Goal: Task Accomplishment & Management: Complete application form

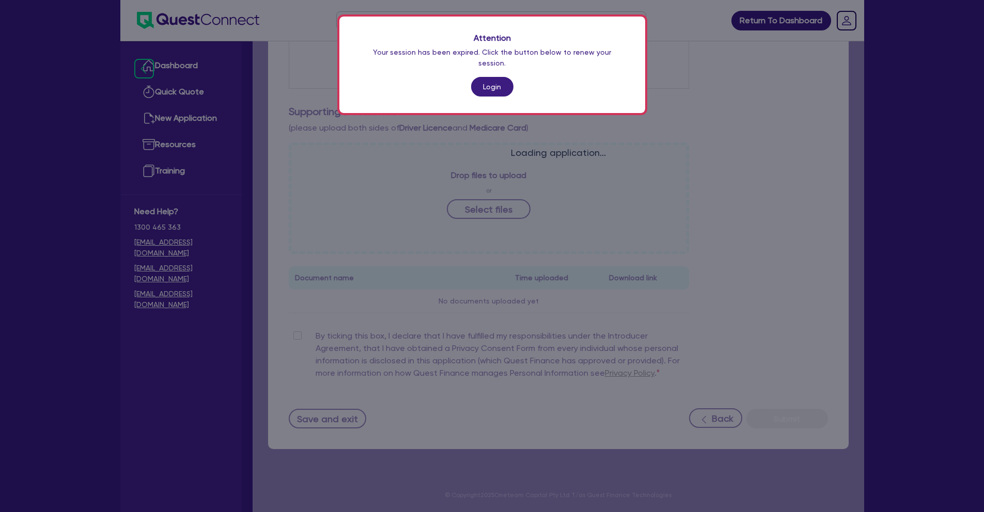
scroll to position [262, 0]
click at [504, 79] on link "Login" at bounding box center [492, 87] width 42 height 20
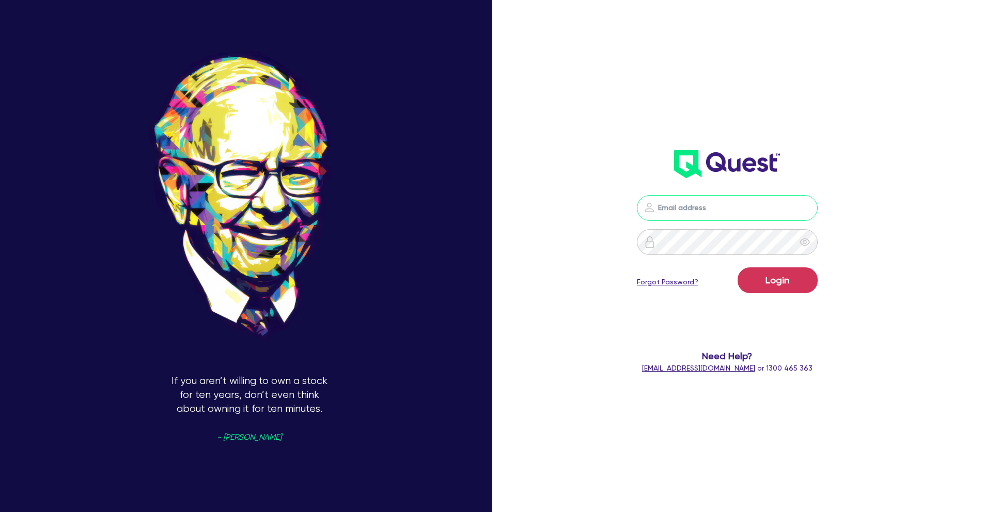
type input "[PERSON_NAME][EMAIL_ADDRESS][PERSON_NAME][DOMAIN_NAME]"
click at [778, 276] on button "Login" at bounding box center [777, 280] width 80 height 26
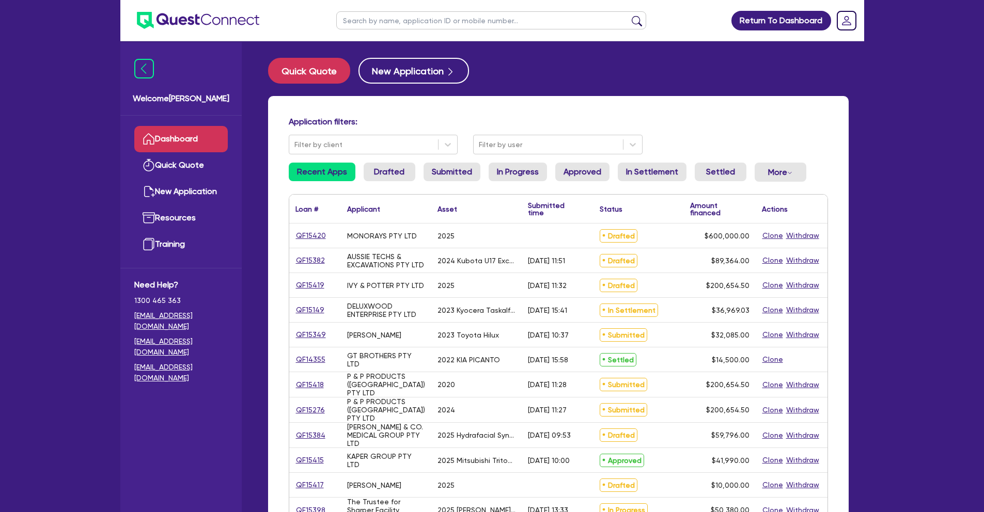
click at [413, 19] on input "text" at bounding box center [491, 20] width 310 height 18
type input "[PERSON_NAME]"
click at [628, 15] on button "submit" at bounding box center [636, 22] width 17 height 14
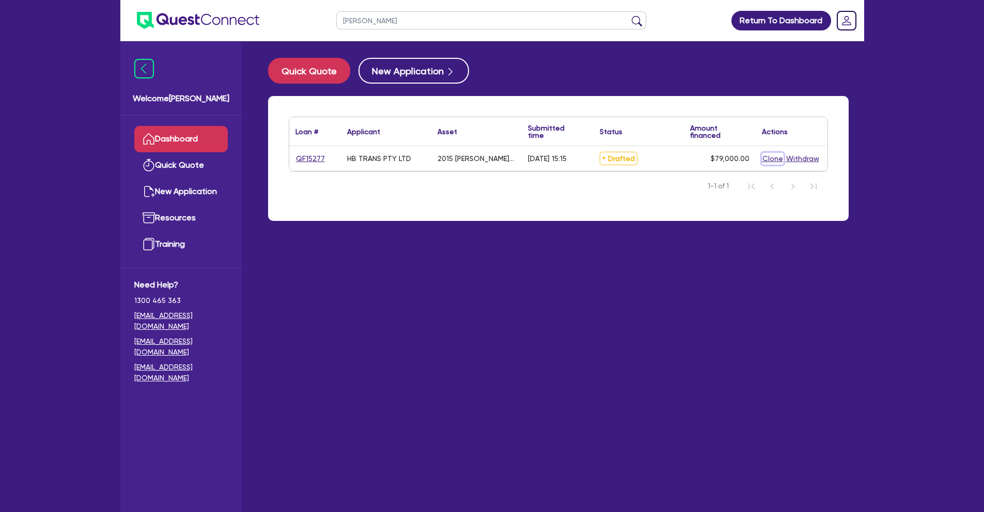
click at [770, 160] on button "Clone" at bounding box center [773, 159] width 22 height 12
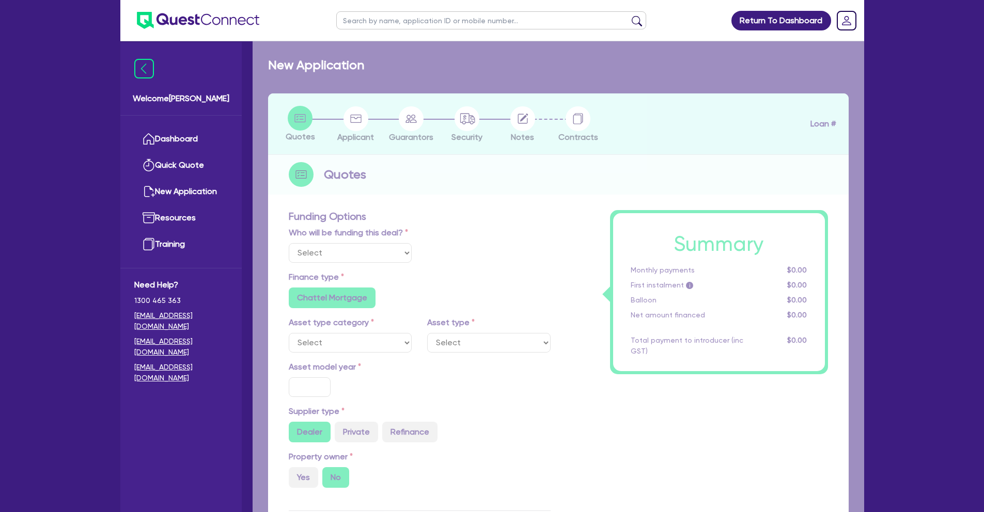
select select "Other"
radio input "true"
radio input "false"
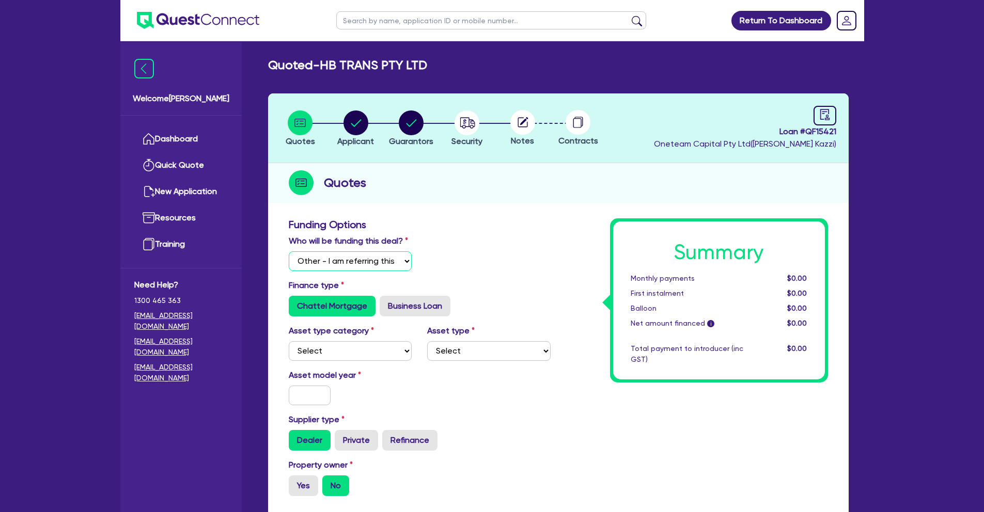
click at [395, 261] on select "Select I will fund 100% I will co-fund with Quest I want Quest to fund 100% Oth…" at bounding box center [350, 261] width 123 height 20
select select "Quest Finance - Own Book"
click at [289, 251] on select "Select I will fund 100% I will co-fund with Quest I want Quest to fund 100% Oth…" at bounding box center [350, 261] width 123 height 20
click at [383, 352] on select "Select Cars and light trucks Primary assets Secondary assets Tertiary assets" at bounding box center [350, 351] width 123 height 20
select select "PRIMARY_ASSETS"
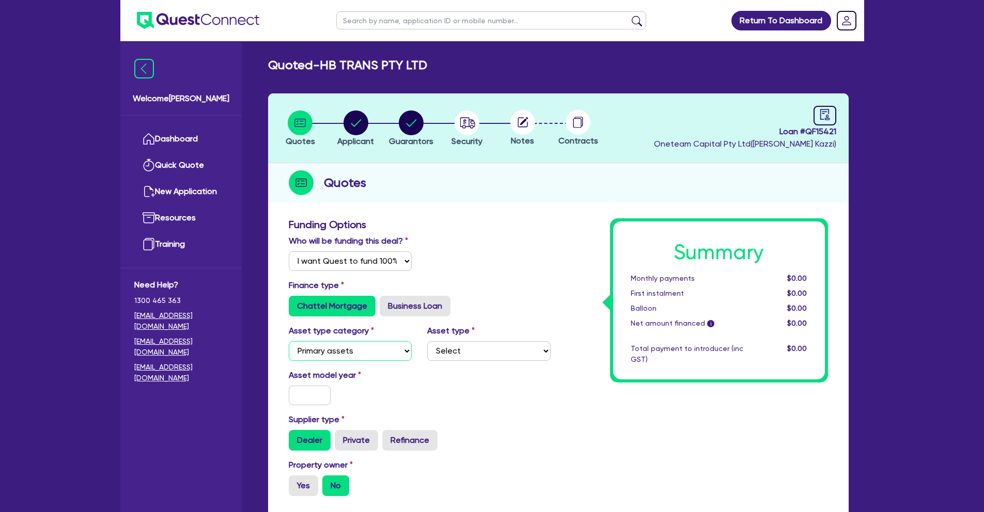
click at [289, 341] on select "Select Cars and light trucks Primary assets Secondary assets Tertiary assets" at bounding box center [350, 351] width 123 height 20
click at [530, 348] on select "Select Heavy trucks over 4.5 tonne Trailers Bus and coaches Yellow goods and ex…" at bounding box center [488, 351] width 123 height 20
select select "TRAILERS"
click at [427, 341] on select "Select Heavy trucks over 4.5 tonne Trailers Bus and coaches Yellow goods and ex…" at bounding box center [488, 351] width 123 height 20
click at [319, 399] on input "text" at bounding box center [310, 396] width 42 height 20
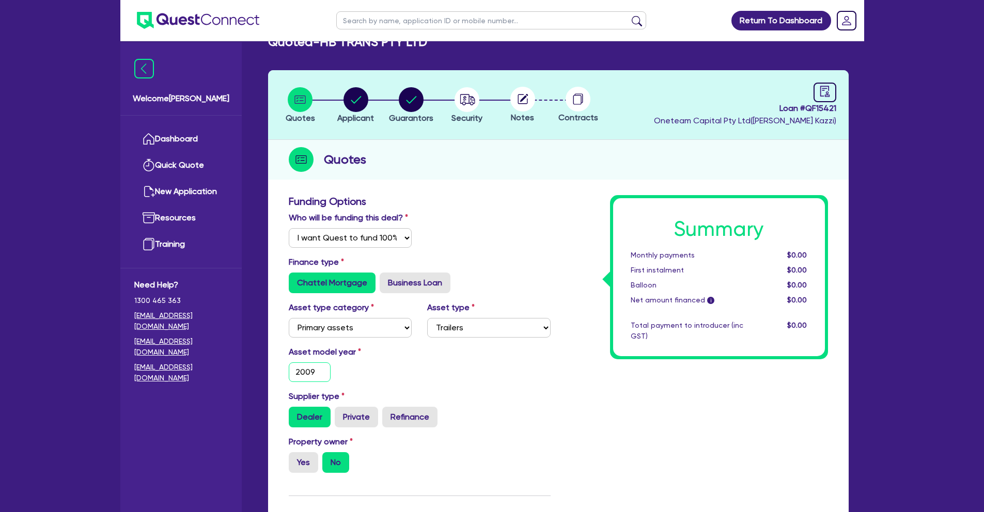
scroll to position [109, 0]
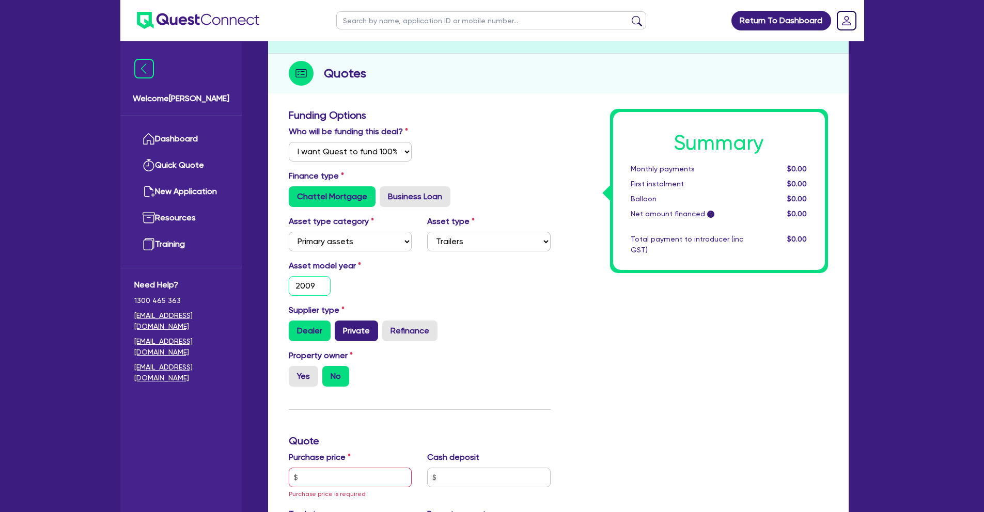
type input "2009"
click at [357, 332] on label "Private" at bounding box center [356, 331] width 43 height 21
click at [341, 327] on input "Private" at bounding box center [338, 324] width 7 height 7
radio input "true"
click at [310, 374] on label "Yes" at bounding box center [303, 376] width 29 height 21
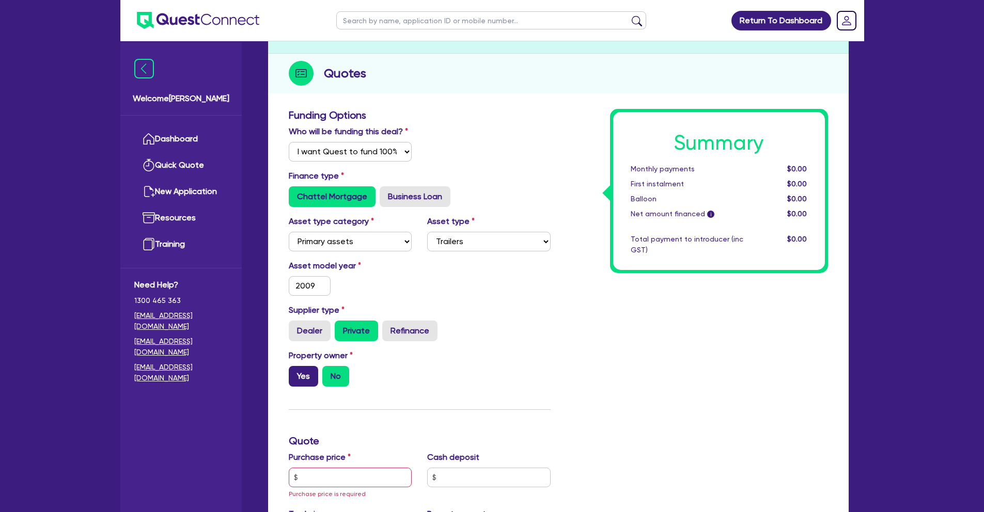
click at [295, 373] on input "Yes" at bounding box center [292, 369] width 7 height 7
radio input "true"
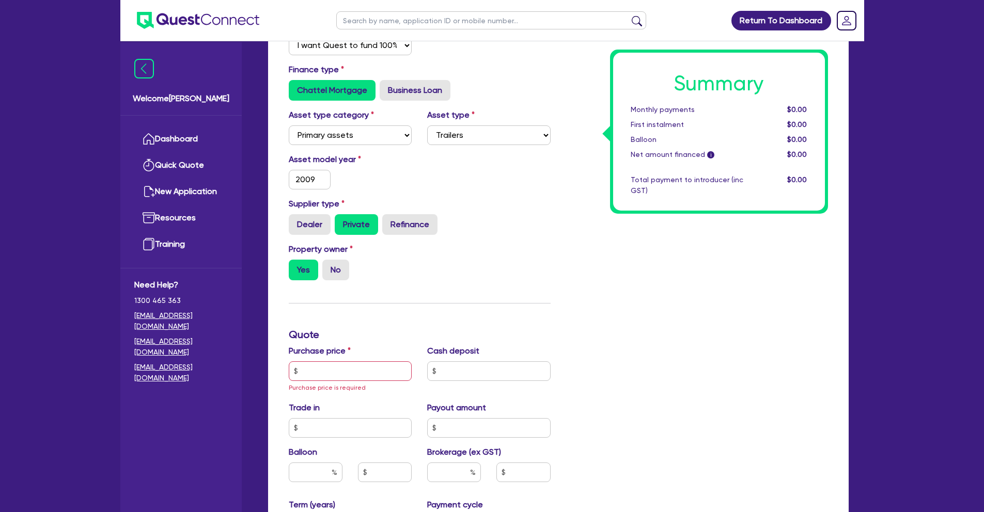
scroll to position [269, 0]
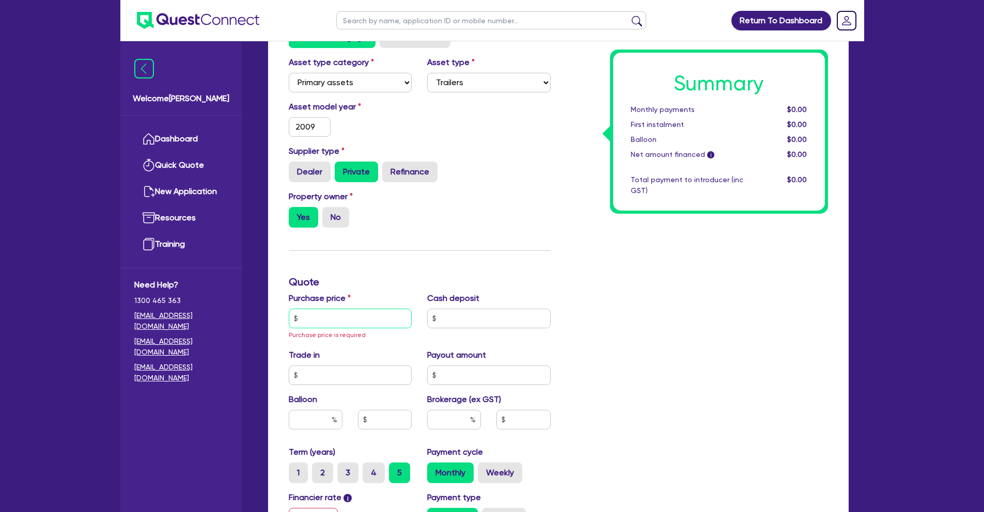
click at [371, 318] on input "text" at bounding box center [350, 319] width 123 height 20
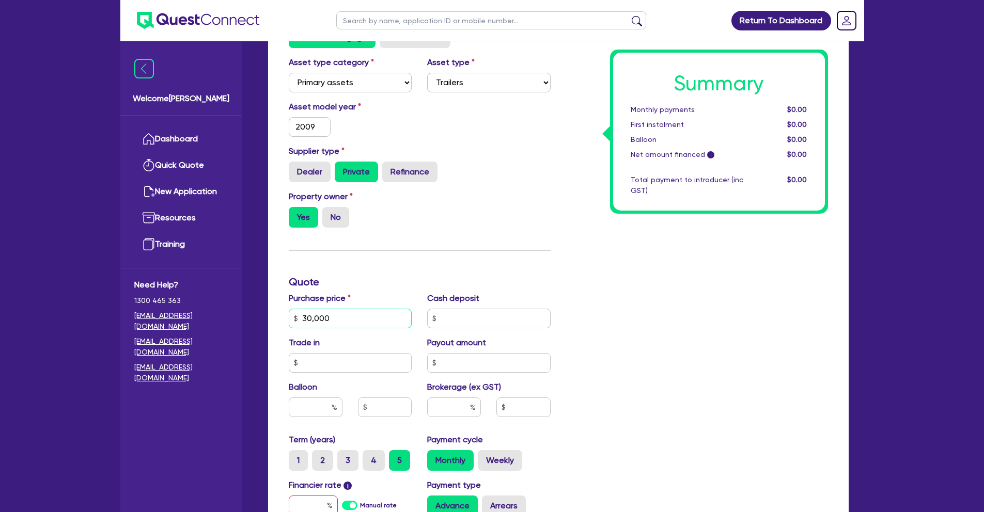
type input "30,000"
click at [459, 410] on input "text" at bounding box center [454, 408] width 54 height 20
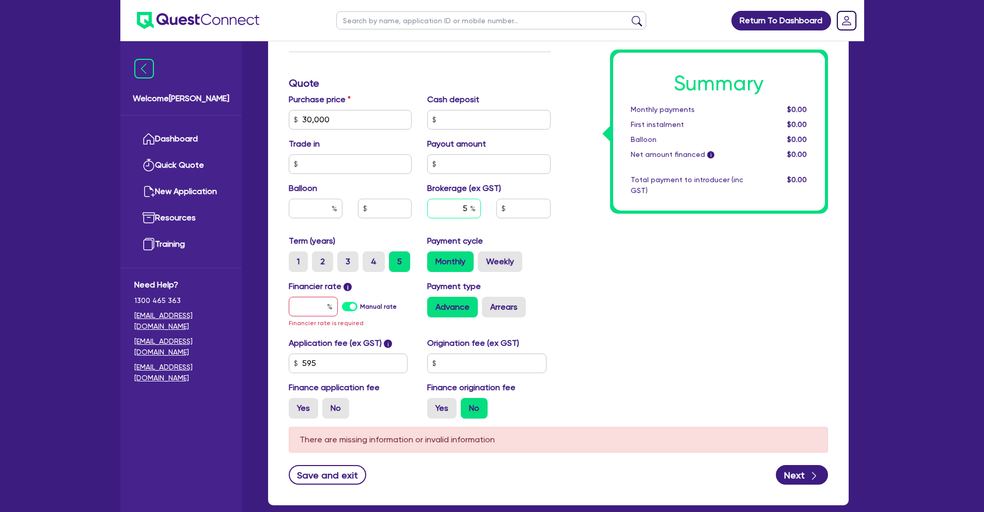
type input "5"
click at [311, 309] on input "text" at bounding box center [313, 307] width 49 height 20
type input "1"
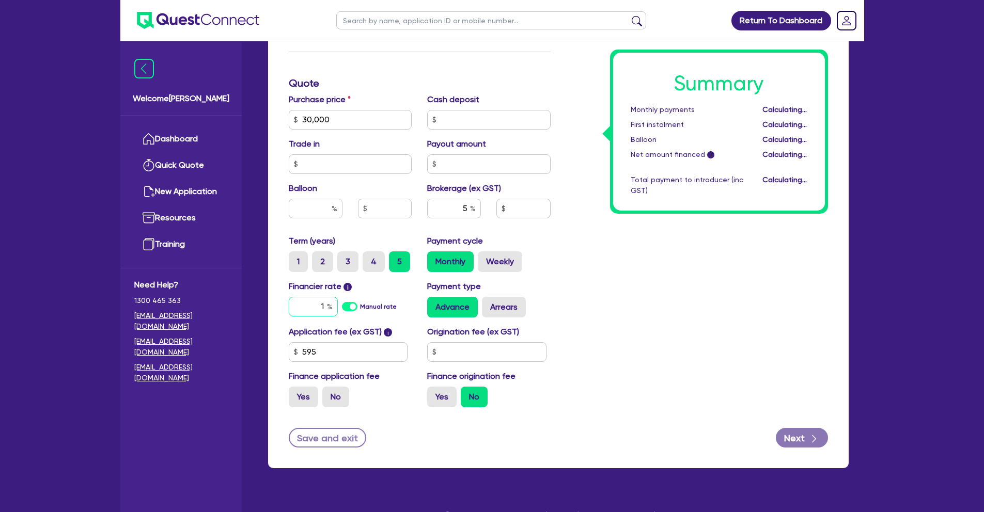
type input "1,532.73"
type input "17"
type input "1,532.73"
type input "17."
type input "1,532.73"
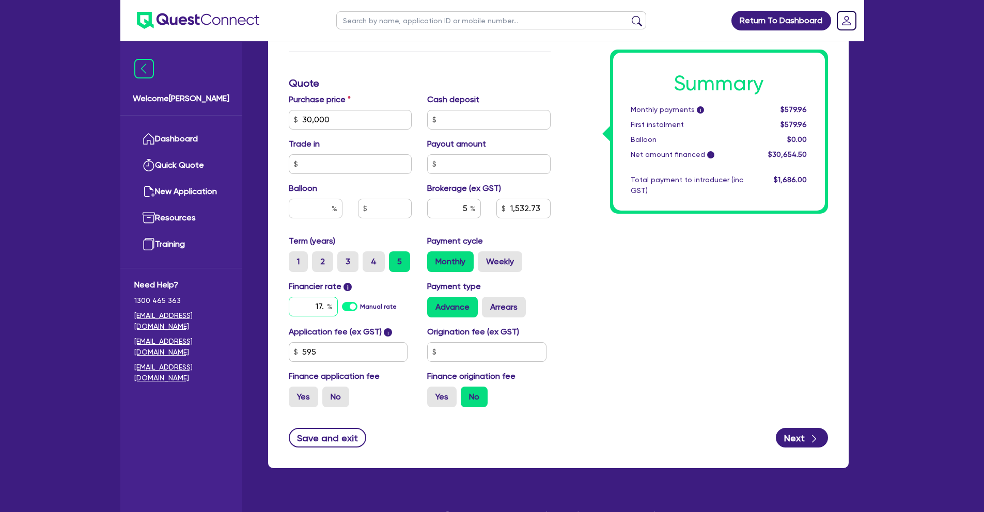
type input "17.9"
type input "1,532.73"
type input "17.95"
type input "1,532.73"
click at [339, 399] on label "No" at bounding box center [335, 397] width 27 height 21
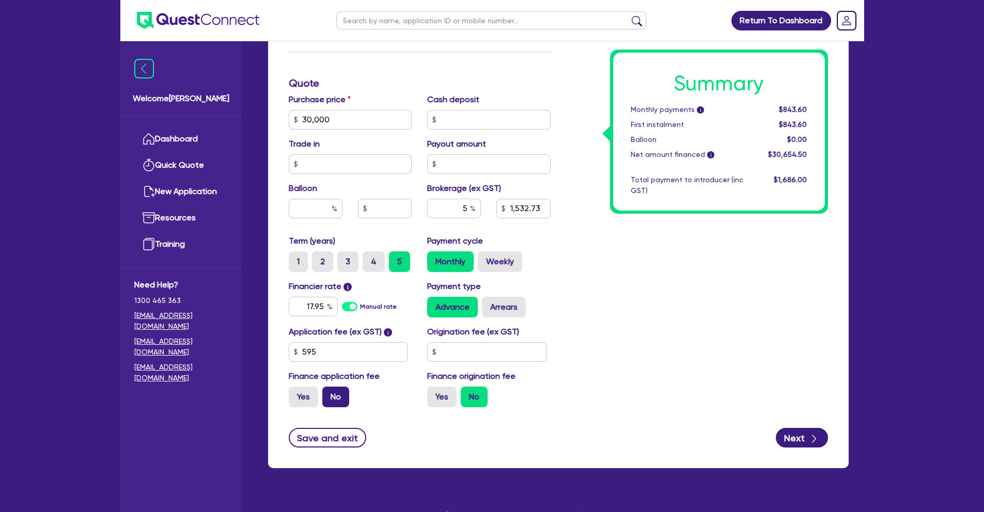
click at [329, 393] on input "No" at bounding box center [325, 390] width 7 height 7
radio input "true"
click at [813, 440] on icon "button" at bounding box center [814, 439] width 4 height 8
type input "1,500"
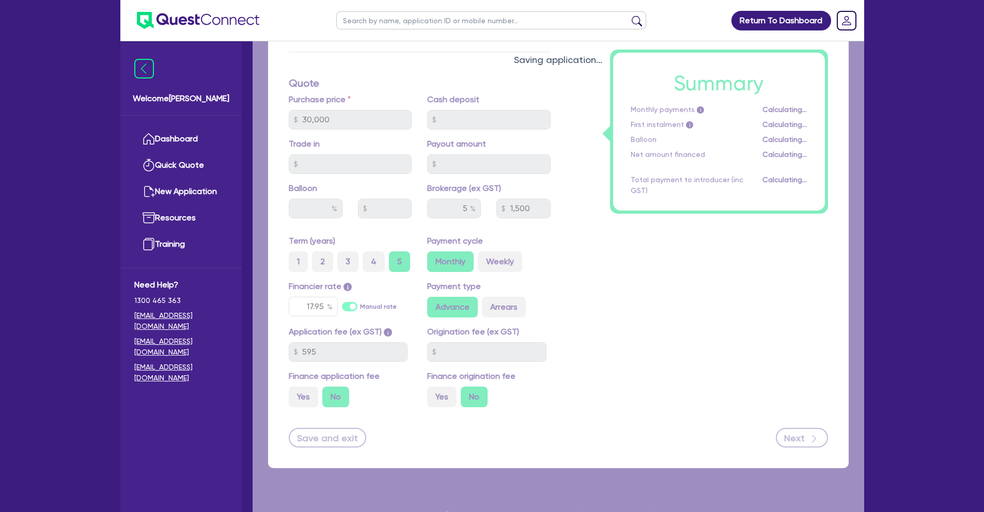
select select "COMPANY"
select select "TRANSPORT_WAREHOUSING"
select select "PASSENGERS_FREIGHT_TRANSPORT"
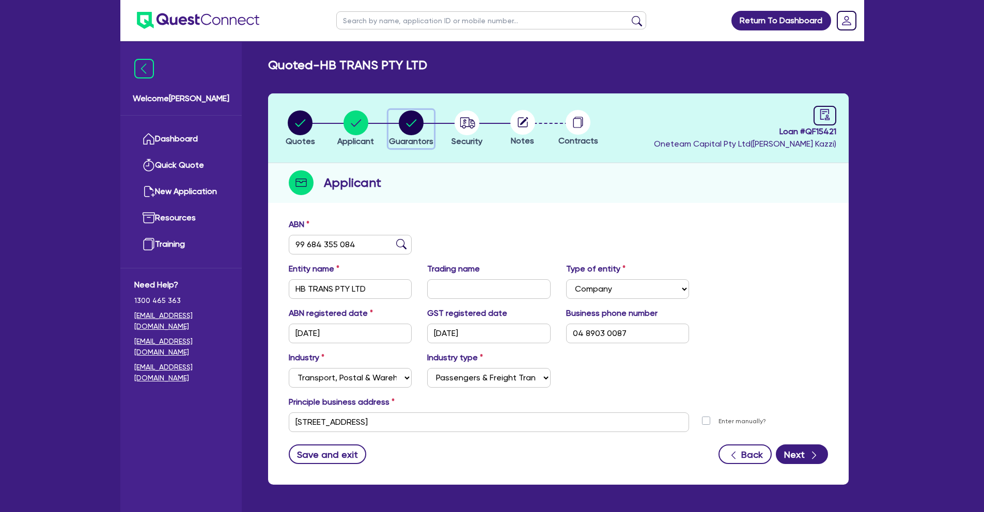
click at [405, 122] on circle "button" at bounding box center [411, 123] width 25 height 25
select select "MR"
select select "VIC"
select select "SINGLE"
select select "EQUIPMENT"
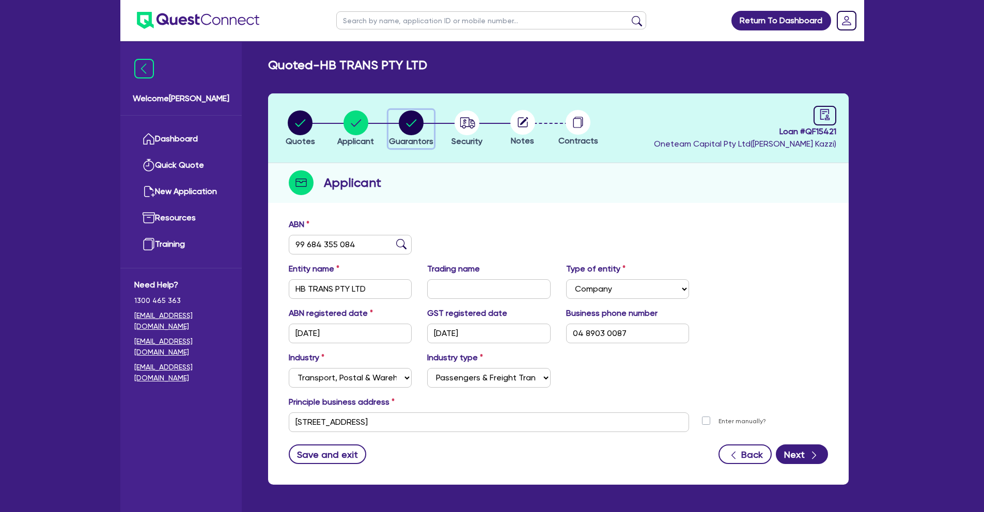
select select "CASH"
select select "TRUCK_LOAN"
select select "MRS"
select select "ACT"
select select "MARRIED"
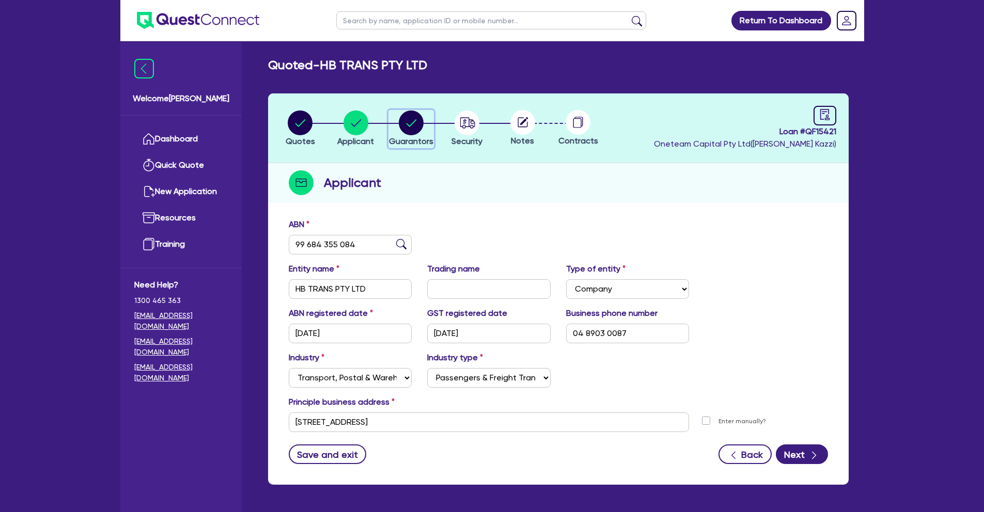
select select "PROPERTY"
select select "MORTGAGE"
select select "CREDIT_CARD"
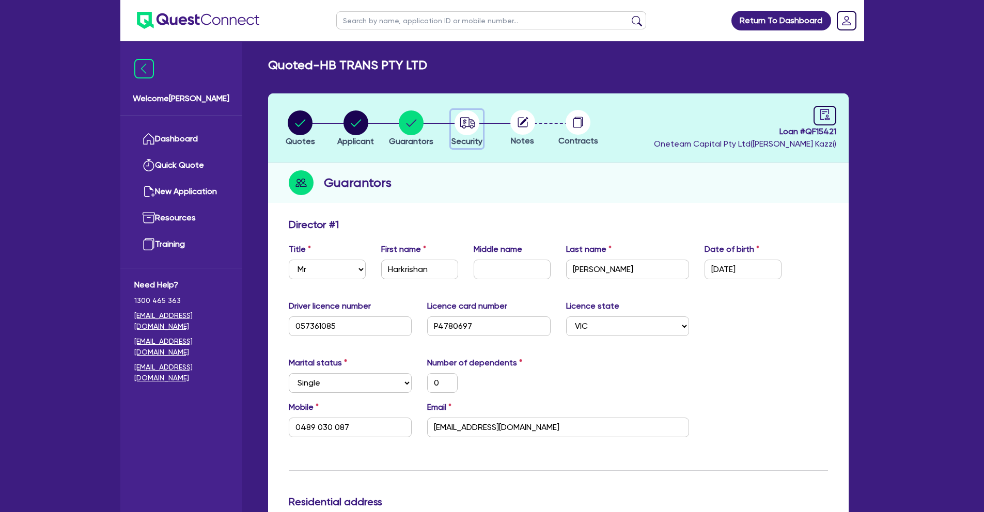
click at [471, 120] on icon "button" at bounding box center [467, 122] width 15 height 11
select select "PRIMARY_ASSETS"
select select "TRAILERS"
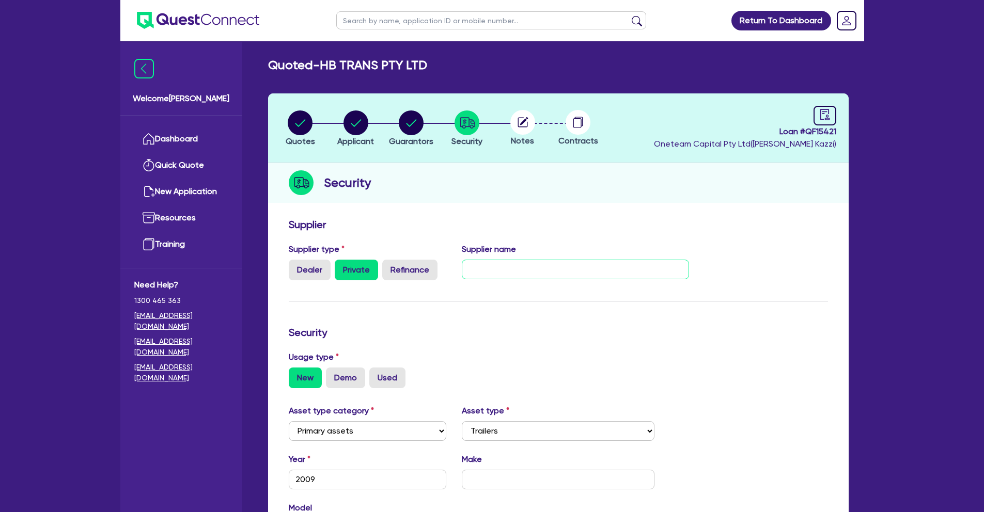
click at [537, 267] on input "text" at bounding box center [575, 270] width 227 height 20
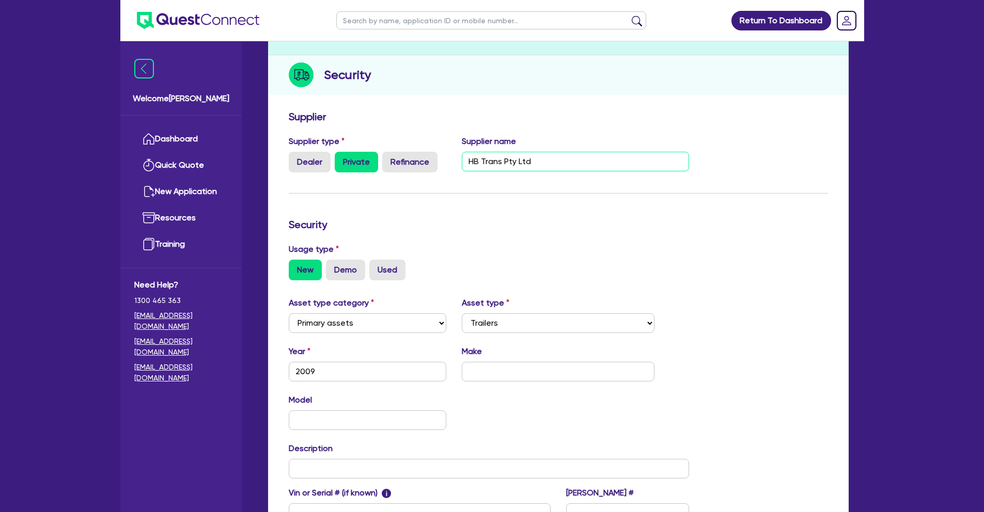
scroll to position [116, 0]
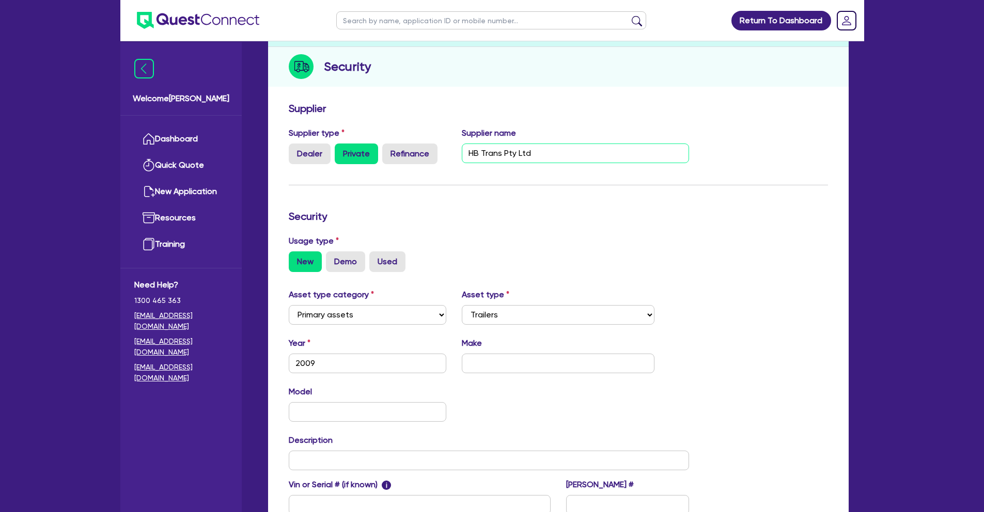
type input "HB Trans Pty Ltd"
click at [515, 362] on input "text" at bounding box center [558, 364] width 193 height 20
type input "FTE"
click at [383, 412] on input "text" at bounding box center [368, 412] width 158 height 20
type input "Tri-Axle"
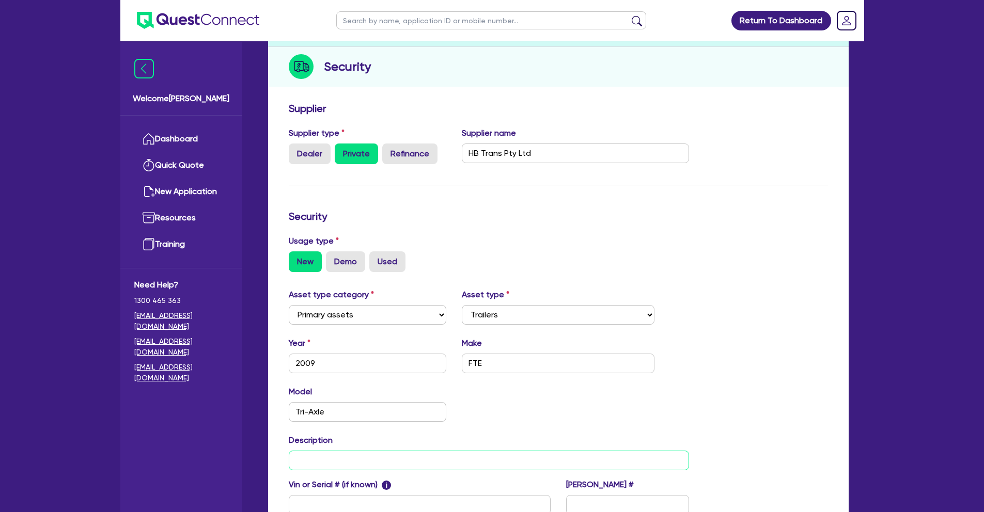
click at [383, 458] on input "text" at bounding box center [489, 461] width 401 height 20
drag, startPoint x: 408, startPoint y: 459, endPoint x: 275, endPoint y: 461, distance: 132.7
click at [275, 461] on div "Supplier Supplier type Dealer Private Refinance Supplier name HB Trans Pty Ltd …" at bounding box center [558, 338] width 580 height 483
type input "ç and"
drag, startPoint x: 336, startPoint y: 462, endPoint x: 274, endPoint y: 459, distance: 62.6
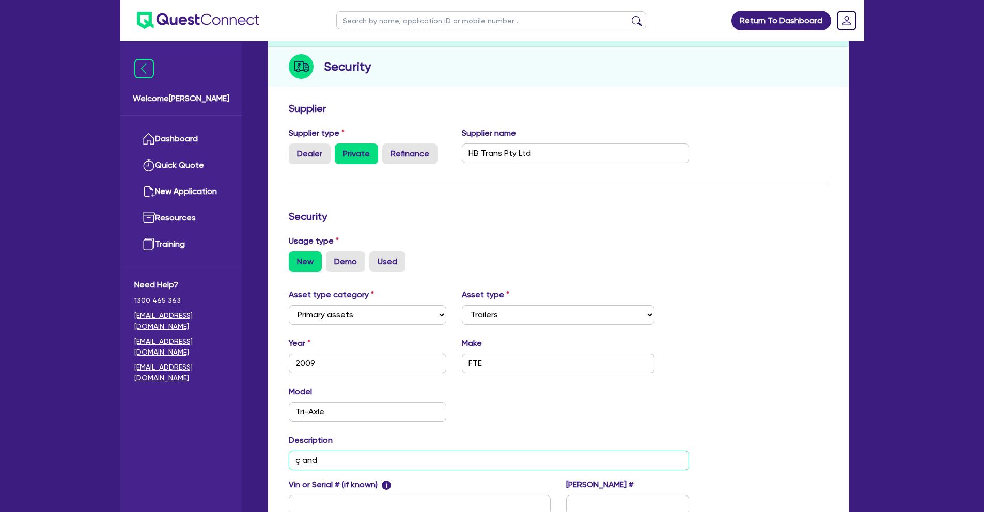
click at [274, 459] on div "Supplier Supplier type Dealer Private Refinance Supplier name HB Trans Pty Ltd …" at bounding box center [558, 338] width 580 height 483
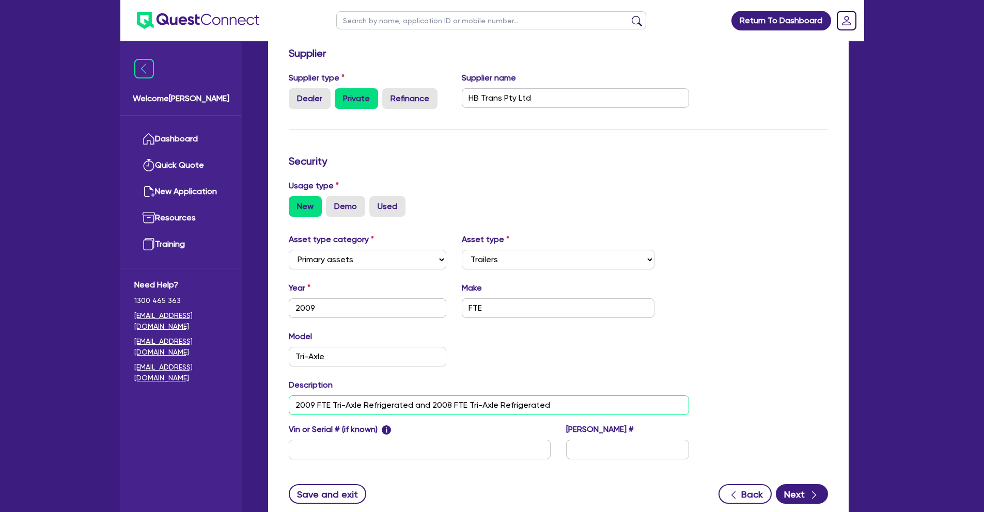
scroll to position [202, 0]
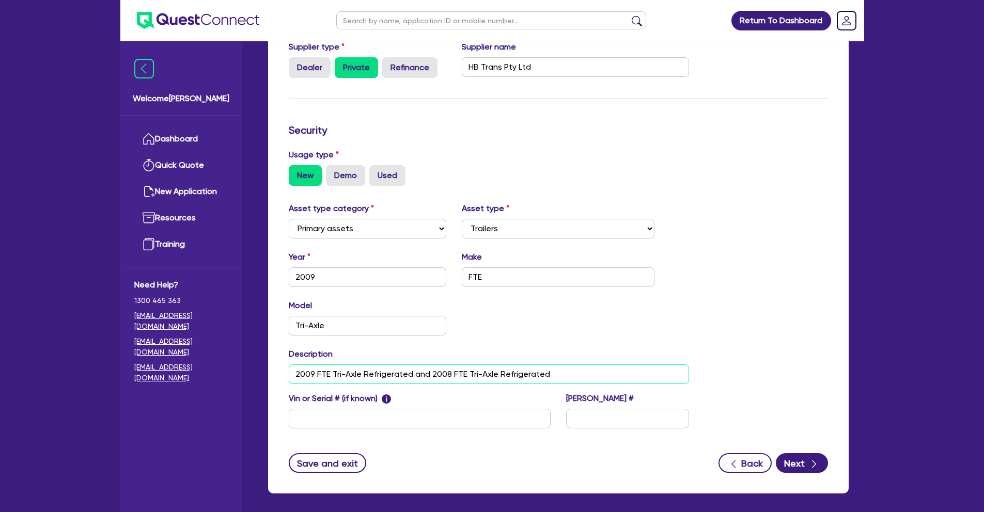
type input "2009 FTE Tri-Axle Refrigerated and 2008 FTE Tri-Axle Refrigerated"
click at [380, 421] on input "text" at bounding box center [420, 419] width 262 height 20
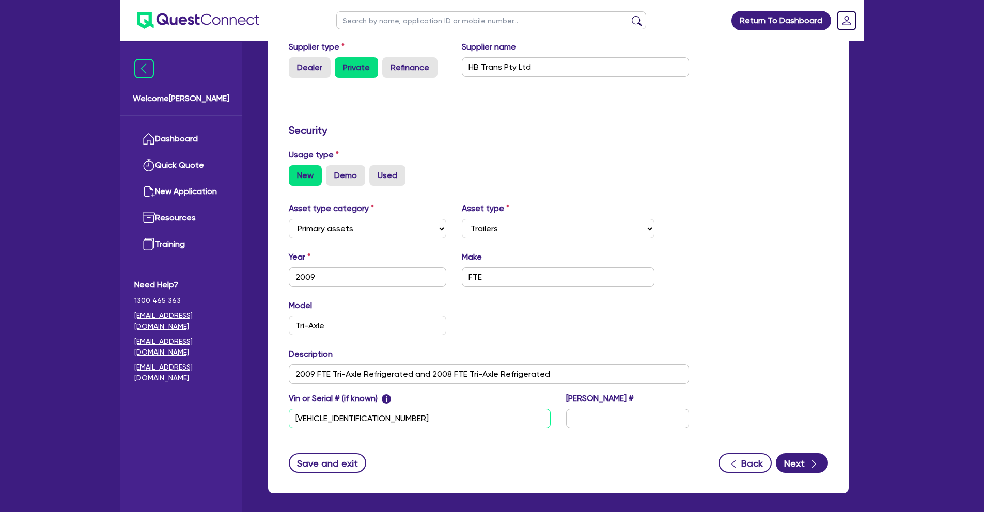
type input "[VEHICLE_IDENTIFICATION_NUMBER]"
click at [570, 373] on input "2009 FTE Tri-Axle Refrigerated and 2008 FTE Tri-Axle Refrigerated" at bounding box center [489, 375] width 401 height 20
click at [798, 463] on button "Next" at bounding box center [802, 463] width 52 height 20
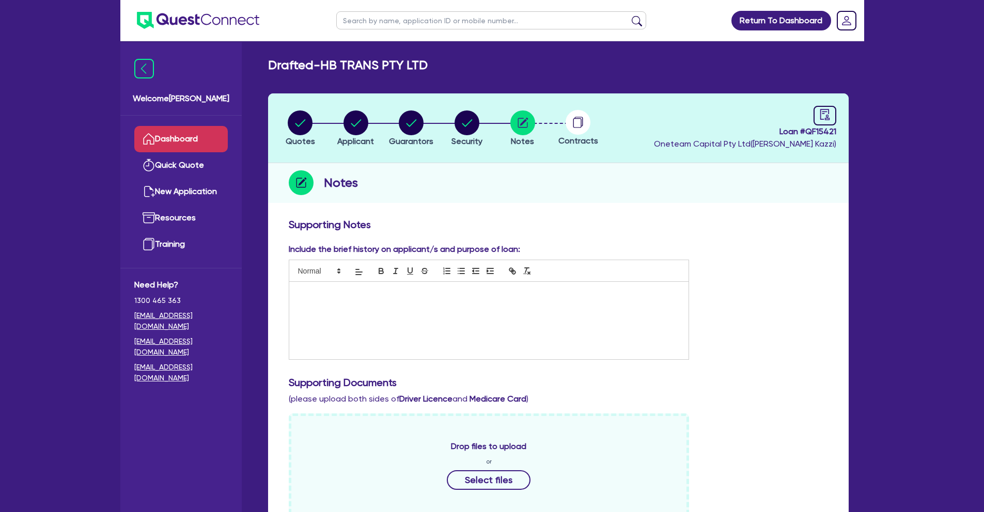
click at [206, 140] on link "Dashboard" at bounding box center [180, 139] width 93 height 26
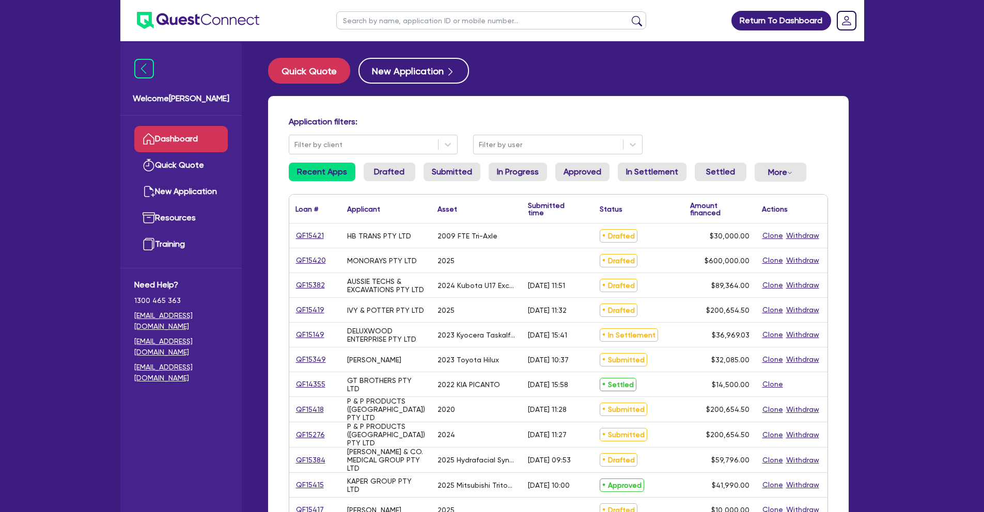
click at [380, 16] on input "text" at bounding box center [491, 20] width 310 height 18
type input "V"
type input "EVENT"
click at [628, 15] on button "submit" at bounding box center [636, 22] width 17 height 14
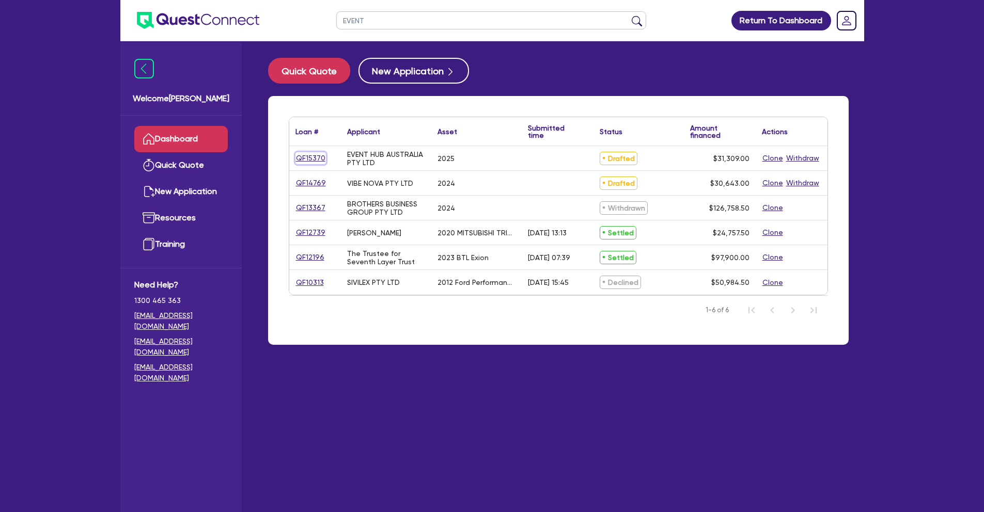
click at [318, 155] on link "QF15370" at bounding box center [310, 158] width 30 height 12
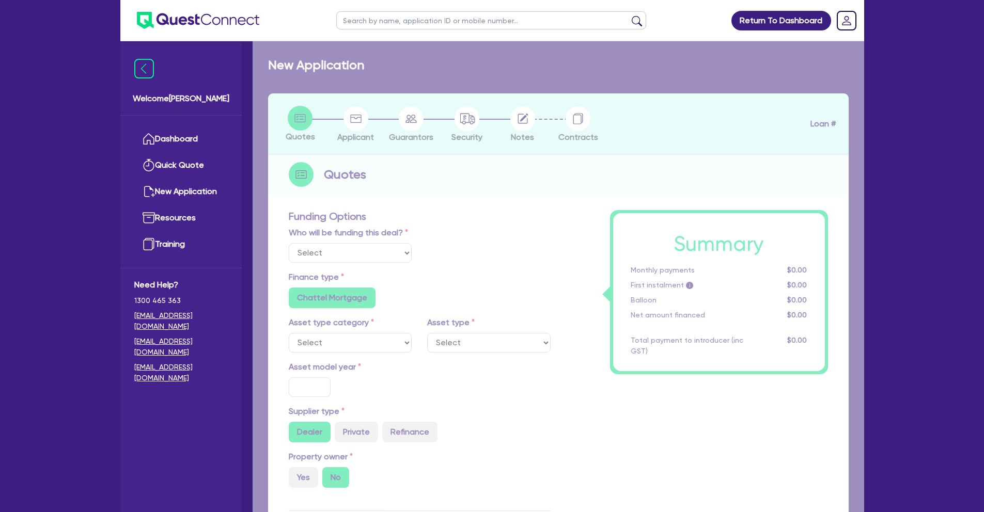
select select "Quest Finance - Own Book"
select select "TERTIARY_ASSETS"
type input "2025"
type input "30,000"
type input "8"
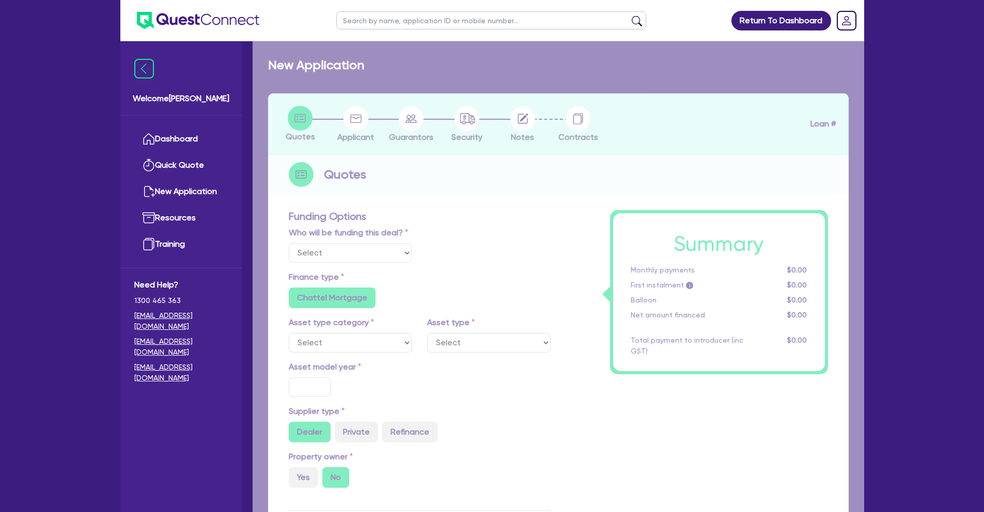
type input "2,504.72"
type input "18.95"
type input "595"
radio input "true"
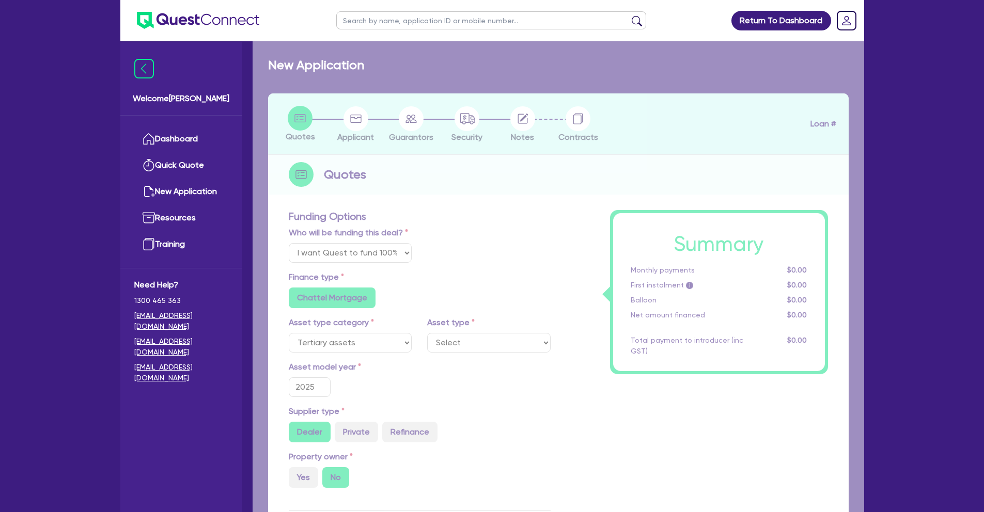
select select "OTHER_TERTIARY"
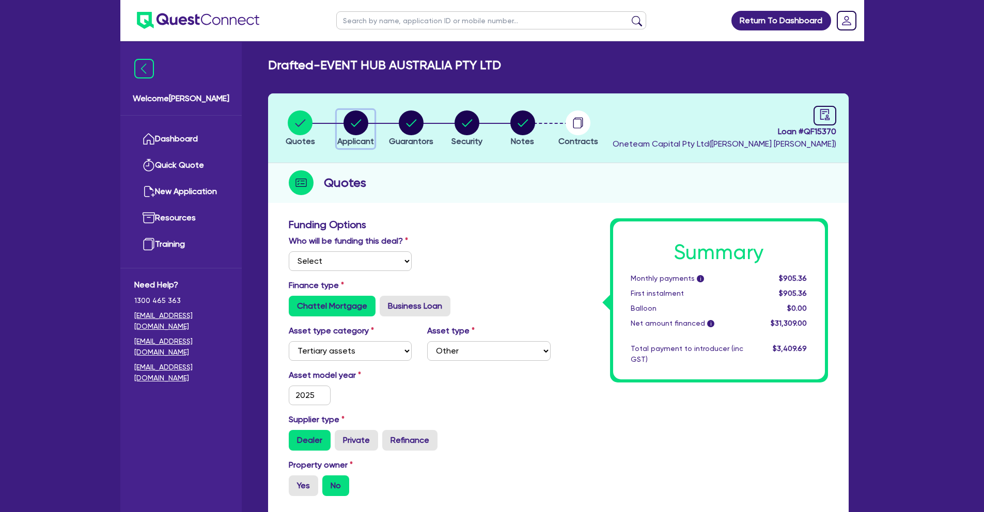
click at [348, 130] on circle "button" at bounding box center [355, 123] width 25 height 25
select select "COMPANY"
select select "ARTS_RECREATION"
select select "VENUE_OPERATORS"
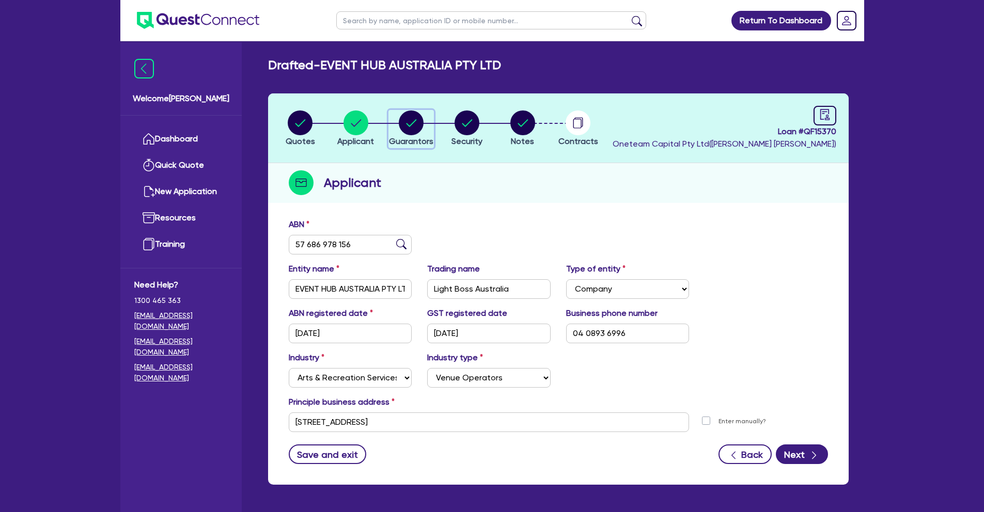
click at [399, 118] on icon "button" at bounding box center [411, 123] width 25 height 25
select select "MRS"
select select "[GEOGRAPHIC_DATA]"
select select "SINGLE"
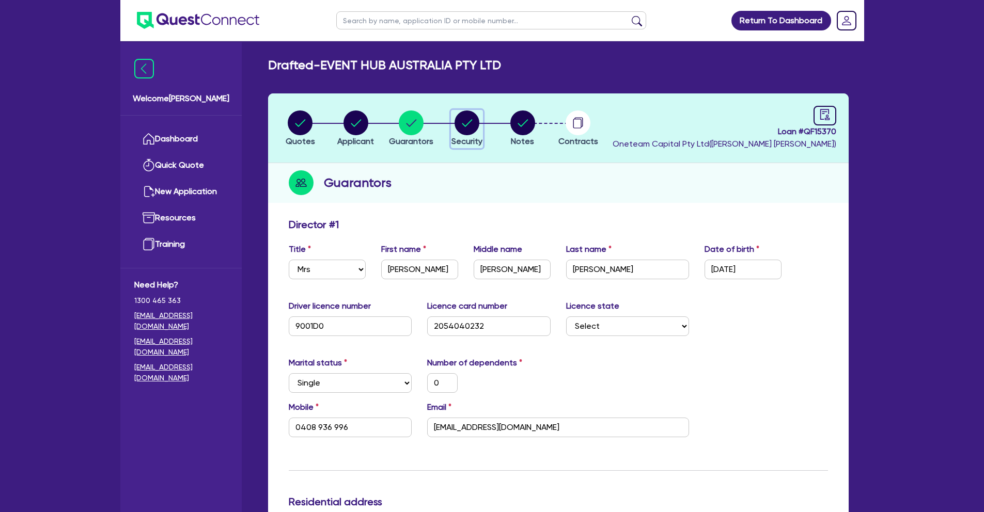
click at [482, 133] on div "button" at bounding box center [466, 123] width 31 height 25
select select "TERTIARY_ASSETS"
select select "OTHER_TERTIARY"
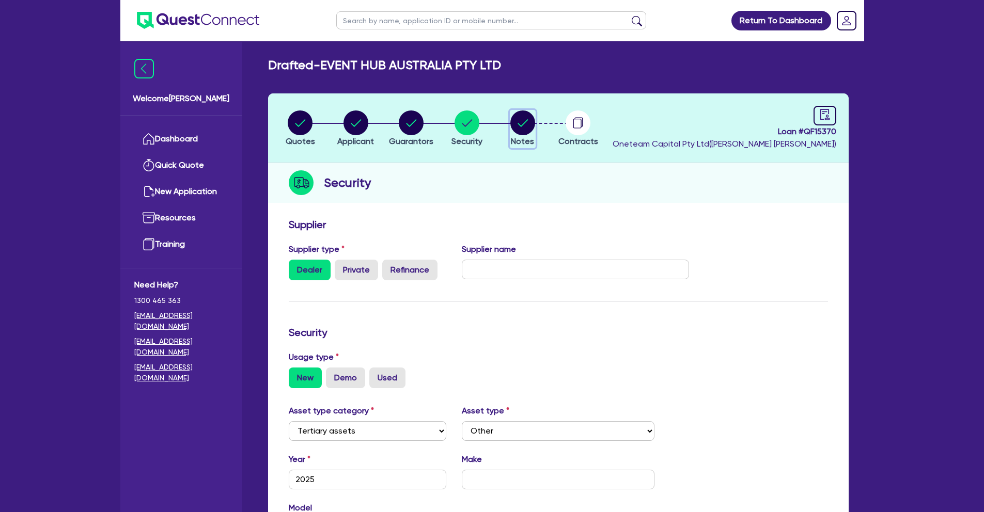
click at [513, 111] on icon "button" at bounding box center [522, 123] width 25 height 25
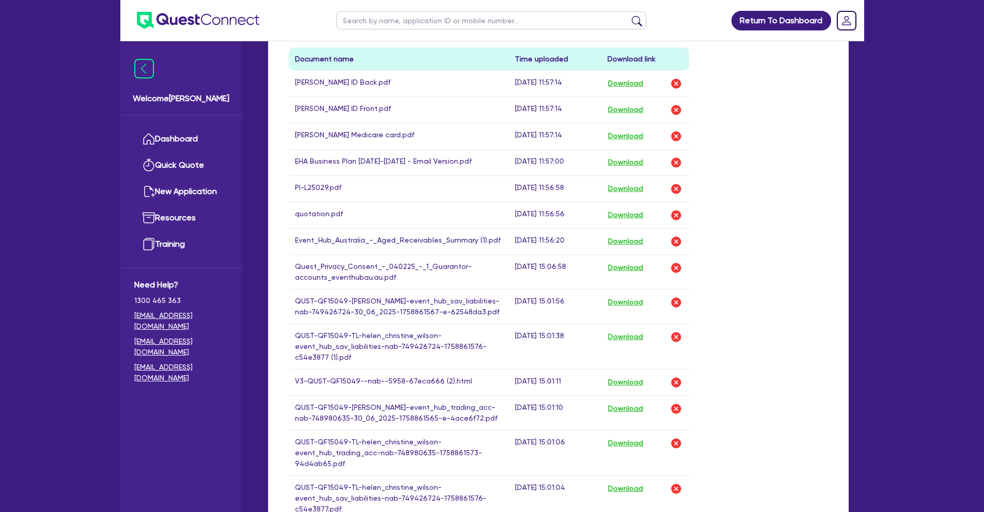
scroll to position [437, 0]
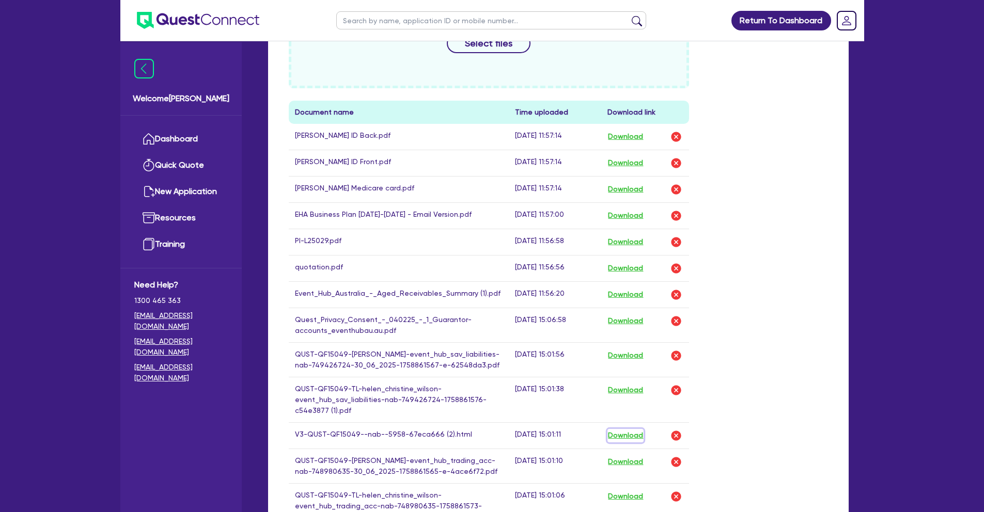
click at [636, 443] on button "Download" at bounding box center [625, 435] width 36 height 13
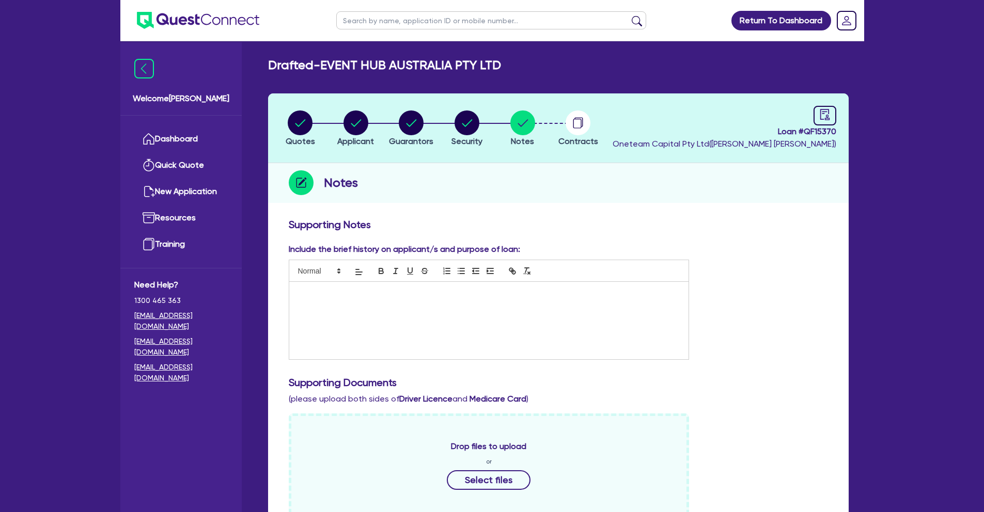
click at [811, 114] on div "Loan # QF15370 Oneteam Capital Pty Ltd ( [PERSON_NAME] )" at bounding box center [724, 128] width 224 height 44
click at [814, 113] on div at bounding box center [824, 116] width 23 height 20
select select "DRAFTED_NEW"
select select "Quest Finance - Own Book"
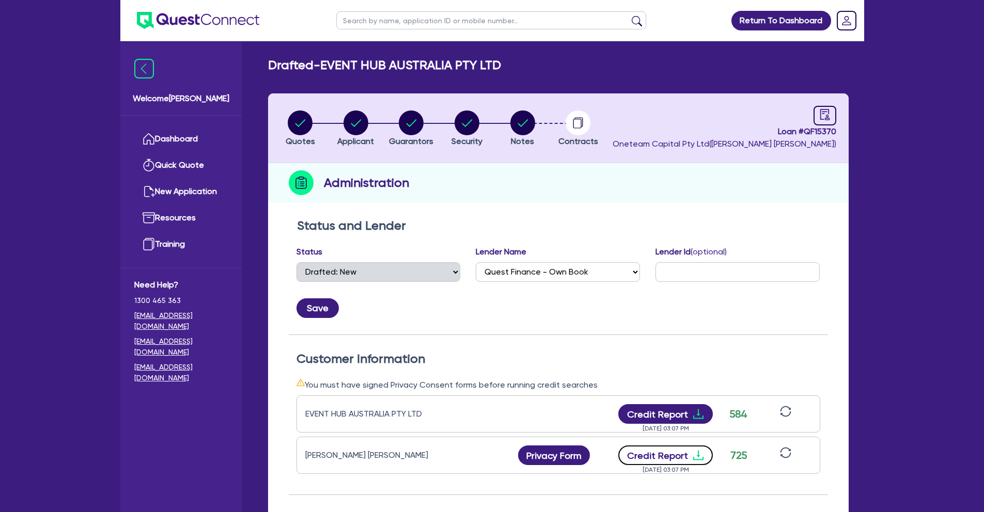
click at [677, 456] on button "Credit Report" at bounding box center [665, 456] width 94 height 20
click at [669, 414] on button "Credit Report" at bounding box center [665, 414] width 94 height 20
click at [365, 123] on circle "button" at bounding box center [355, 123] width 25 height 25
select select "COMPANY"
select select "ARTS_RECREATION"
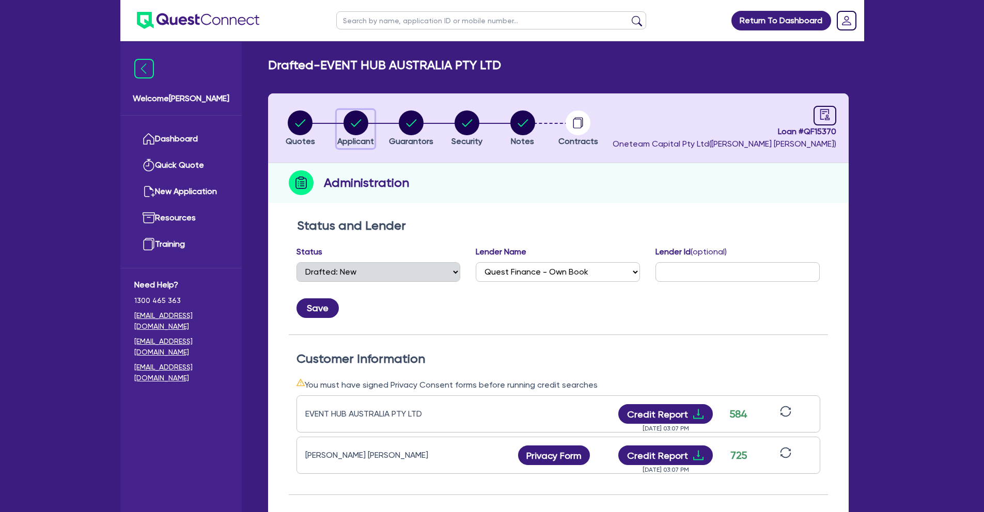
select select "VENUE_OPERATORS"
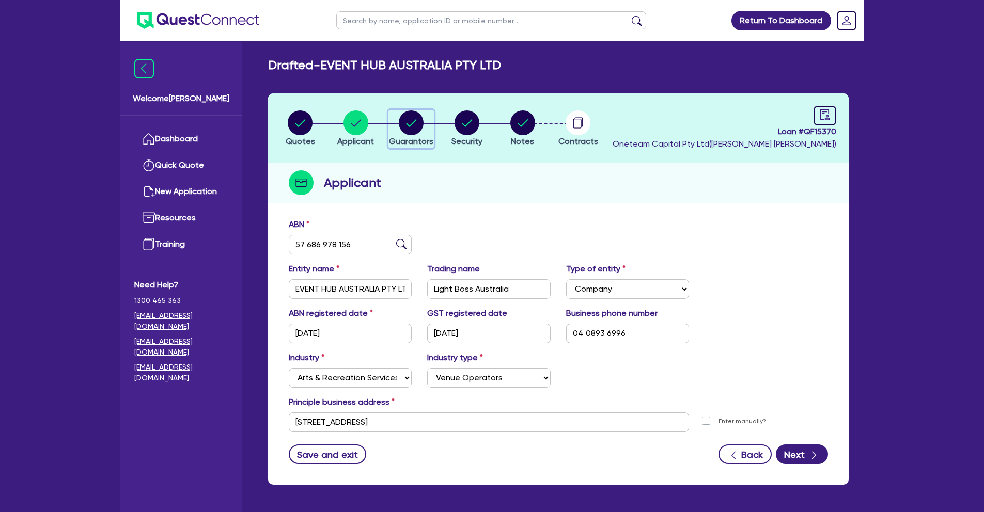
click at [419, 124] on circle "button" at bounding box center [411, 123] width 25 height 25
select select "MRS"
select select "[GEOGRAPHIC_DATA]"
select select "SINGLE"
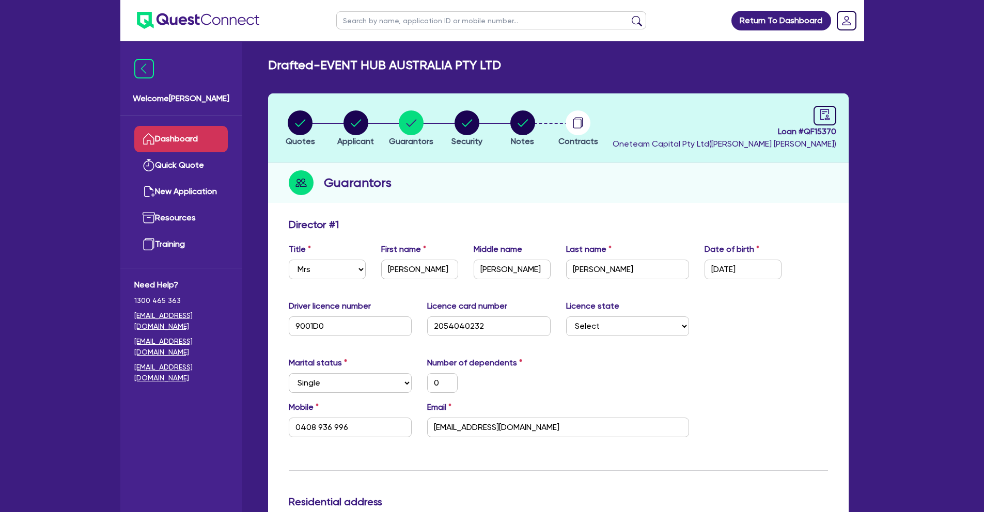
click at [183, 136] on link "Dashboard" at bounding box center [180, 139] width 93 height 26
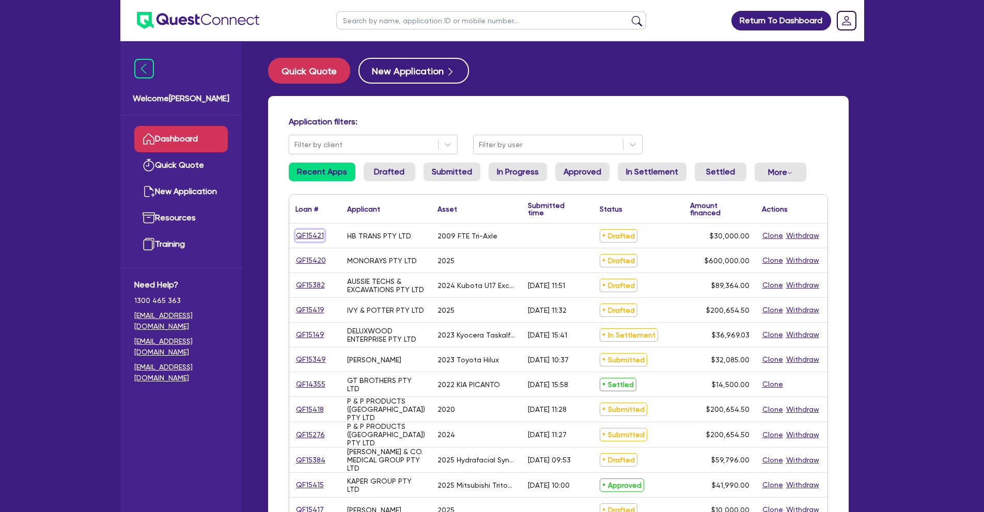
click at [309, 233] on link "QF15421" at bounding box center [309, 236] width 29 height 12
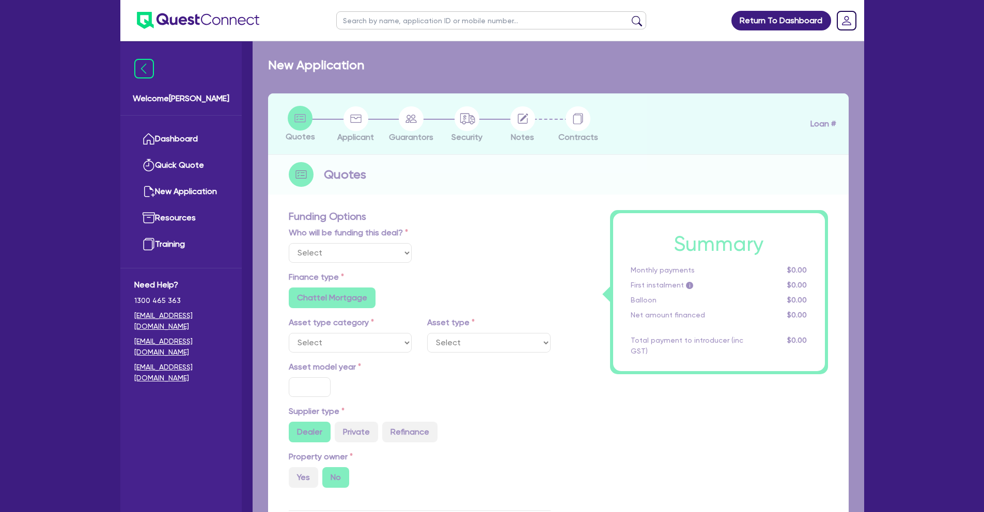
select select "Quest Finance - Own Book"
select select "PRIMARY_ASSETS"
type input "2009"
radio input "false"
radio input "true"
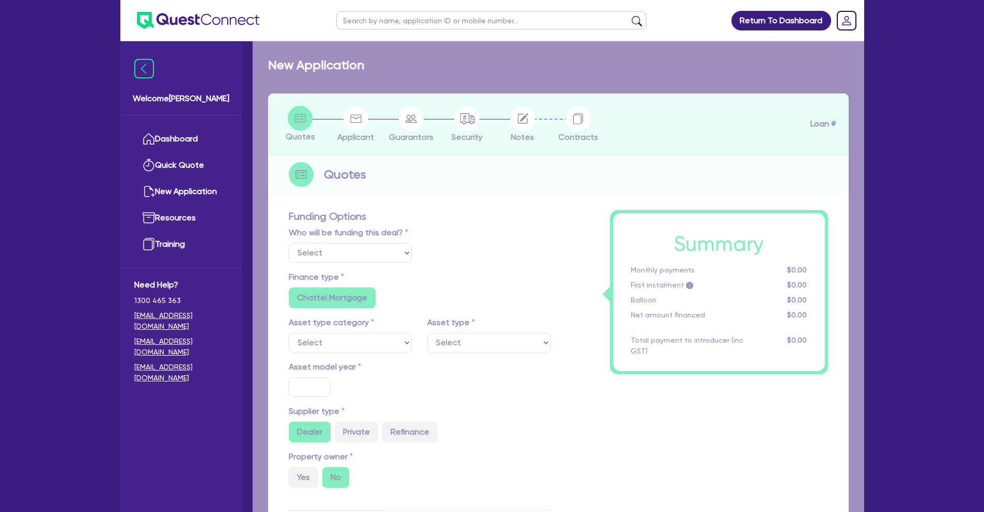
radio input "true"
type input "30,000"
type input "5"
type input "1,500"
type input "17.95"
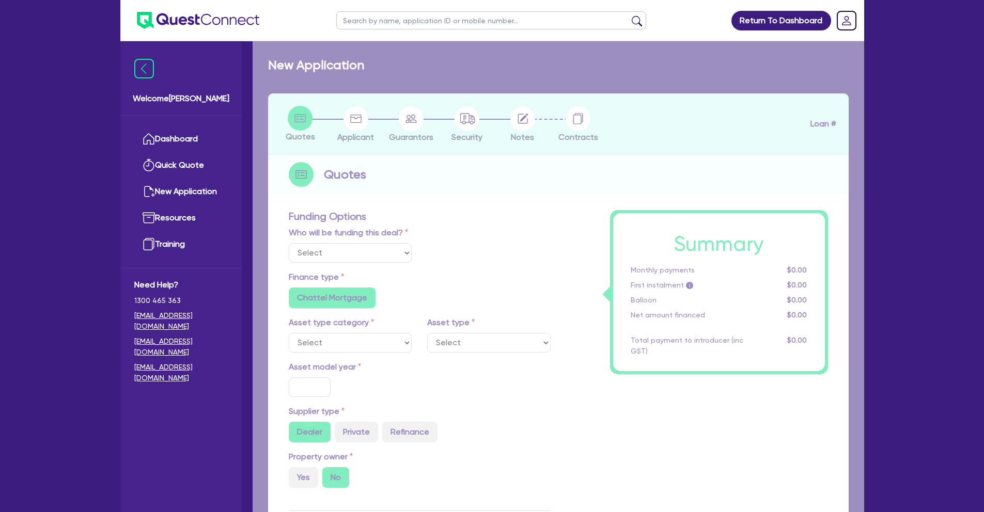
radio input "false"
select select "TRAILERS"
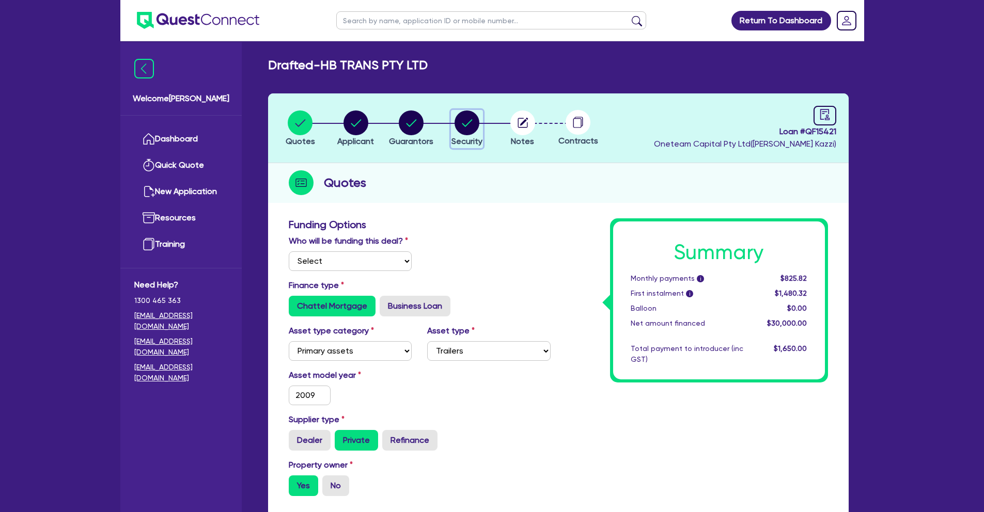
click at [468, 126] on circle "button" at bounding box center [466, 123] width 25 height 25
select select "PRIMARY_ASSETS"
select select "TRAILERS"
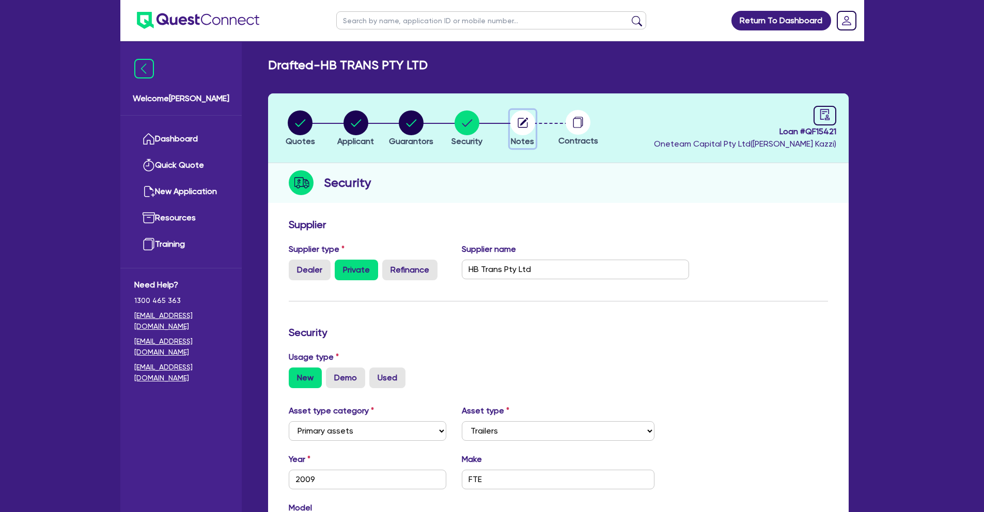
click at [525, 131] on circle "button" at bounding box center [522, 123] width 25 height 25
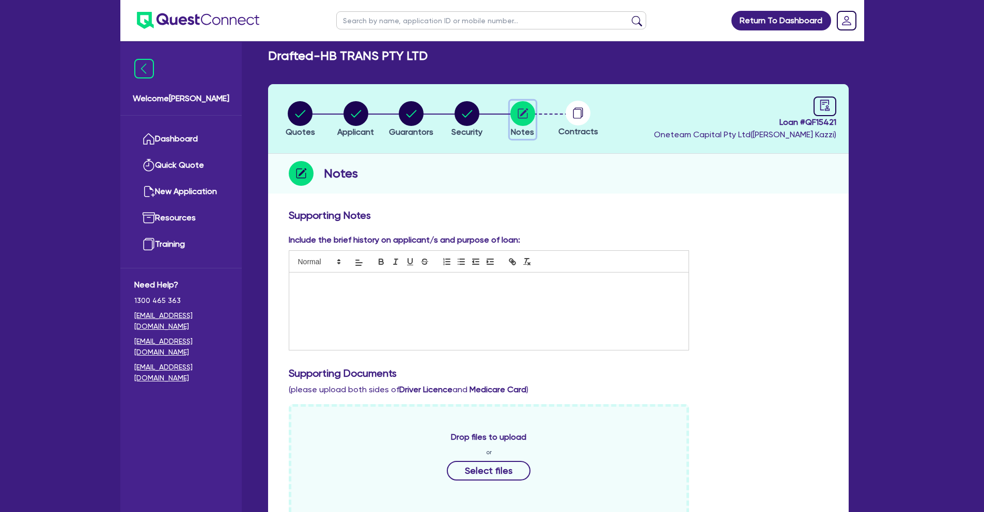
scroll to position [16, 0]
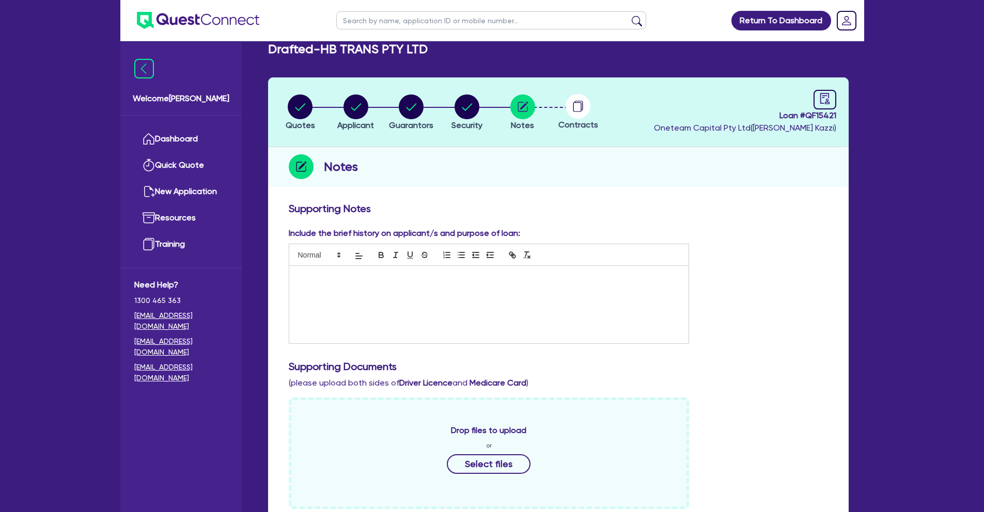
click at [333, 271] on div at bounding box center [489, 304] width 400 height 77
click at [470, 110] on circle "button" at bounding box center [466, 106] width 25 height 25
select select "PRIMARY_ASSETS"
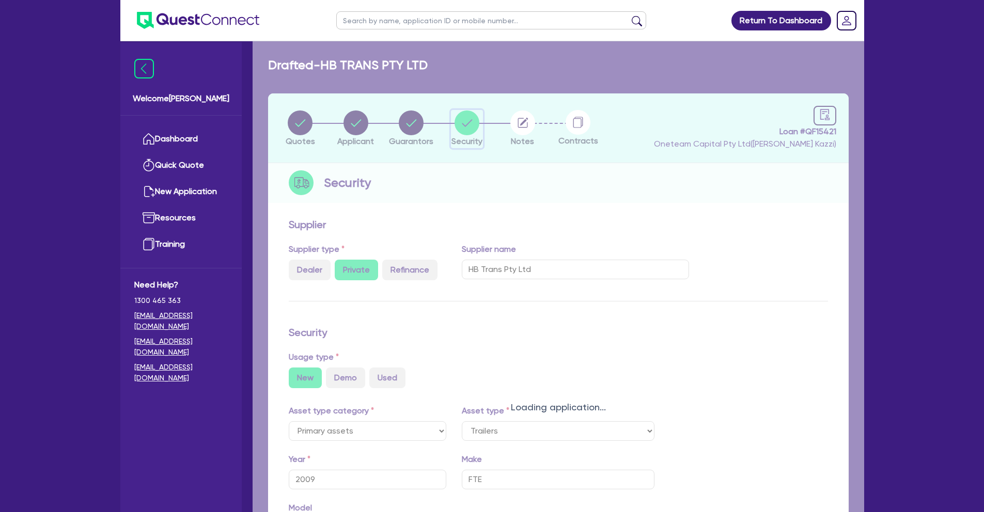
select select "TRAILERS"
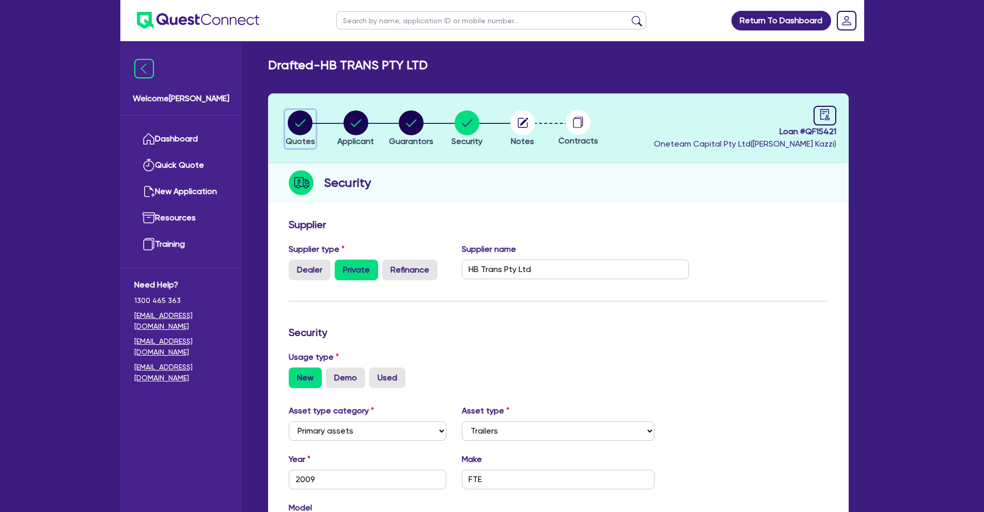
click at [298, 122] on circle "button" at bounding box center [300, 123] width 25 height 25
select select "Quest Finance - Own Book"
select select "PRIMARY_ASSETS"
select select "TRAILERS"
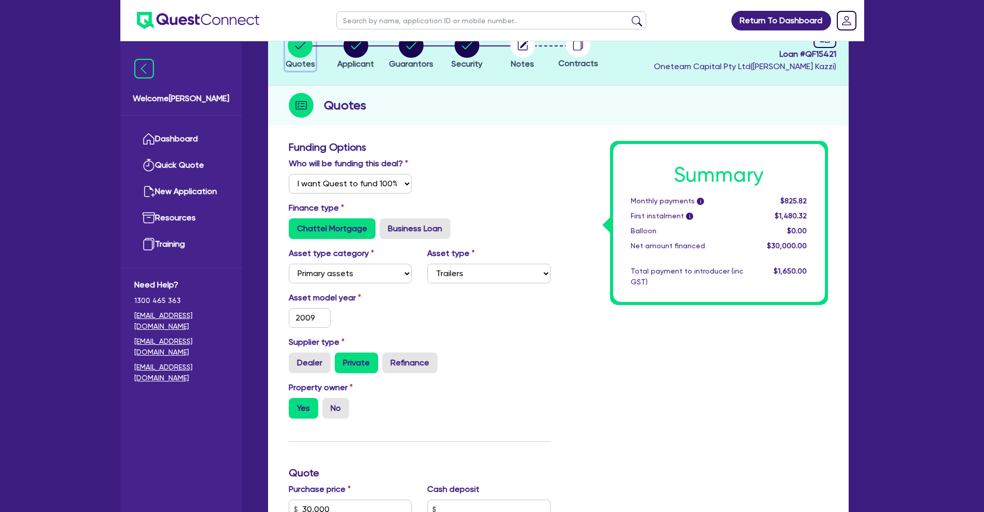
scroll to position [105, 0]
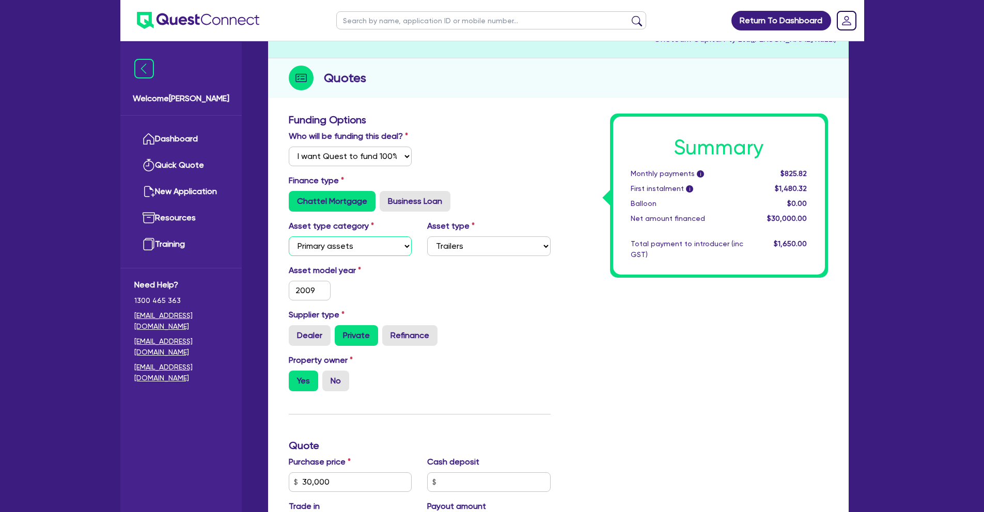
click at [346, 253] on select "Select Cars and light trucks Primary assets Secondary assets Tertiary assets" at bounding box center [350, 246] width 123 height 20
select select "CARS_AND_LIGHT_TRUCKS"
click at [289, 236] on select "Select Cars and light trucks Primary assets Secondary assets Tertiary assets" at bounding box center [350, 246] width 123 height 20
select select
type input "30,000"
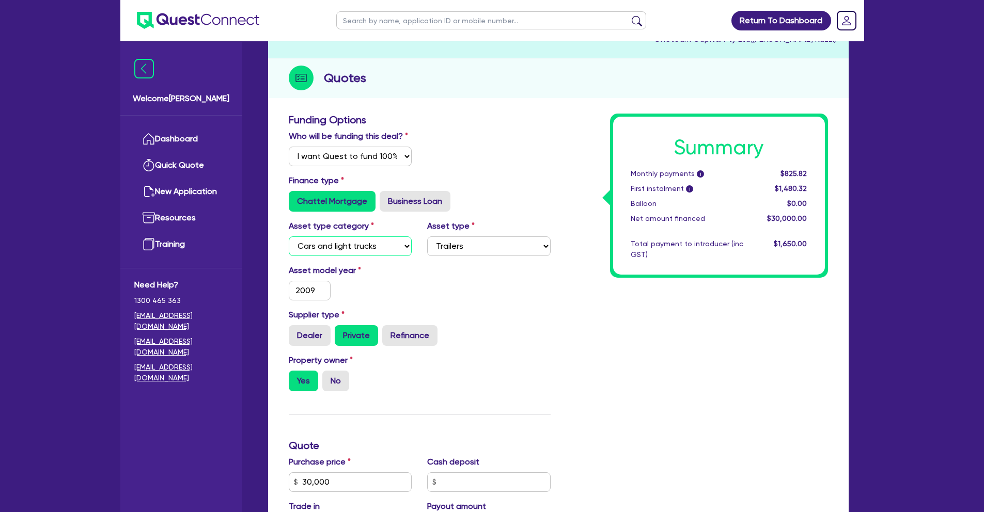
type input "1,500"
click at [454, 244] on select "Select Passenger vehicles Vans and utes Light trucks up to 4.5 tonne" at bounding box center [488, 246] width 123 height 20
click at [382, 250] on select "Select Cars and light trucks Primary assets Secondary assets Tertiary assets" at bounding box center [350, 246] width 123 height 20
select select "PRIMARY_ASSETS"
click at [289, 236] on select "Select Cars and light trucks Primary assets Secondary assets Tertiary assets" at bounding box center [350, 246] width 123 height 20
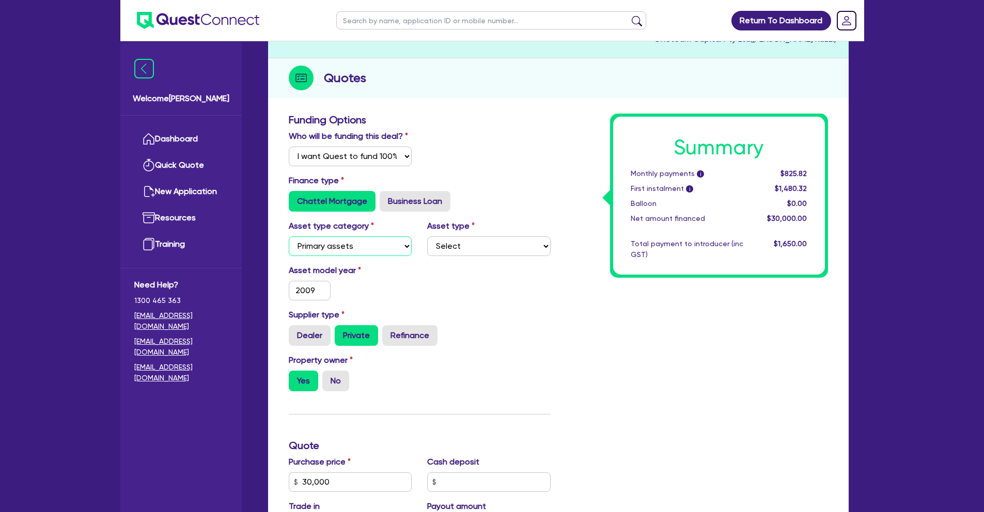
type input "30,000"
type input "1,500"
click at [473, 248] on select "Select Passenger vehicles Vans and utes Light trucks up to 4.5 tonne" at bounding box center [488, 246] width 123 height 20
select select "HEAVY_TRUCKS"
click at [427, 236] on select "Select Heavy trucks over 4.5 tonne Trailers Bus and coaches Yellow goods and ex…" at bounding box center [488, 246] width 123 height 20
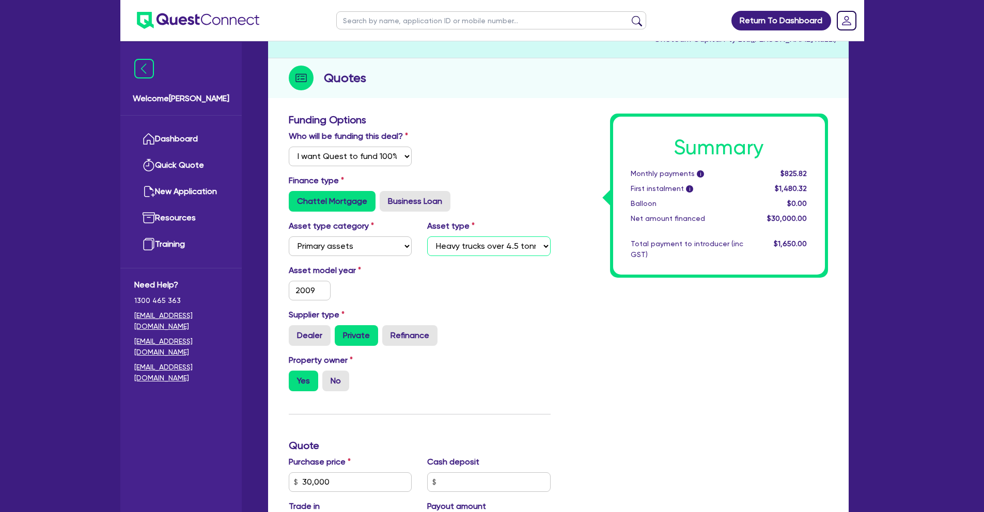
type input "30,000"
type input "1,500"
type input "30,000"
type input "1,500"
drag, startPoint x: 317, startPoint y: 291, endPoint x: 274, endPoint y: 290, distance: 42.9
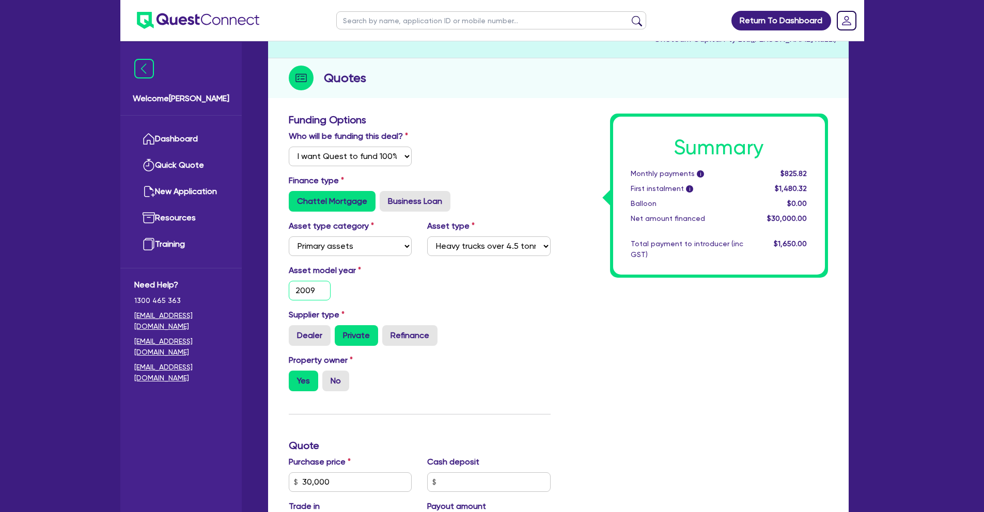
click at [274, 290] on div "Funding Options Who will be funding this deal? Select I will fund 100% I will c…" at bounding box center [558, 469] width 580 height 722
drag, startPoint x: 340, startPoint y: 484, endPoint x: 264, endPoint y: 484, distance: 75.9
click at [264, 484] on div "Quotes Applicant [GEOGRAPHIC_DATA] Security Notes Contracts Loan # QF15421 Onet…" at bounding box center [558, 416] width 596 height 855
type input "4"
type input "1,500"
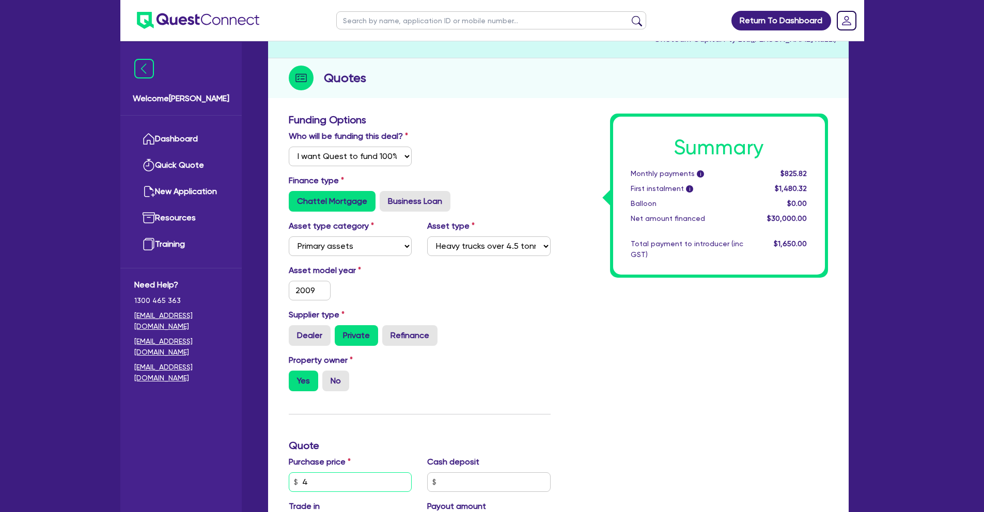
type input "40"
type input "1,500"
type input "400"
type input "1,500"
type input "4,000"
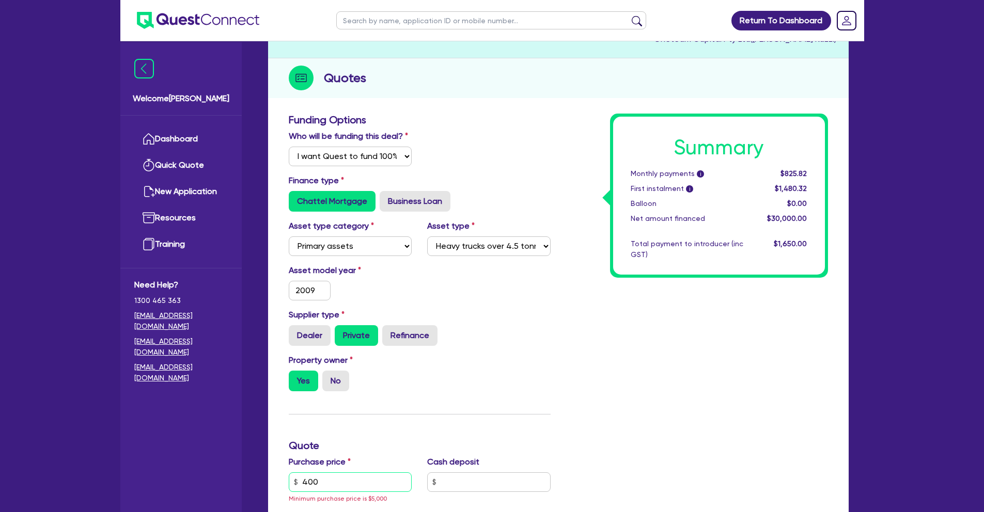
type input "1,500"
type input "40,000"
type input "2,000"
type input "40,000"
type input "2,000"
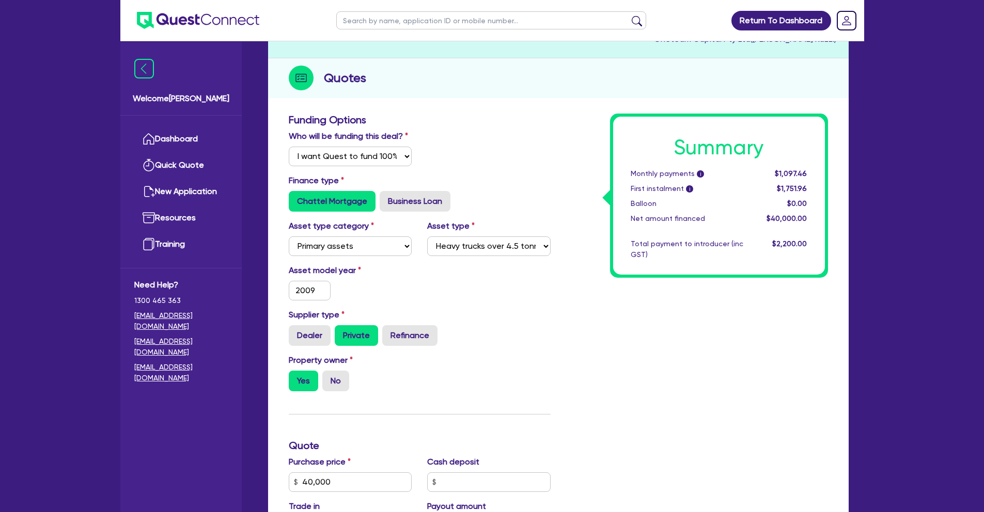
click at [574, 412] on div "Summary Monthly payments i $1,097.46 First instalment i $1,751.96 Balloon $0.00…" at bounding box center [696, 446] width 277 height 665
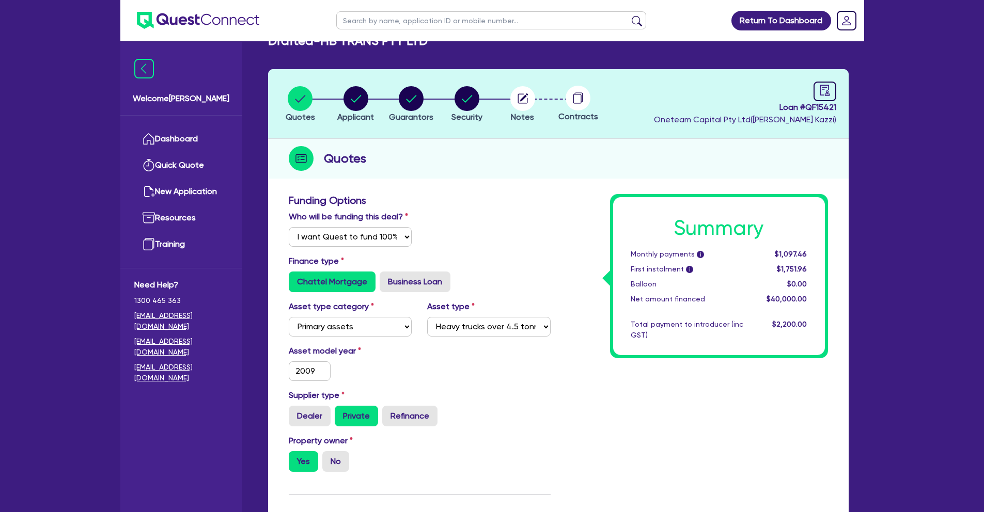
scroll to position [0, 0]
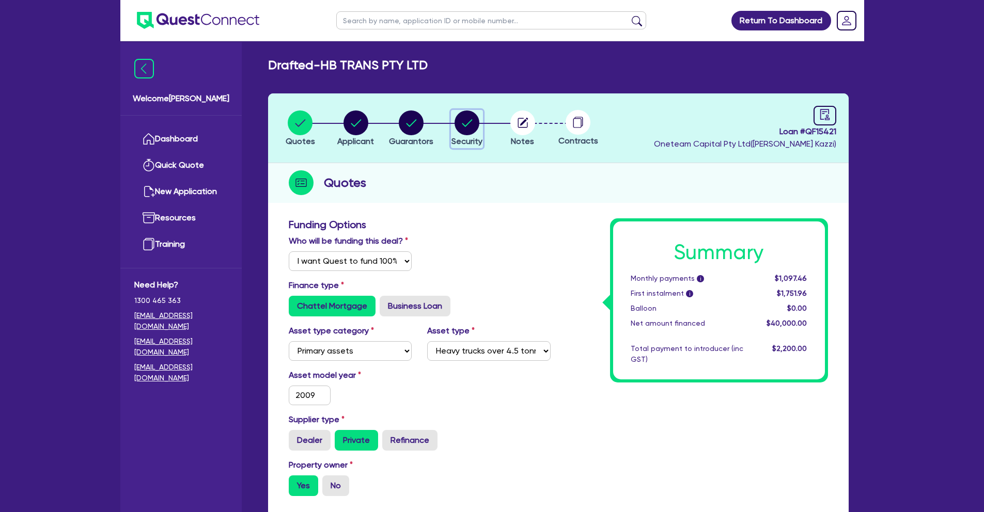
click at [474, 125] on circle "button" at bounding box center [466, 123] width 25 height 25
select select "PRIMARY_ASSETS"
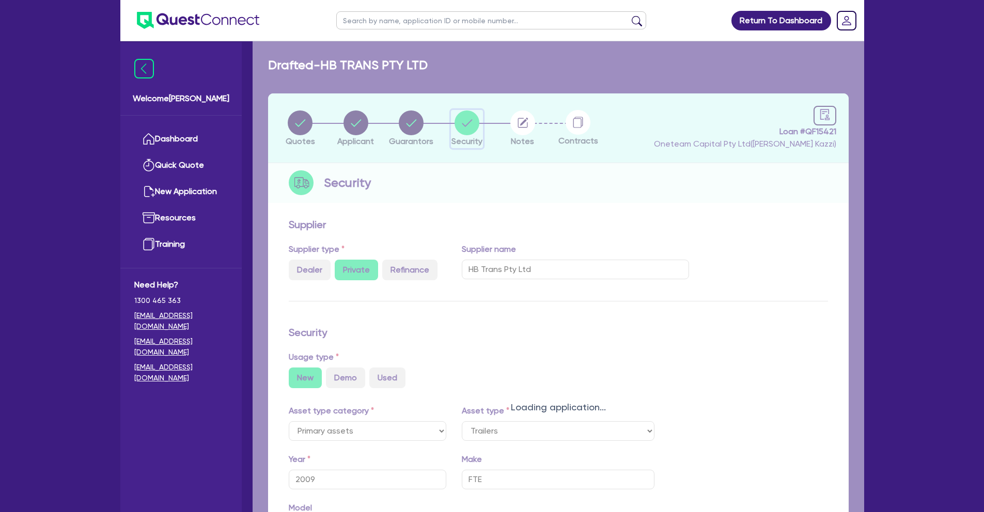
select select "HEAVY_TRUCKS"
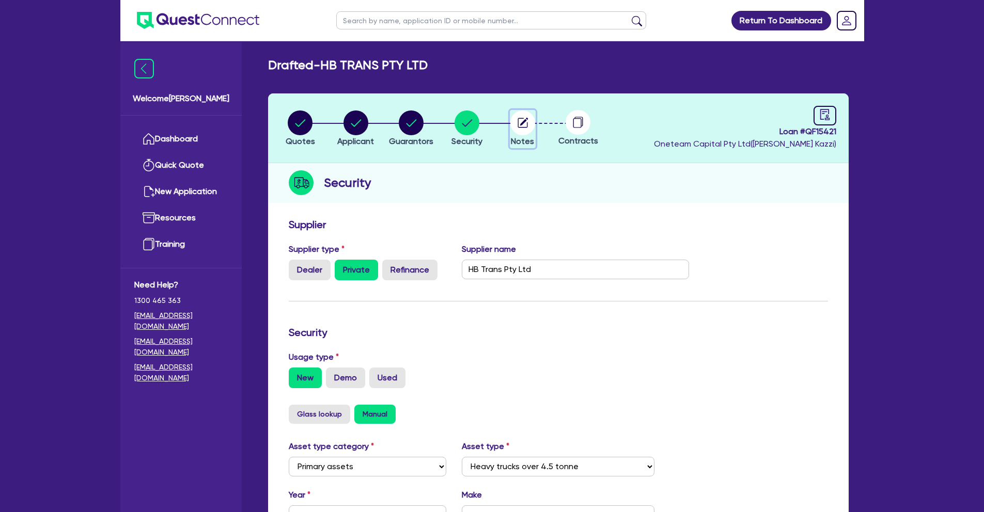
click at [527, 127] on icon "button" at bounding box center [522, 123] width 10 height 10
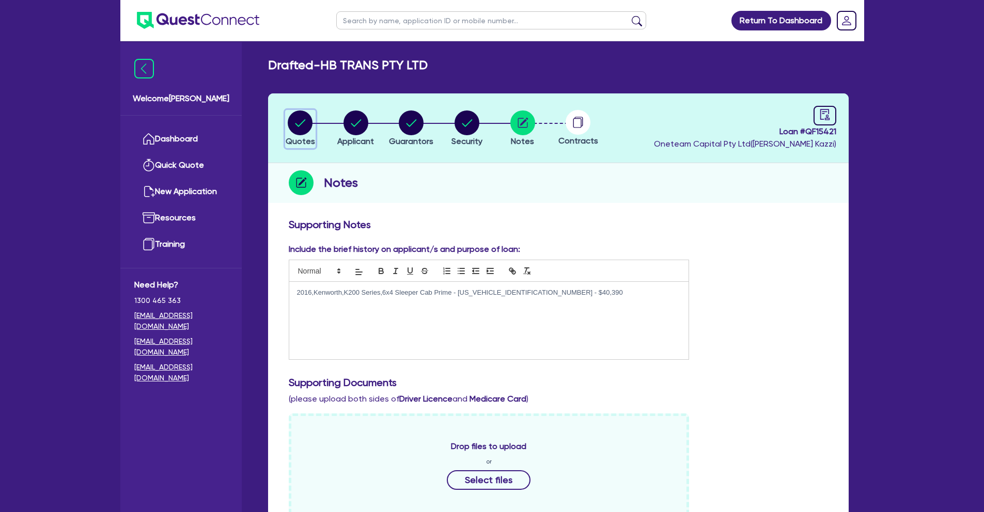
click at [303, 119] on circle "button" at bounding box center [300, 123] width 25 height 25
select select "Quest Finance - Own Book"
select select "PRIMARY_ASSETS"
select select "HEAVY_TRUCKS"
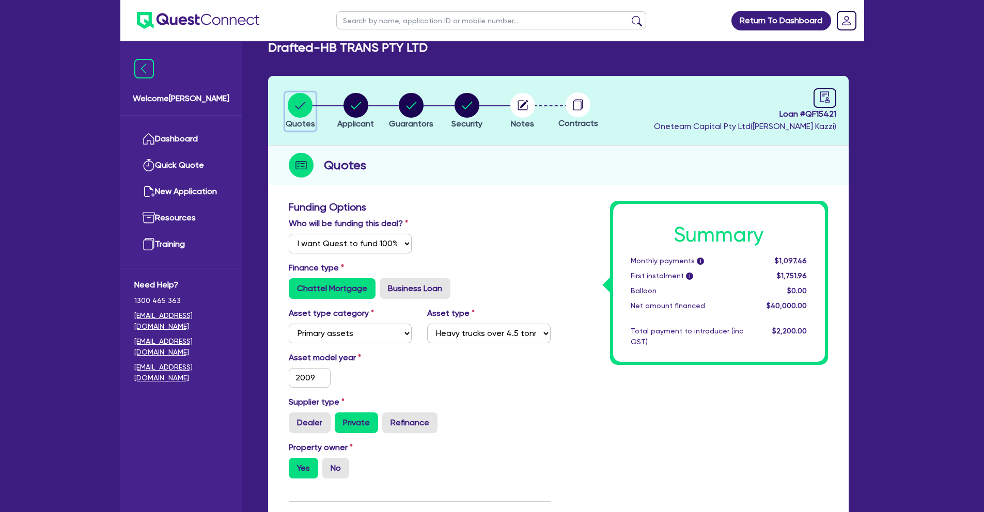
scroll to position [19, 0]
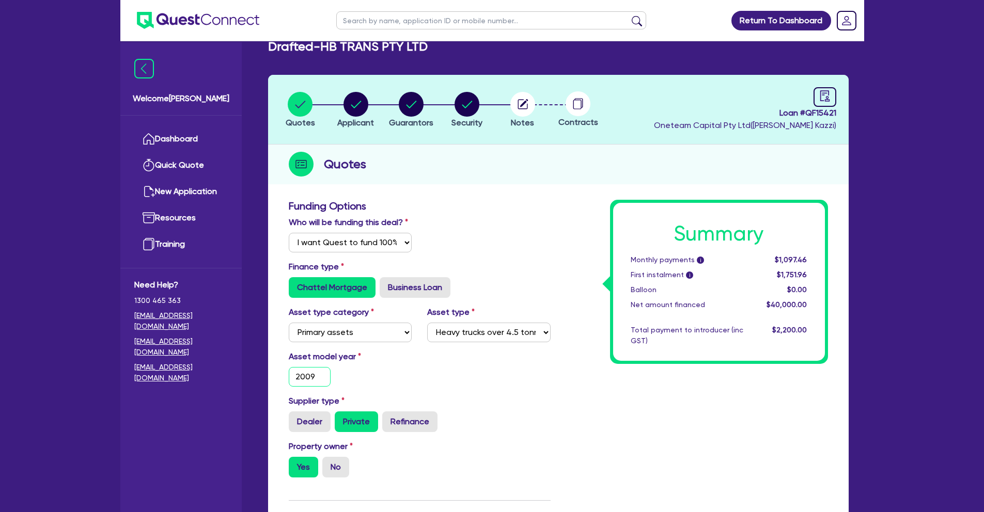
drag, startPoint x: 252, startPoint y: 375, endPoint x: 240, endPoint y: 375, distance: 11.9
click at [240, 375] on div "Welcome [PERSON_NAME] Dashboard Quick Quote New Application Ref Company Ref Sal…" at bounding box center [492, 480] width 744 height 999
type input "2"
type input "40,000"
type input "2,000"
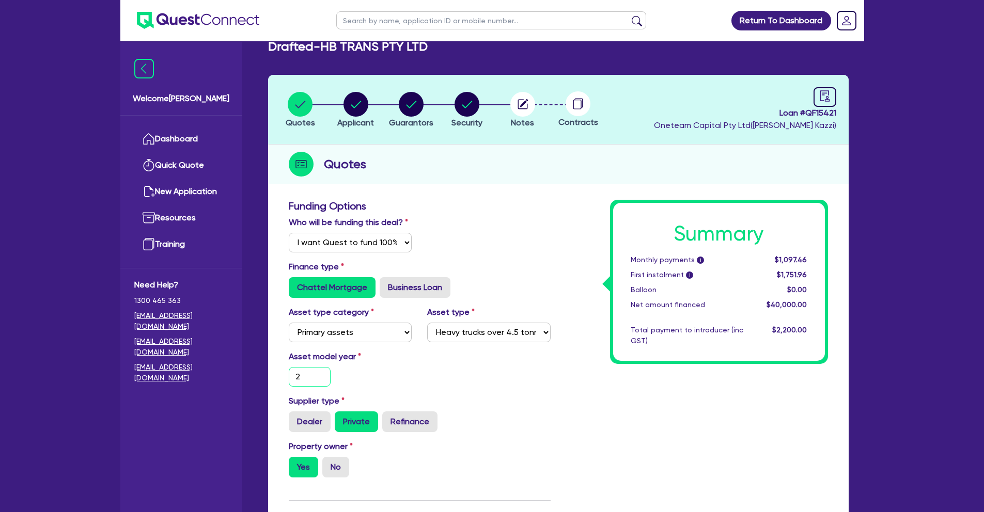
type input "20"
type input "40,000"
type input "2,000"
type input "201"
type input "40,000"
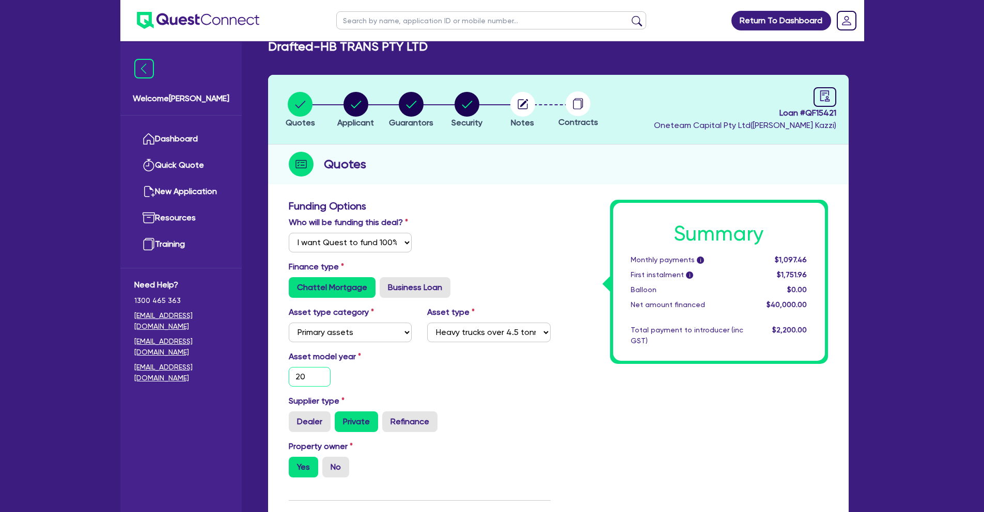
type input "2,000"
type input "2016"
type input "40,000"
type input "2,000"
type input "2016"
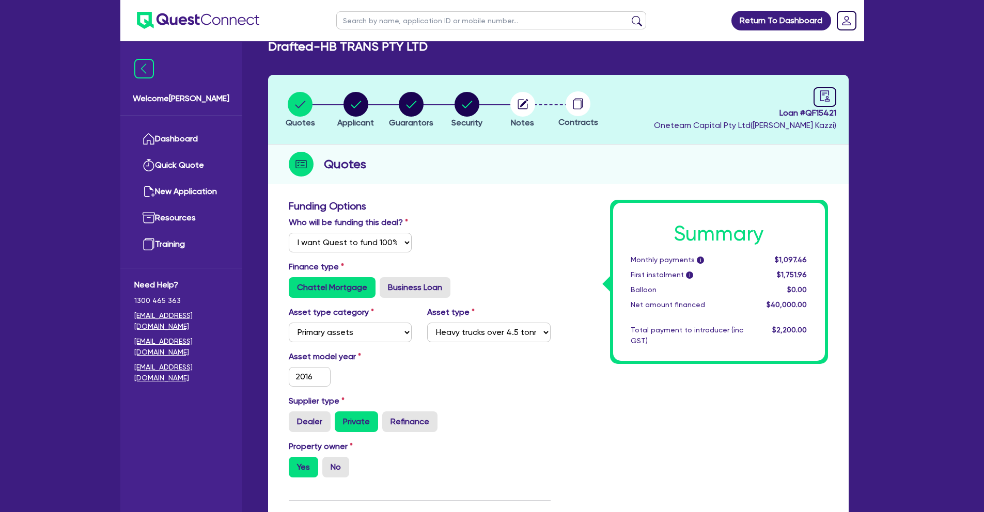
type input "40,000"
type input "2,000"
type input "40,000"
type input "2,000"
click at [485, 407] on div "Supplier type Dealer Private Refinance" at bounding box center [419, 413] width 277 height 37
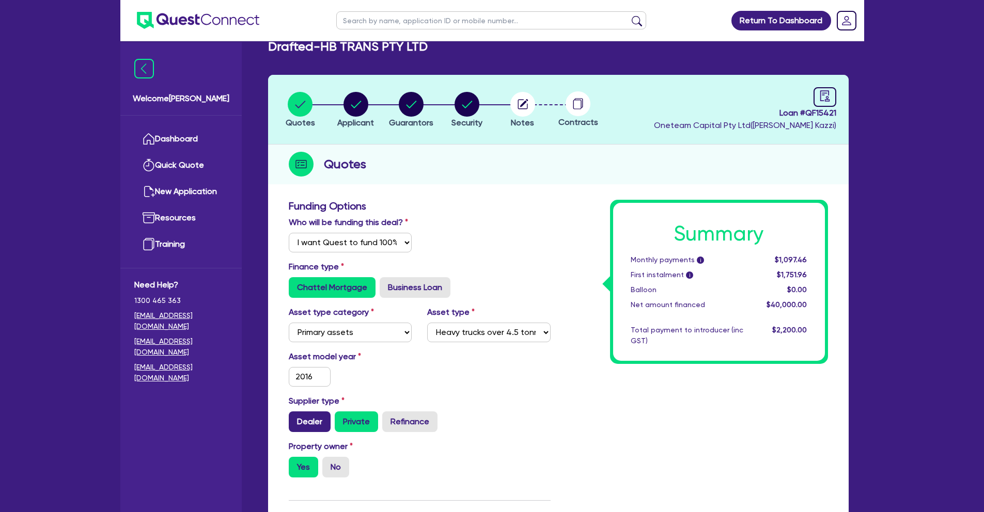
click at [309, 422] on label "Dealer" at bounding box center [310, 422] width 42 height 21
click at [295, 418] on input "Dealer" at bounding box center [292, 415] width 7 height 7
radio input "true"
type input "40,000"
type input "2,000"
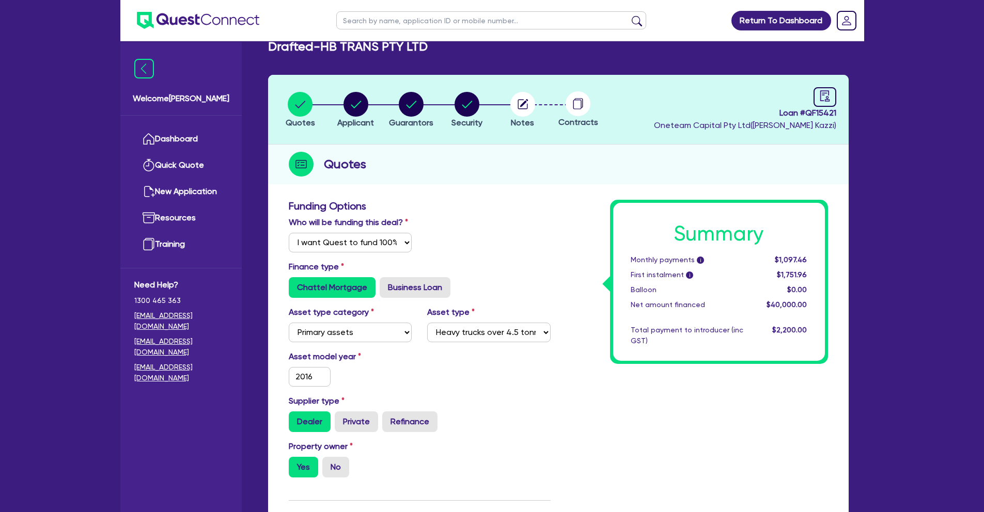
type input "40,000"
type input "2,000"
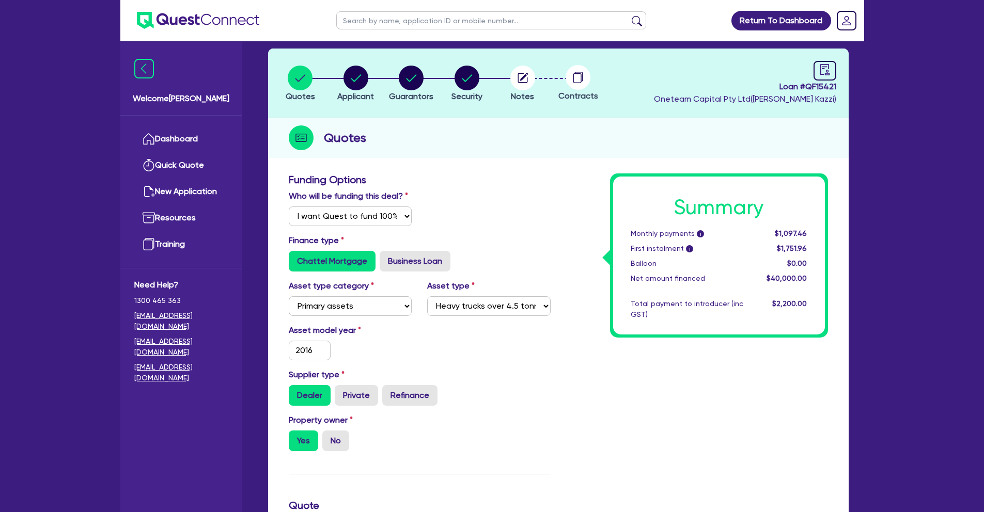
scroll to position [282, 0]
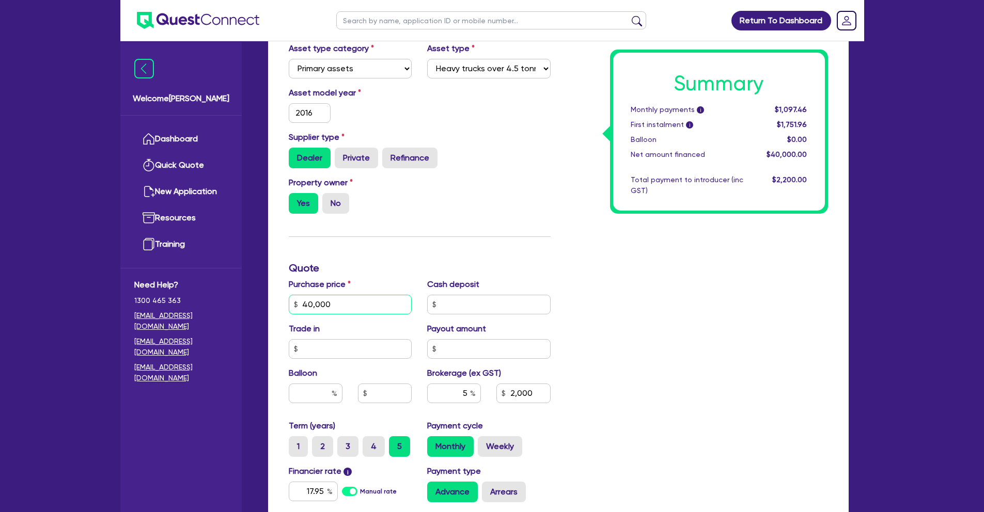
drag, startPoint x: 325, startPoint y: 304, endPoint x: 262, endPoint y: 301, distance: 62.6
click at [262, 301] on div "Quotes Applicant [GEOGRAPHIC_DATA] Security Notes Contracts Loan # QF15421 Onet…" at bounding box center [558, 238] width 596 height 855
type input "4"
type input "2,000"
type input "40"
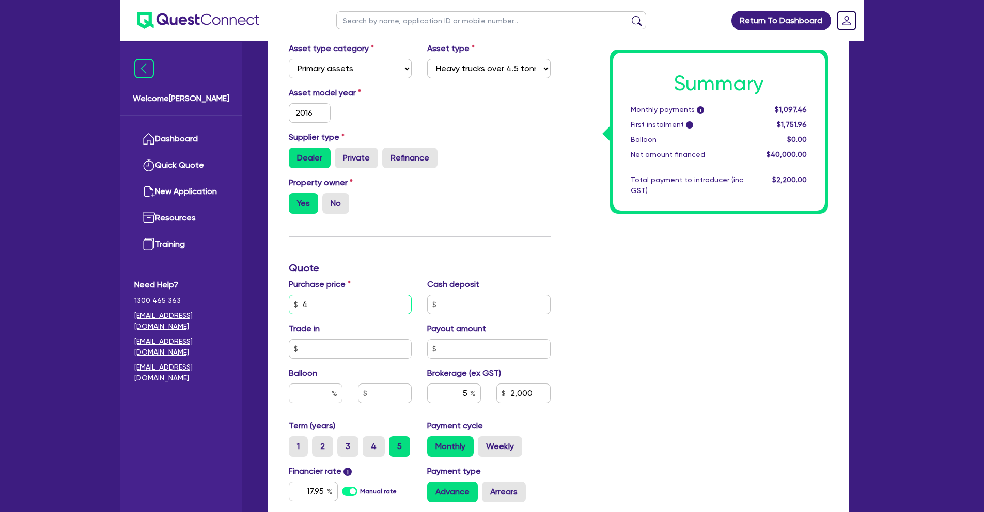
type input "2,000"
type input "403"
type input "2,000"
type input "4,039"
type input "2,000"
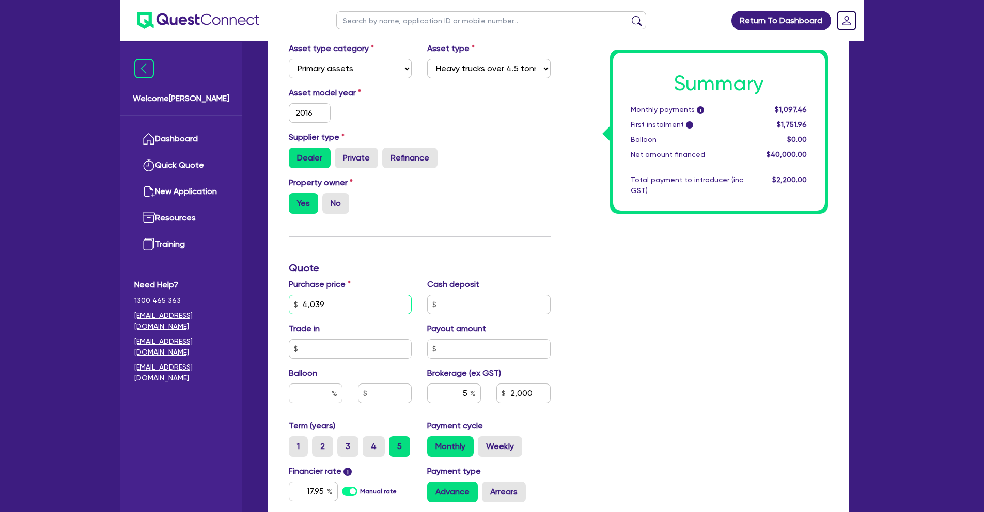
type input "40,390"
type input "2,000"
type input "40,390"
type input "2,019.5"
click at [668, 277] on div "Summary Monthly payments i $1,108.06 First instalment i $1,762.56 Balloon $0.00…" at bounding box center [696, 268] width 277 height 665
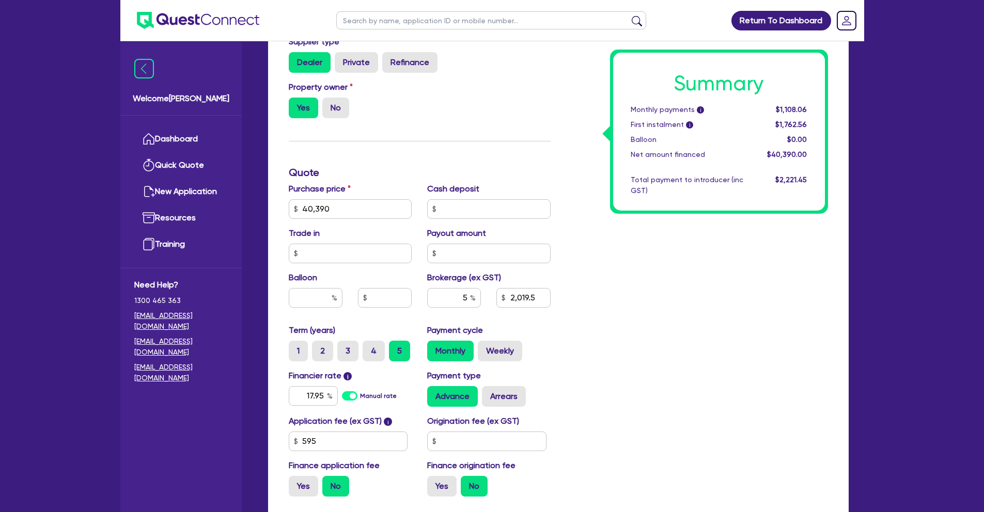
scroll to position [0, 0]
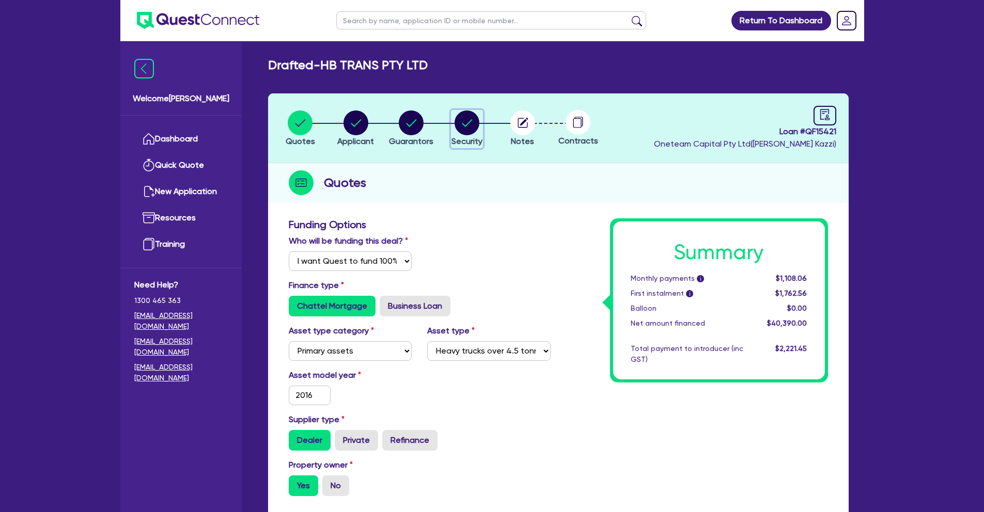
click at [466, 123] on circle "button" at bounding box center [466, 123] width 25 height 25
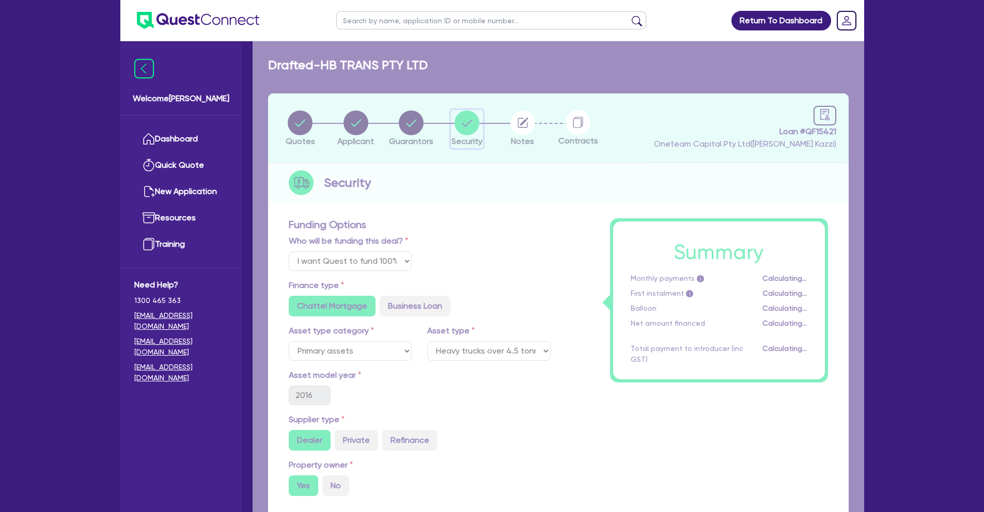
select select "PRIMARY_ASSETS"
select select "HEAVY_TRUCKS"
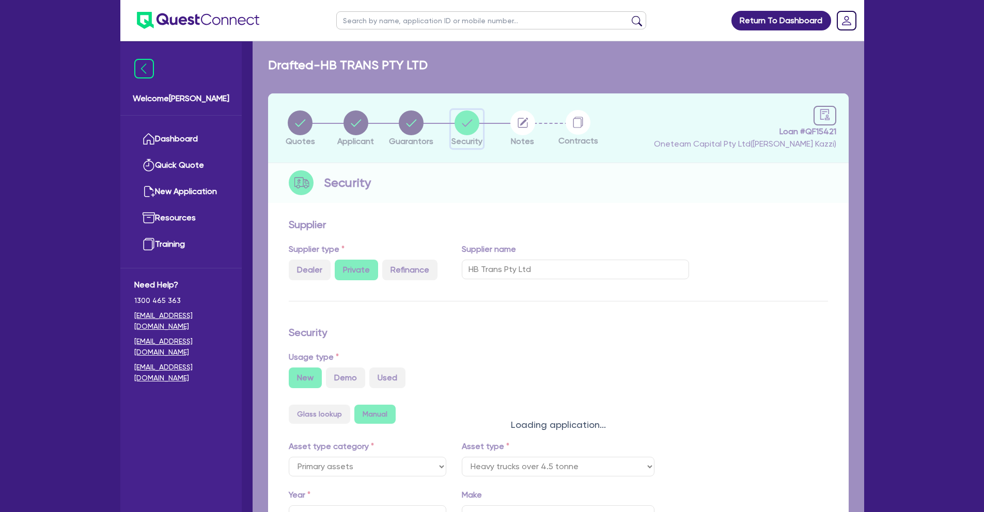
radio input "true"
type input "2016"
select select "HEAVY_TRUCKS"
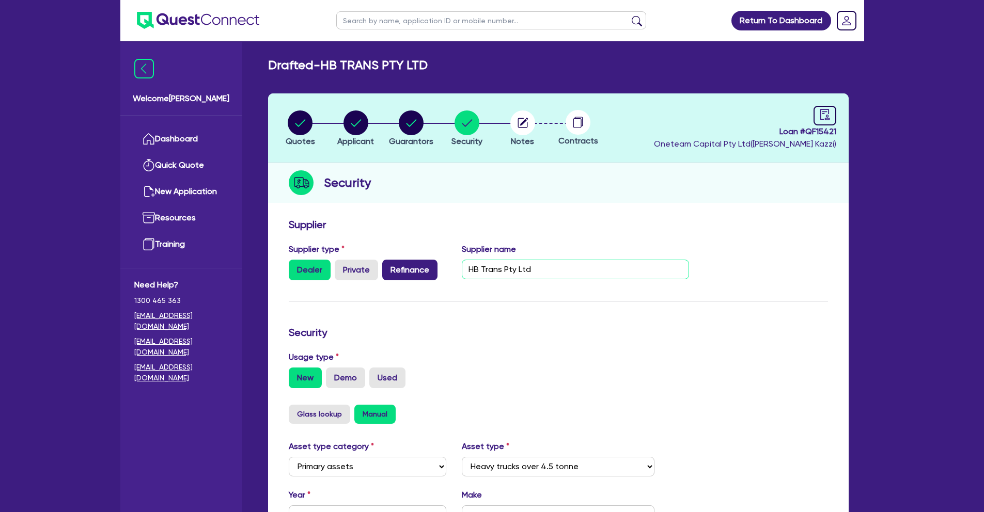
drag, startPoint x: 550, startPoint y: 270, endPoint x: 430, endPoint y: 271, distance: 119.8
click at [430, 271] on div "Supplier type Dealer Private Refinance Supplier name HB Trans Pty Ltd" at bounding box center [489, 265] width 416 height 45
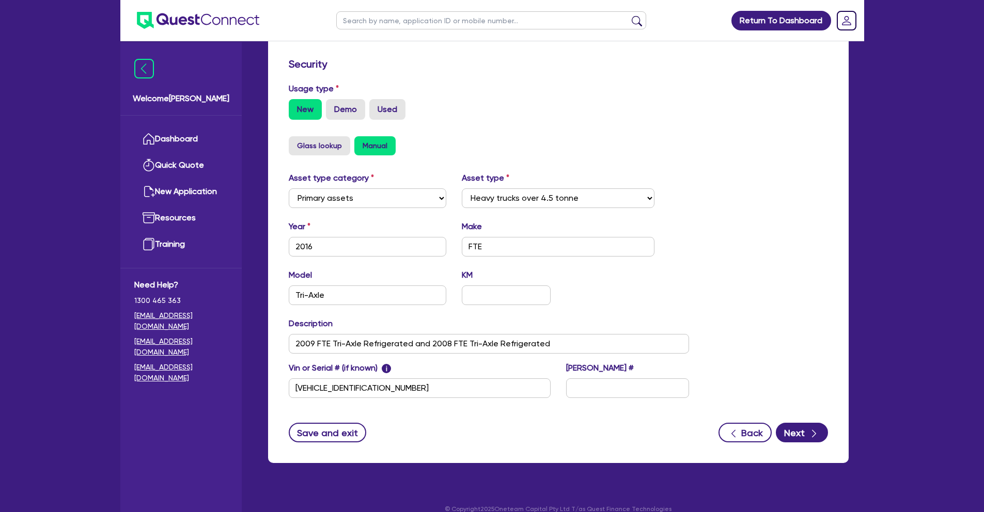
scroll to position [272, 0]
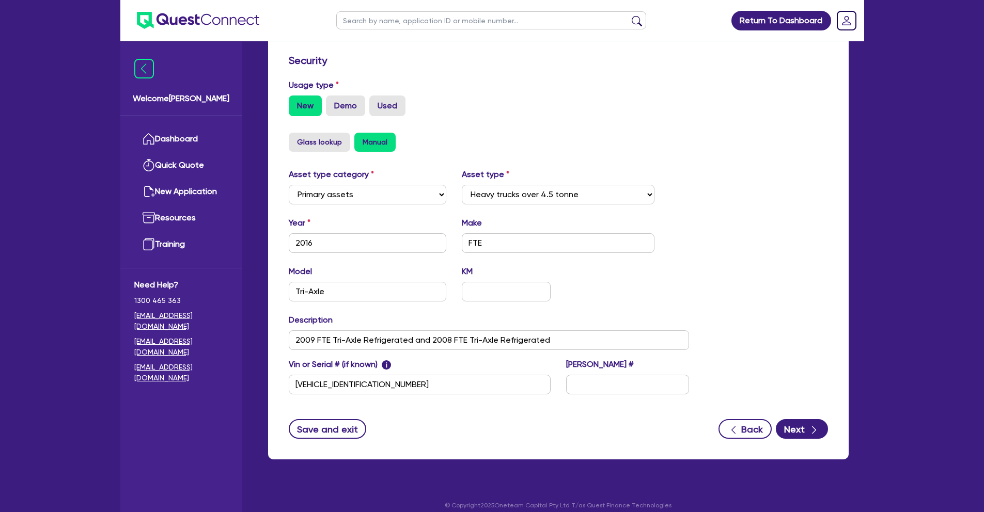
type input "Pickles Auction Pty Ltd"
click at [294, 338] on input "2009 FTE Tri-Axle Refrigerated and 2008 FTE Tri-Axle Refrigerated" at bounding box center [489, 340] width 401 height 20
paste input "02/2016,Kenworth,K200 Series,6x4 Sleeper Cab Prime"
click at [307, 342] on input "02/2016,Kenworth,K200 Series,6x4 Sleeper Cab Prime FTE Tri-Axle Refrigerated an…" at bounding box center [489, 340] width 401 height 20
click at [354, 338] on input "2016,Kenworth,K200 Series,6x4 Sleeper Cab Prime FTE Tri-Axle Refrigerated and 2…" at bounding box center [489, 340] width 401 height 20
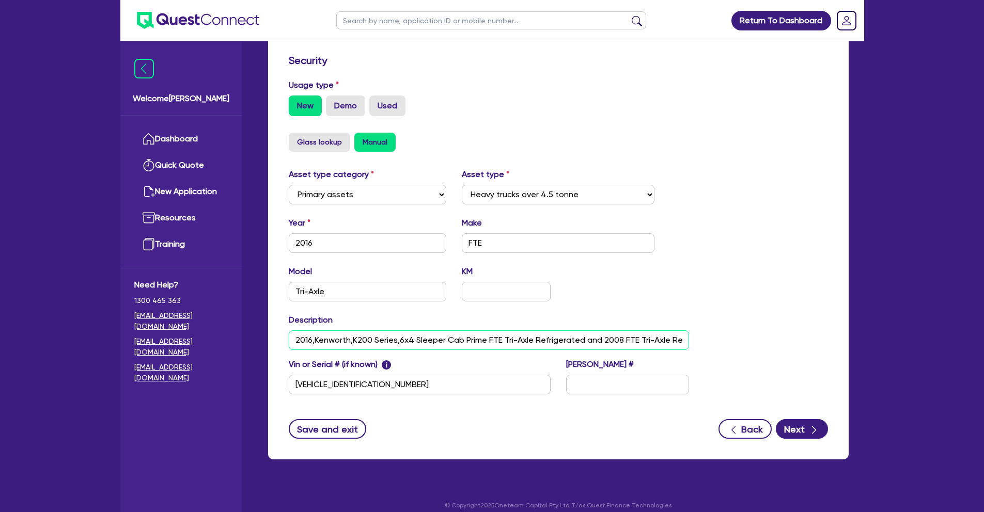
click at [351, 339] on input "2016,Kenworth,K200 Series,6x4 Sleeper Cab Prime FTE Tri-Axle Refrigerated and 2…" at bounding box center [489, 340] width 401 height 20
click at [487, 339] on input "2016,Kenworth, K200 Series,6x4 Sleeper Cab Prime FTE Tri-Axle Refrigerated and …" at bounding box center [489, 340] width 401 height 20
drag, startPoint x: 342, startPoint y: 387, endPoint x: 267, endPoint y: 387, distance: 74.9
click at [268, 387] on div "Supplier Supplier type Dealer Private Refinance Supplier name Pickles Auction P…" at bounding box center [558, 200] width 580 height 518
click at [493, 340] on input "2016,Kenworth, K200 Series,FTE Tri-Axle Refrigerated and 2008 FTE Tri-Axle Refr…" at bounding box center [489, 340] width 401 height 20
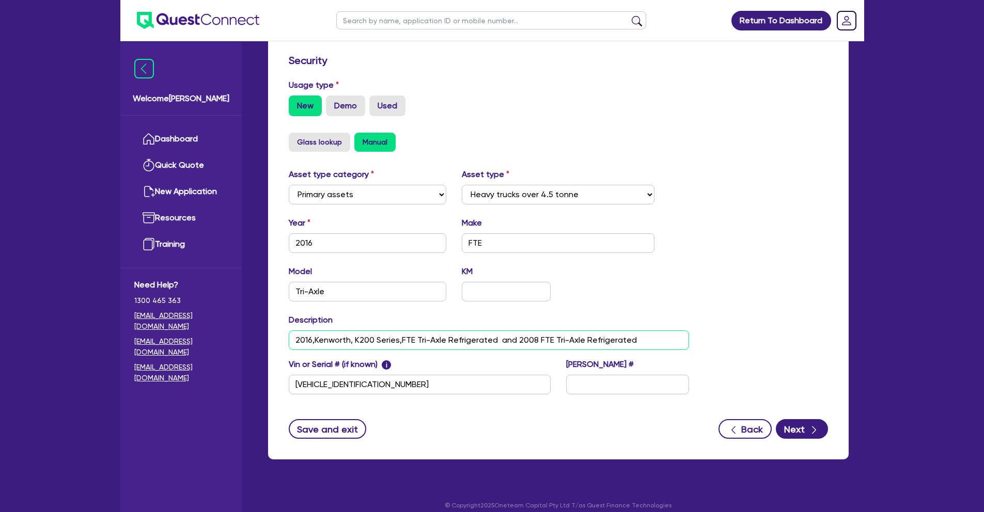
paste input "[VEHICLE_IDENTIFICATION_NUMBER]"
type input "2016,Kenworth, K200 Series,FTE Tri-Axle Refrigerated [VEHICLE_IDENTIFICATION_NU…"
drag, startPoint x: 381, startPoint y: 385, endPoint x: 251, endPoint y: 382, distance: 130.2
click at [251, 382] on div "Welcome [PERSON_NAME] Dashboard Quick Quote New Application Ref Company Ref Sal…" at bounding box center [492, 125] width 744 height 795
drag, startPoint x: 325, startPoint y: 293, endPoint x: 257, endPoint y: 290, distance: 67.7
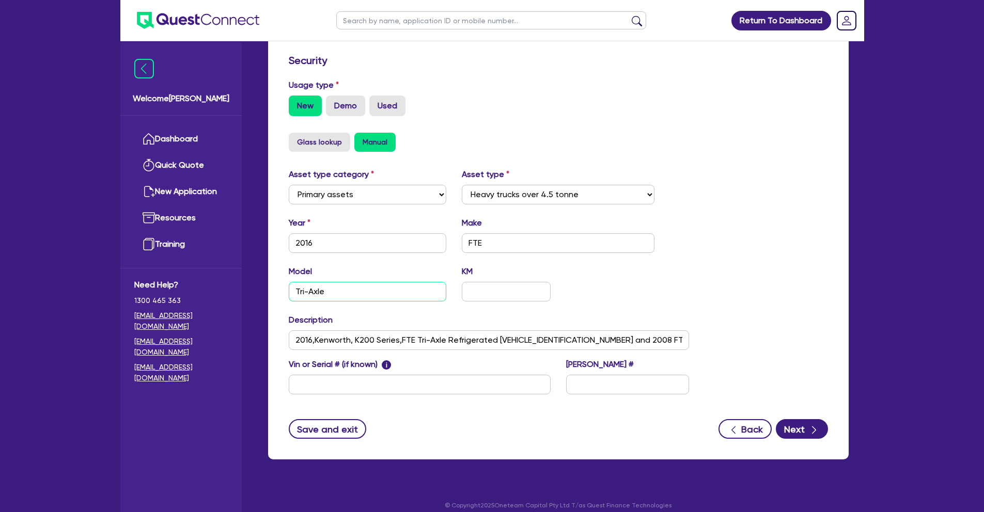
click at [257, 290] on div "Drafted - HB TRANS PTY LTD Quotes Applicant [GEOGRAPHIC_DATA] Security Notes Co…" at bounding box center [558, 129] width 611 height 686
paste input "[US_VEHICLE_IDENTIFICATION_NUMBER],GVM:"
drag, startPoint x: 340, startPoint y: 293, endPoint x: 244, endPoint y: 292, distance: 96.1
click at [244, 292] on div "Welcome [PERSON_NAME] Dashboard Quick Quote New Application Ref Company Ref Sal…" at bounding box center [492, 125] width 744 height 795
type input "[US_VEHICLE_IDENTIFICATION_NUMBER]"
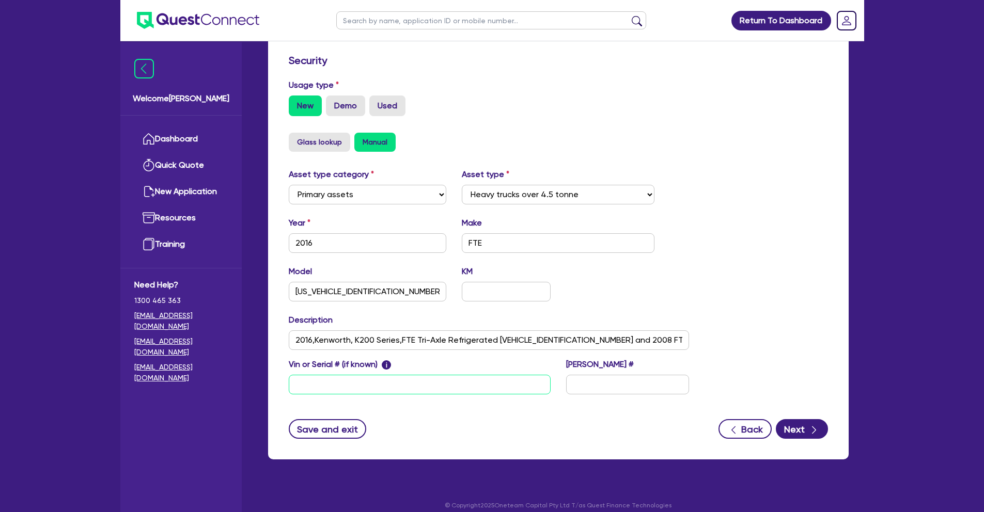
click at [321, 384] on input "text" at bounding box center [420, 385] width 262 height 20
paste input "[US_VEHICLE_IDENTIFICATION_NUMBER]"
type input "[US_VEHICLE_IDENTIFICATION_NUMBER]"
drag, startPoint x: 385, startPoint y: 292, endPoint x: 239, endPoint y: 286, distance: 145.7
click at [239, 286] on div "Welcome [PERSON_NAME] Dashboard Quick Quote New Application Ref Company Ref Sal…" at bounding box center [492, 125] width 744 height 795
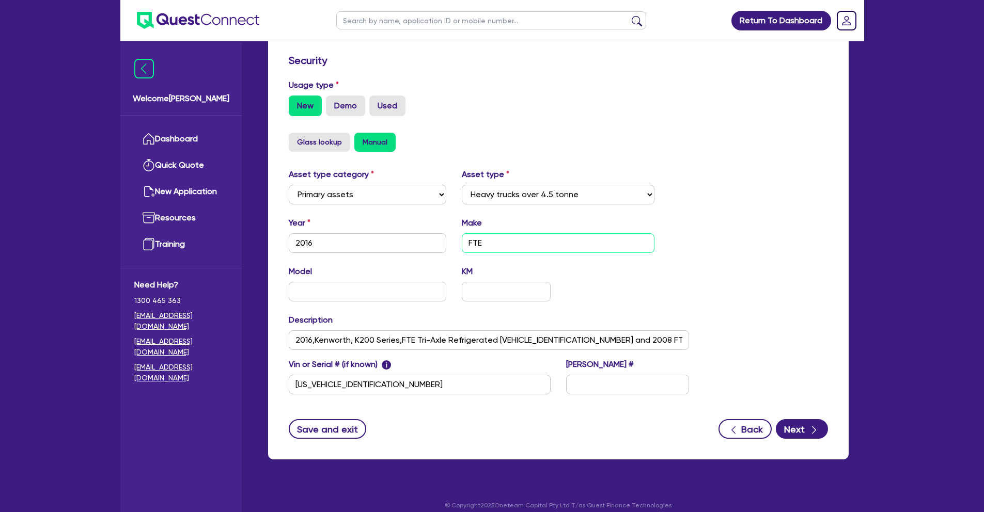
click at [535, 245] on input "FTE" at bounding box center [558, 243] width 193 height 20
type input "F"
type input "Kennworth"
drag, startPoint x: 354, startPoint y: 338, endPoint x: 397, endPoint y: 342, distance: 43.0
click at [397, 342] on input "2016,Kenworth, K200 Series,FTE Tri-Axle Refrigerated [VEHICLE_IDENTIFICATION_NU…" at bounding box center [489, 340] width 401 height 20
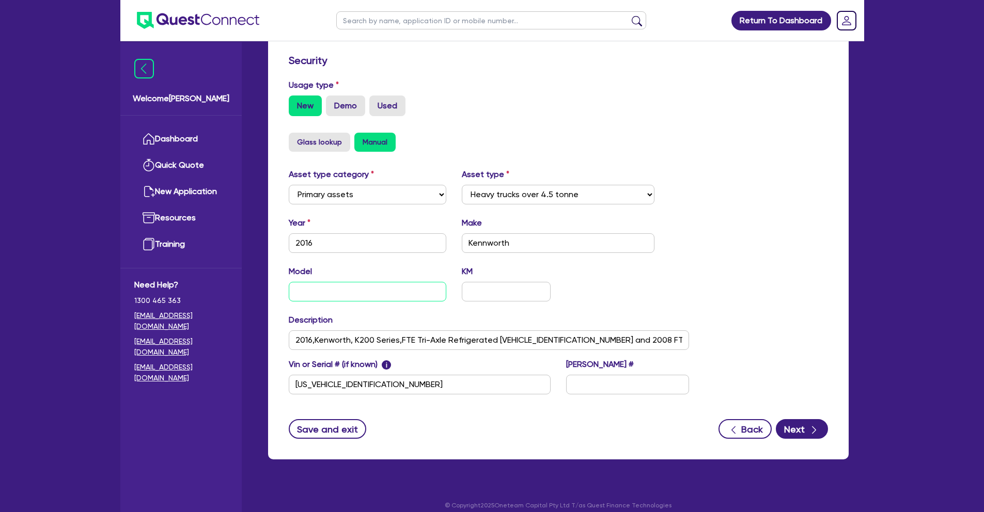
click at [339, 294] on input "text" at bounding box center [368, 292] width 158 height 20
type input "K200"
click at [483, 292] on input "text" at bounding box center [506, 292] width 88 height 20
type input "850,000"
click at [699, 311] on div "Asset type category Select Cars and light trucks Primary assets Secondary asset…" at bounding box center [558, 287] width 555 height 239
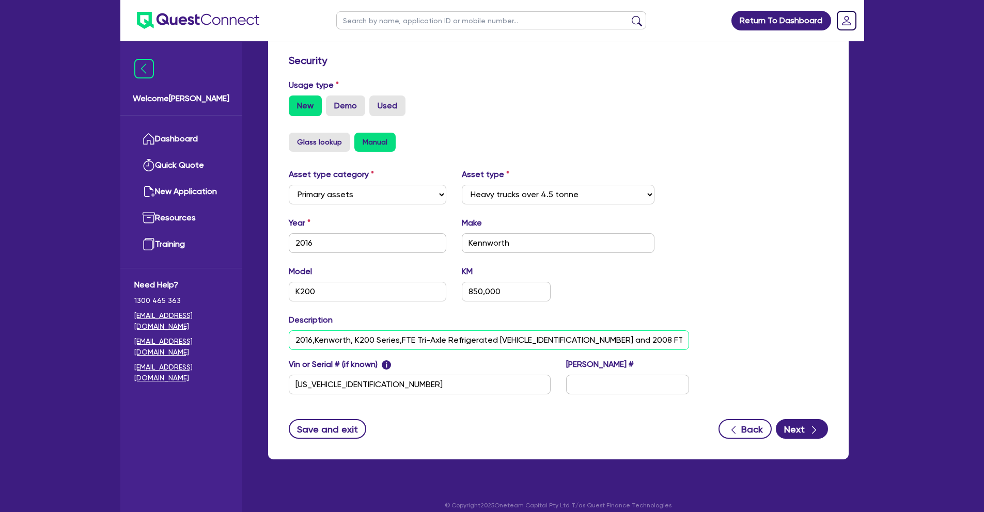
click at [400, 340] on input "2016,Kenworth, K200 Series,FTE Tri-Axle Refrigerated [VEHICLE_IDENTIFICATION_NU…" at bounding box center [489, 340] width 401 height 20
click at [529, 340] on input "2016,Kenworth, K200 Series and 2016 FTE Tri-Axle Refrigerated [VEHICLE_IDENTIFI…" at bounding box center [489, 340] width 401 height 20
type input "2016,Kenworth, K200 Series and 2016 FTE Tri-Axle Refrigerated VIN# [VEHICLE_IDE…"
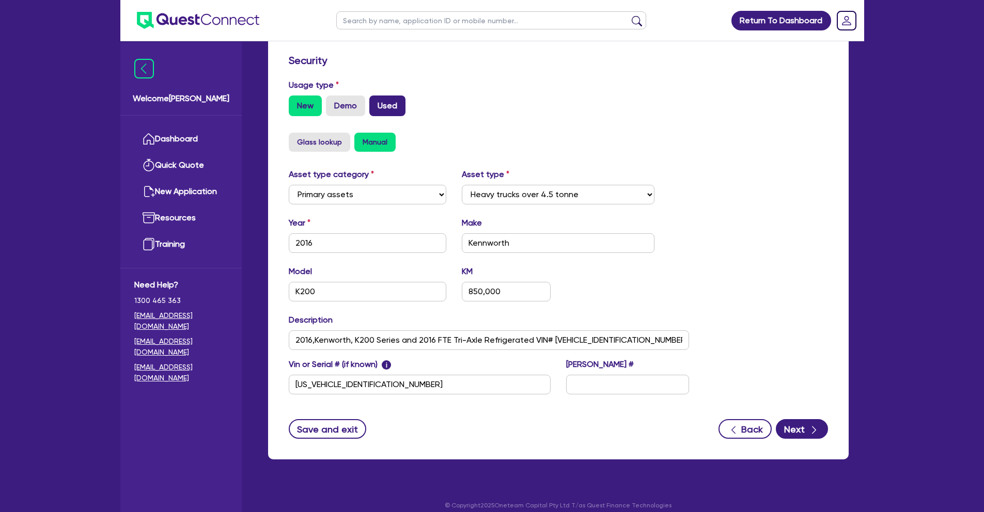
click at [397, 108] on label "Used" at bounding box center [387, 106] width 36 height 21
click at [376, 102] on input "Used" at bounding box center [372, 99] width 7 height 7
radio input "true"
click at [800, 426] on button "Next" at bounding box center [802, 429] width 52 height 20
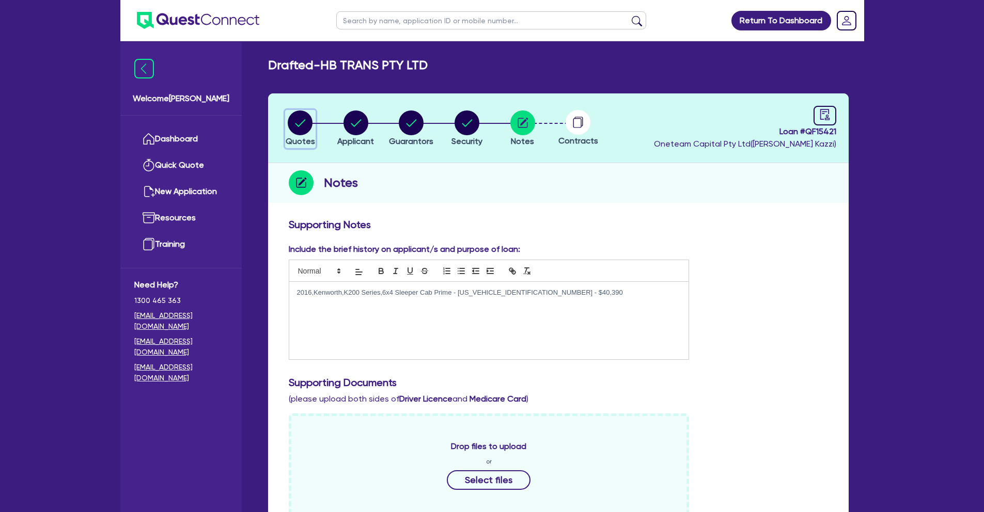
click at [305, 127] on circle "button" at bounding box center [300, 123] width 25 height 25
select select "Quest Finance - Own Book"
select select "PRIMARY_ASSETS"
select select "HEAVY_TRUCKS"
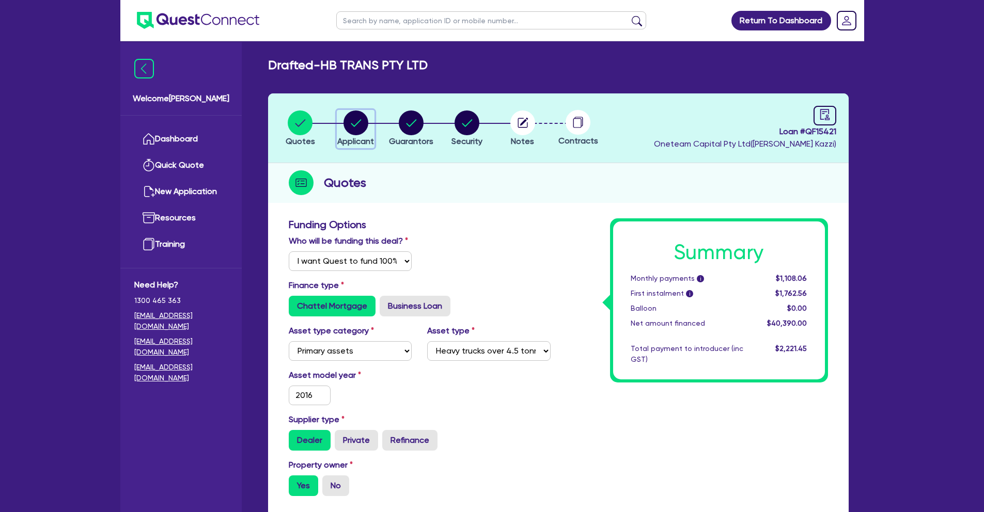
click at [358, 127] on circle "button" at bounding box center [355, 123] width 25 height 25
select select "COMPANY"
select select "TRANSPORT_WAREHOUSING"
select select "PASSENGERS_FREIGHT_TRANSPORT"
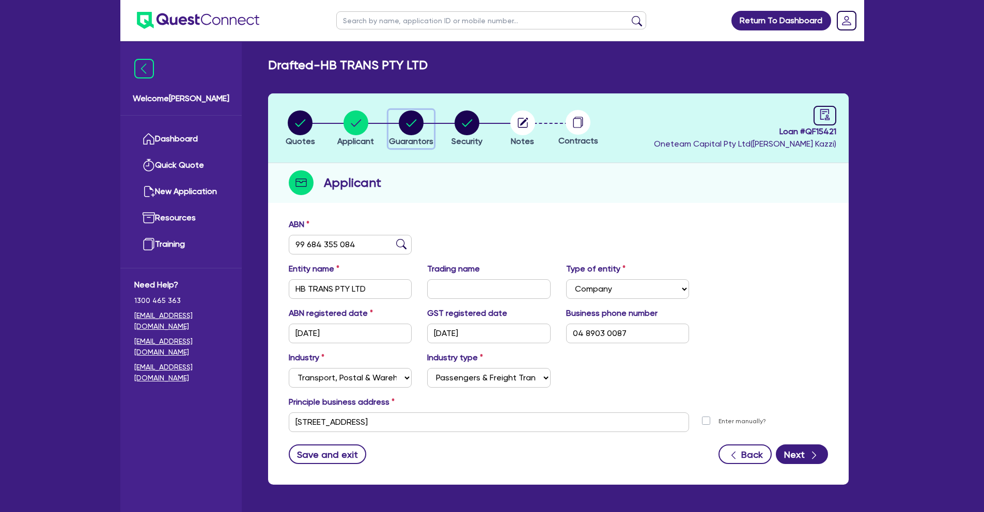
click at [408, 128] on circle "button" at bounding box center [411, 123] width 25 height 25
select select "MR"
select select "VIC"
select select "SINGLE"
select select "EQUIPMENT"
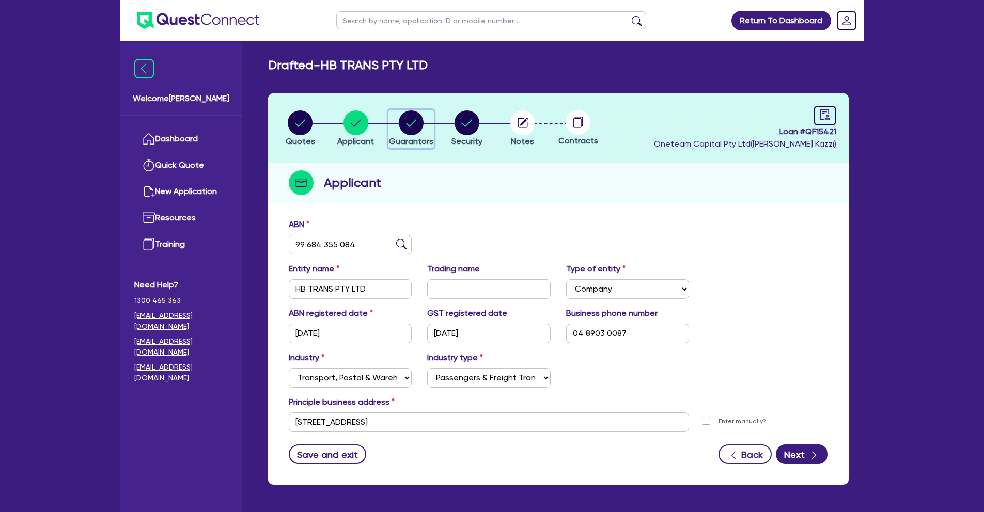
select select "CASH"
select select "TRUCK_LOAN"
select select "MRS"
select select "ACT"
select select "MARRIED"
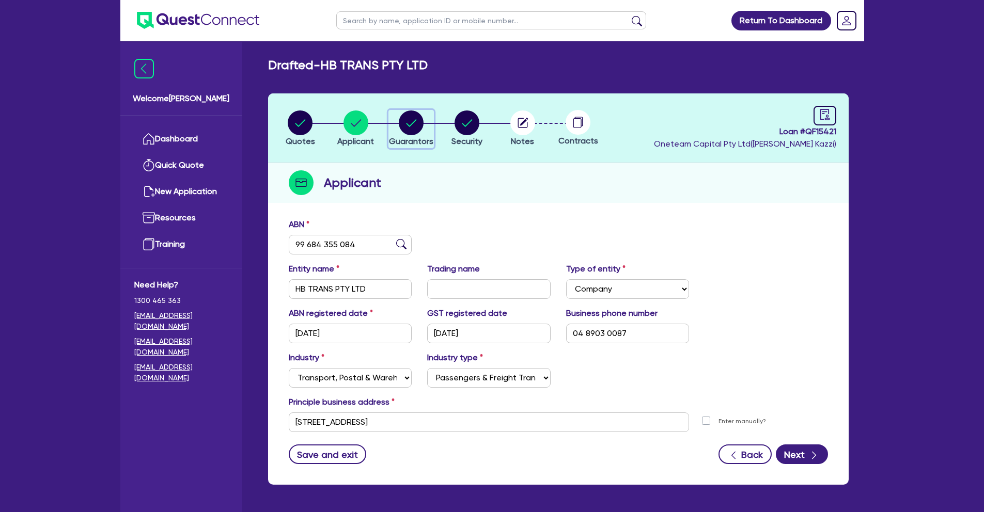
select select "PROPERTY"
select select "MORTGAGE"
select select "CREDIT_CARD"
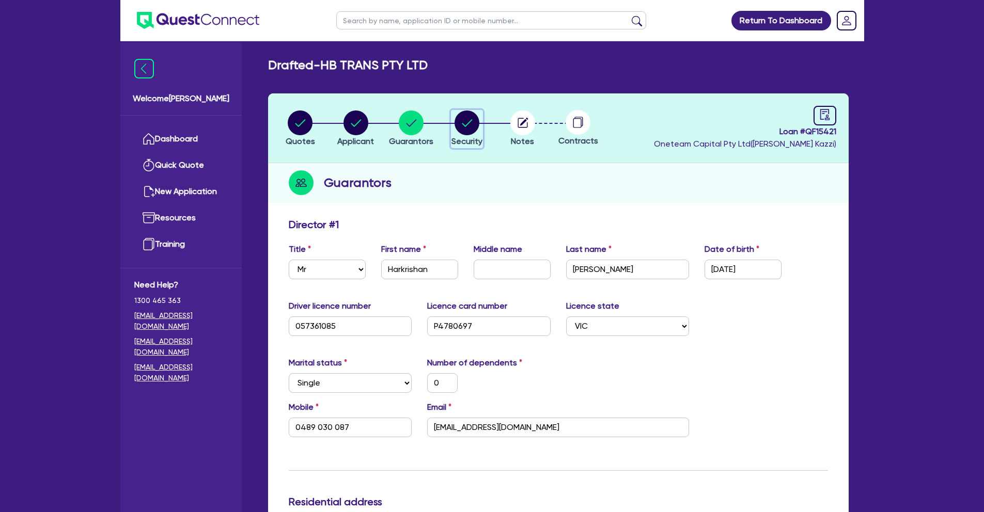
click at [463, 130] on circle "button" at bounding box center [466, 123] width 25 height 25
select select "PRIMARY_ASSETS"
select select "HEAVY_TRUCKS"
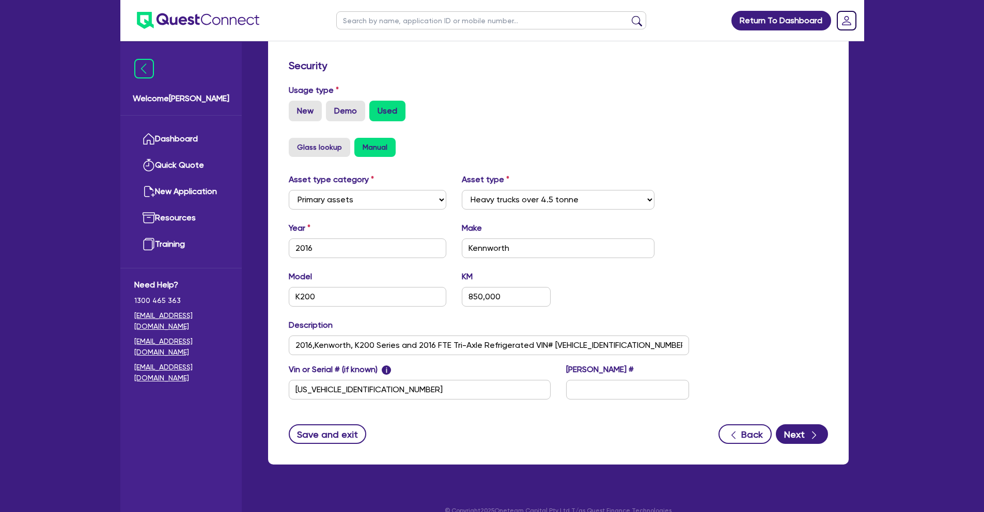
scroll to position [282, 0]
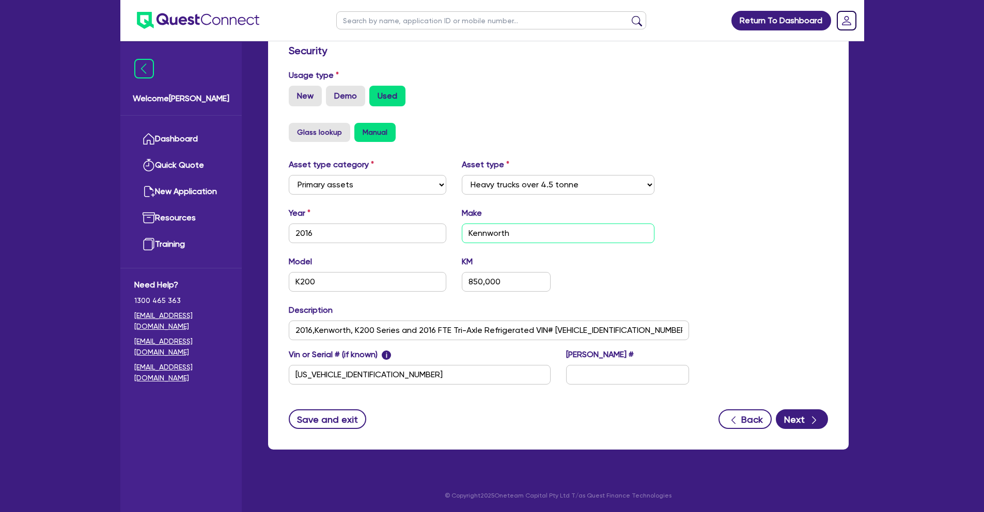
click at [488, 231] on input "Kennworth" at bounding box center [558, 234] width 193 height 20
type input "Kenworth"
click at [314, 329] on input "2016,Kenworth, K200 Series and 2016 FTE Tri-Axle Refrigerated VIN# [VEHICLE_IDE…" at bounding box center [489, 331] width 401 height 20
type input "2016 Kenworth, K200 Series and 2016 FTE Tri-Axle Refrigerated VIN# [VEHICLE_IDE…"
click at [812, 417] on icon "button" at bounding box center [814, 420] width 10 height 10
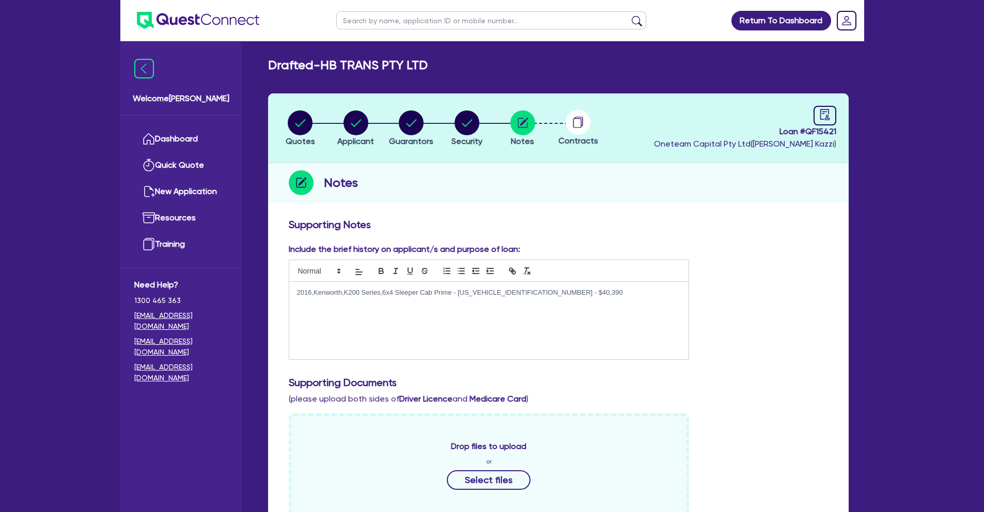
click at [297, 292] on p "2016,Kenworth,K200 Series,6x4 Sleeper Cab Prime - [US_VEHICLE_IDENTIFICATION_NU…" at bounding box center [489, 292] width 384 height 9
click at [496, 292] on p "WE'RE DOING TWO DEALS FOR THIS CLIENT - REFER TO" at bounding box center [489, 292] width 384 height 9
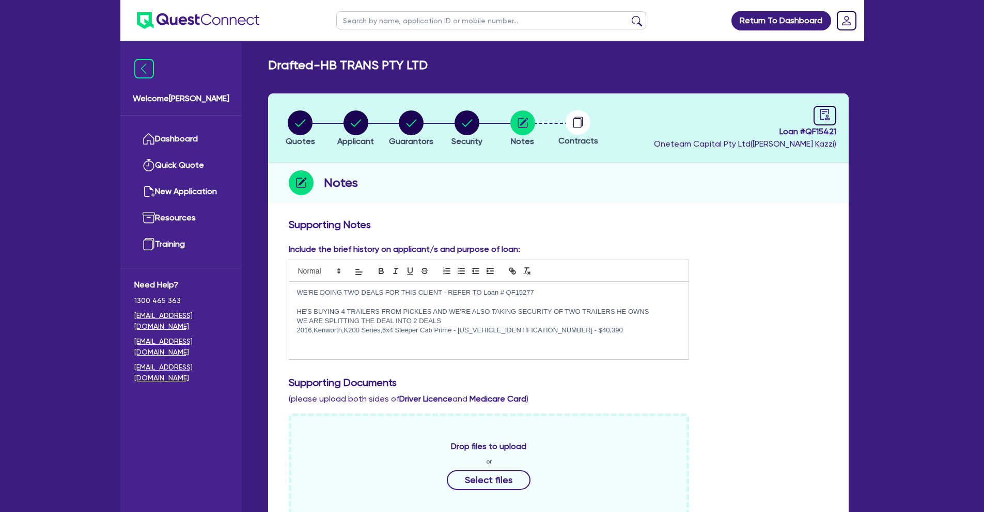
click at [394, 320] on p "WE ARE SPLITTING THE DEAL INTO 2 DEALS" at bounding box center [489, 321] width 384 height 9
click at [453, 320] on p "WE ARE SPLITTING THE LOAN INTO 2 DEALS" at bounding box center [489, 321] width 384 height 9
click at [295, 332] on div "WE'RE DOING TWO DEALS FOR THIS CLIENT - REFER TO Loan # QF15277 HE'S BUYING 4 T…" at bounding box center [489, 320] width 400 height 77
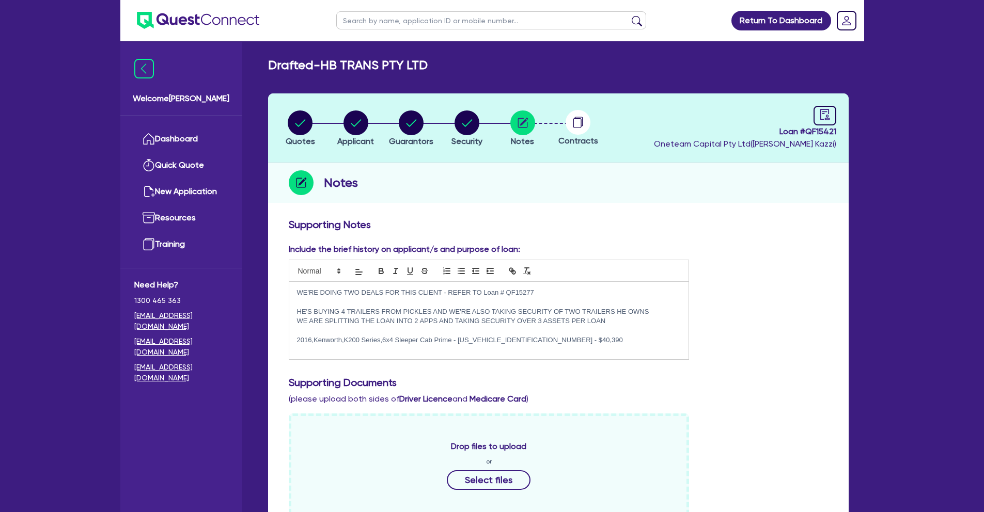
drag, startPoint x: 560, startPoint y: 343, endPoint x: 255, endPoint y: 345, distance: 305.2
click at [255, 345] on div "Drafted - HB TRANS PTY LTD Quotes Applicant [GEOGRAPHIC_DATA] Security Notes Co…" at bounding box center [558, 430] width 611 height 744
drag, startPoint x: 567, startPoint y: 341, endPoint x: 202, endPoint y: 336, distance: 365.6
click at [202, 336] on div "Welcome [PERSON_NAME] Dashboard Quick Quote New Application Ref Company Ref Sal…" at bounding box center [492, 426] width 744 height 853
click at [472, 118] on circle "button" at bounding box center [466, 123] width 25 height 25
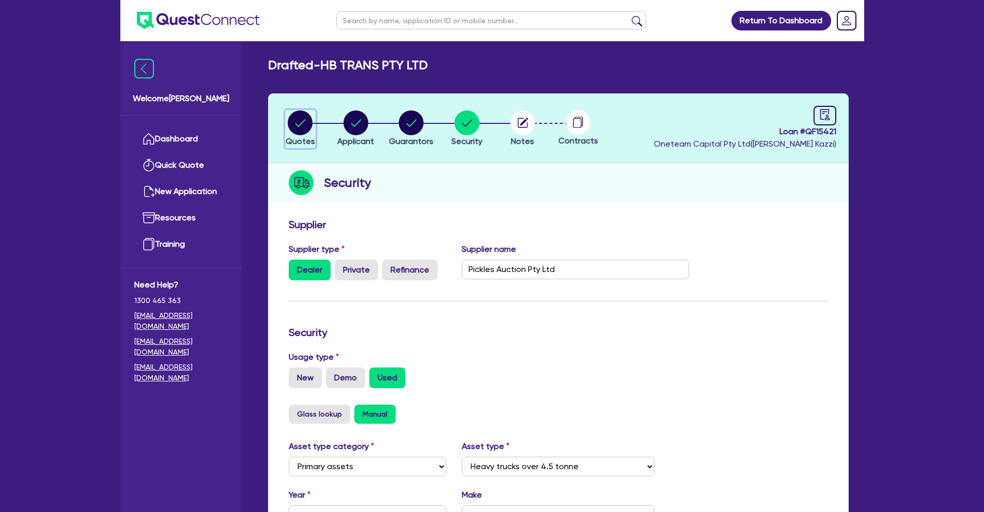
click at [302, 118] on circle "button" at bounding box center [300, 123] width 25 height 25
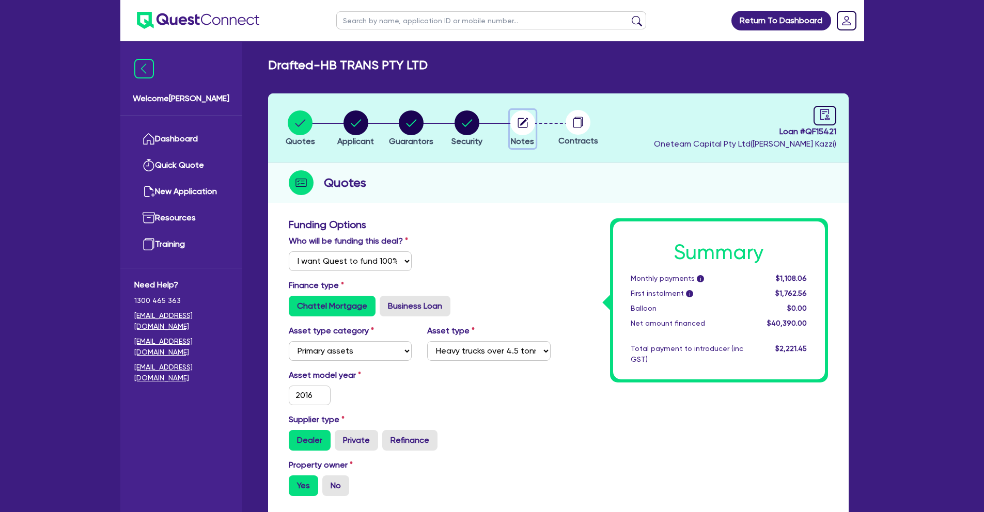
click at [524, 127] on icon "button" at bounding box center [522, 123] width 10 height 10
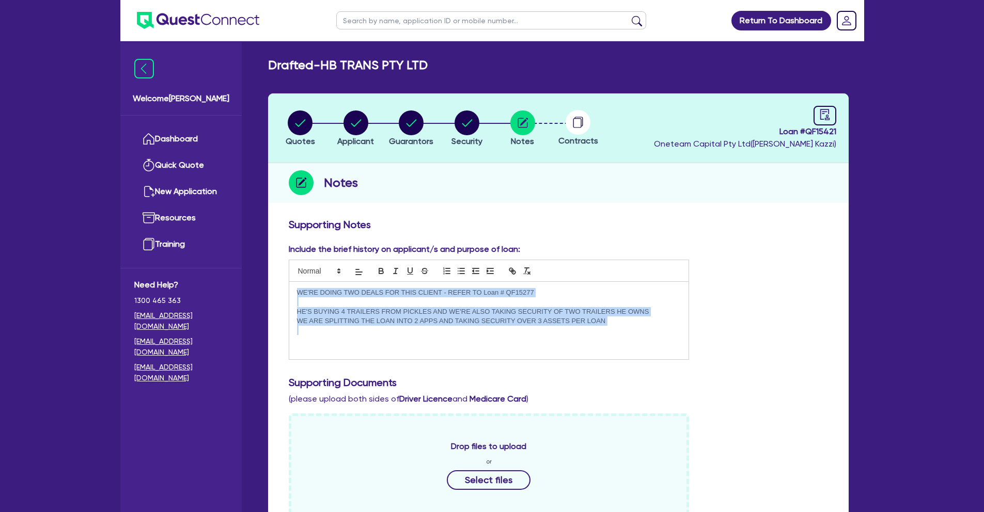
drag, startPoint x: 297, startPoint y: 291, endPoint x: 687, endPoint y: 341, distance: 392.5
click at [687, 341] on div "WE'RE DOING TWO DEALS FOR THIS CLIENT - REFER TO Loan # QF15277 HE'S BUYING 4 T…" at bounding box center [489, 320] width 400 height 77
copy div "WE'RE DOING TWO DEALS FOR THIS CLIENT - REFER TO Loan # QF15277 HE'S BUYING 4 T…"
click at [341, 335] on p at bounding box center [489, 330] width 384 height 9
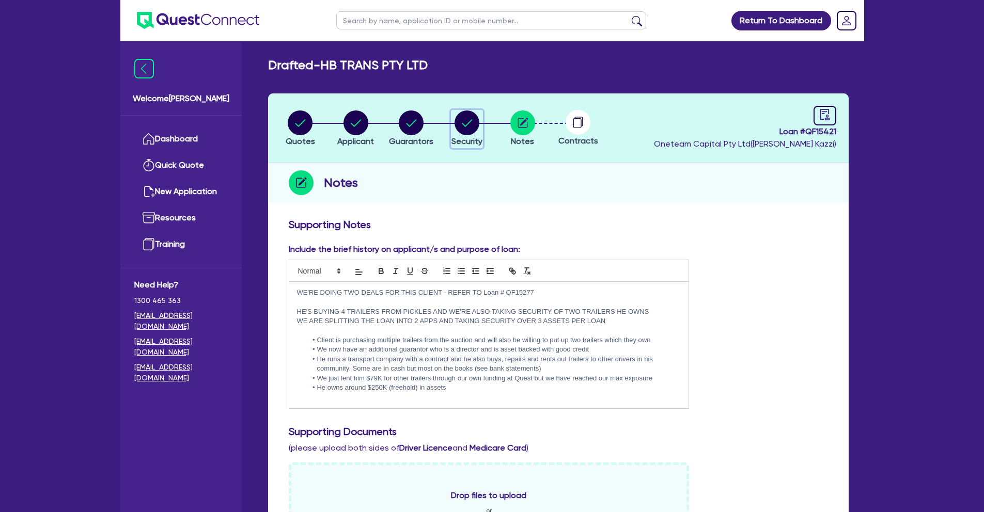
click at [468, 127] on circle "button" at bounding box center [466, 123] width 25 height 25
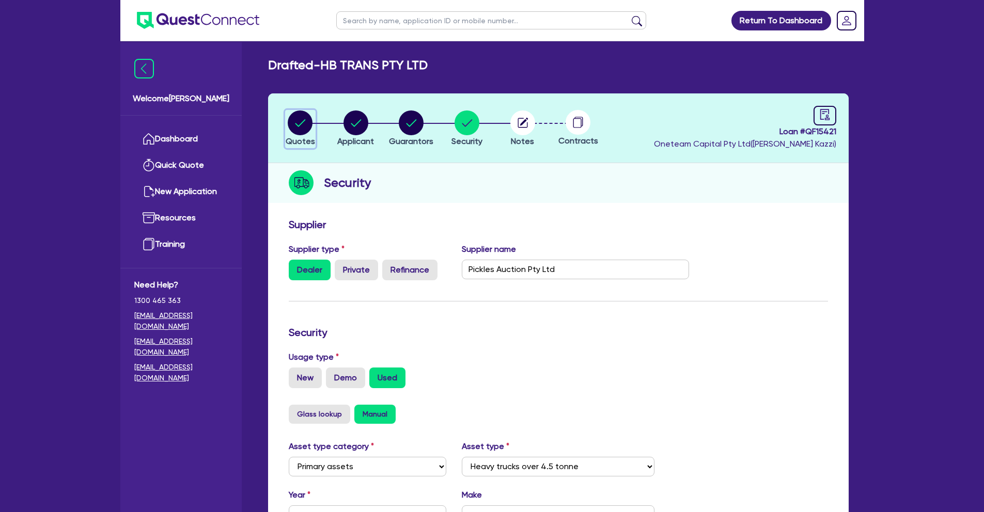
click at [304, 130] on circle "button" at bounding box center [300, 123] width 25 height 25
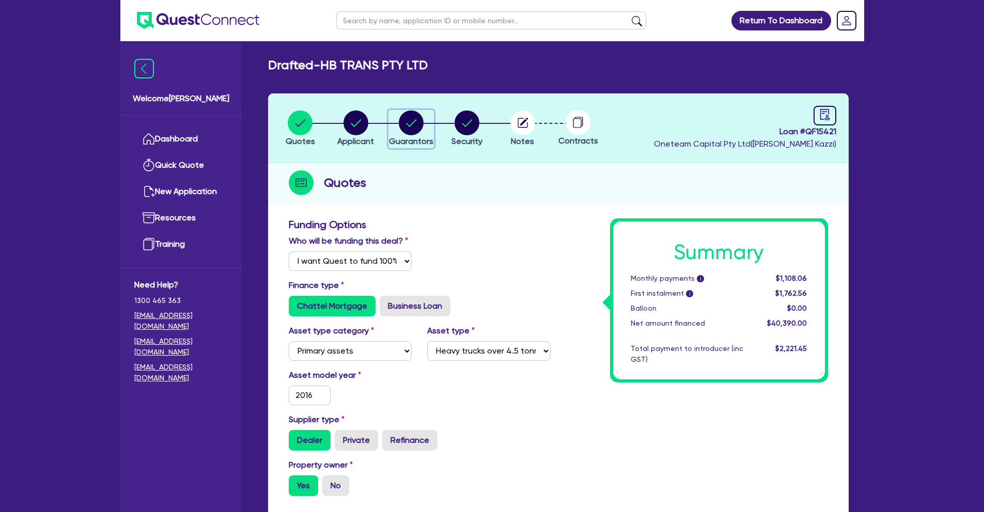
click at [415, 124] on circle "button" at bounding box center [411, 123] width 25 height 25
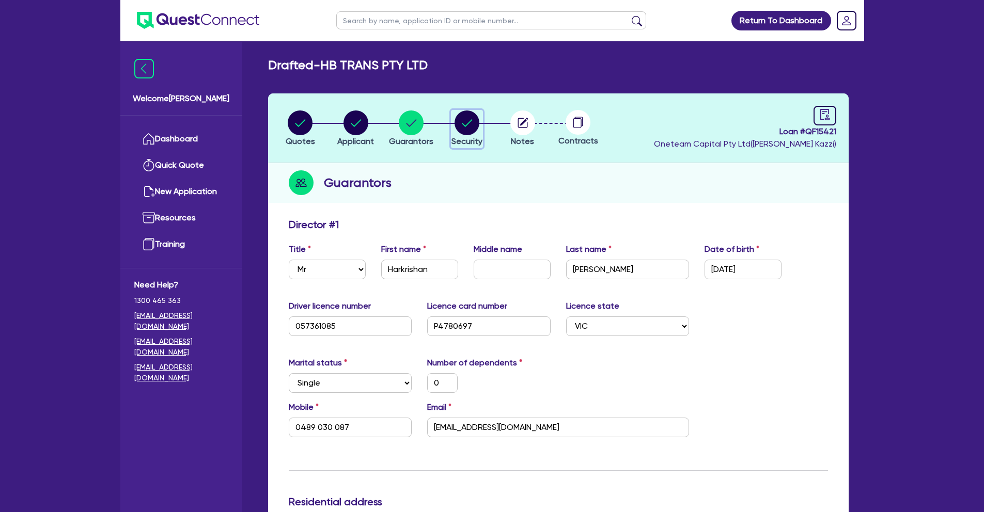
click at [468, 124] on circle "button" at bounding box center [466, 123] width 25 height 25
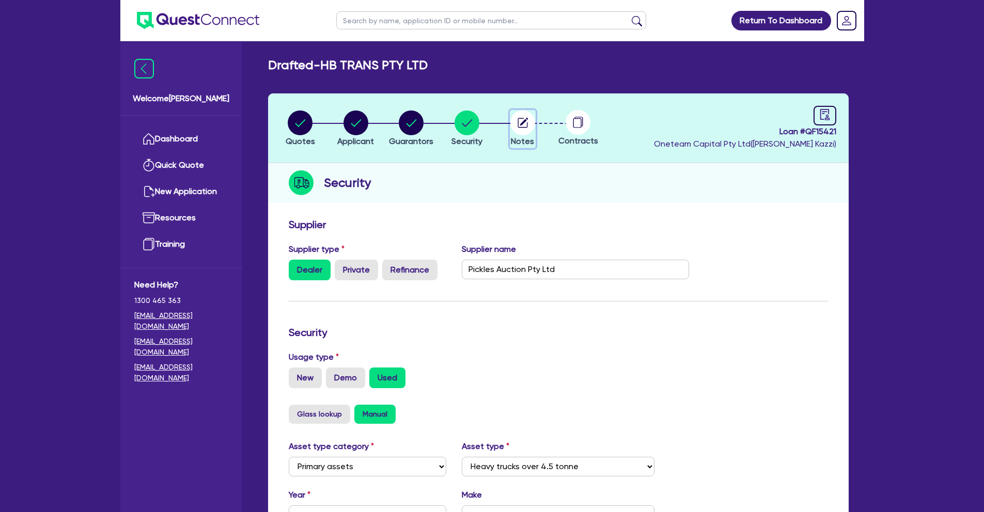
click at [520, 137] on span "Notes" at bounding box center [522, 141] width 23 height 10
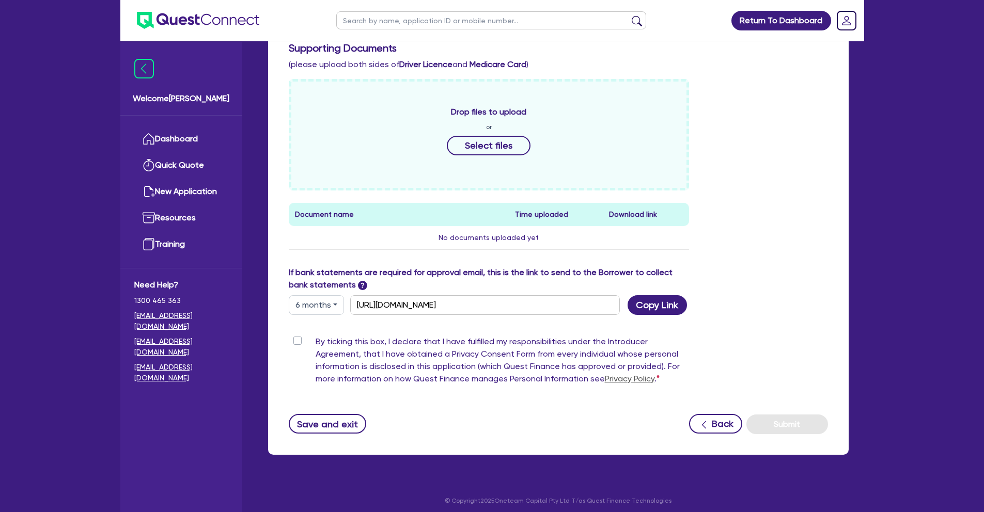
scroll to position [380, 0]
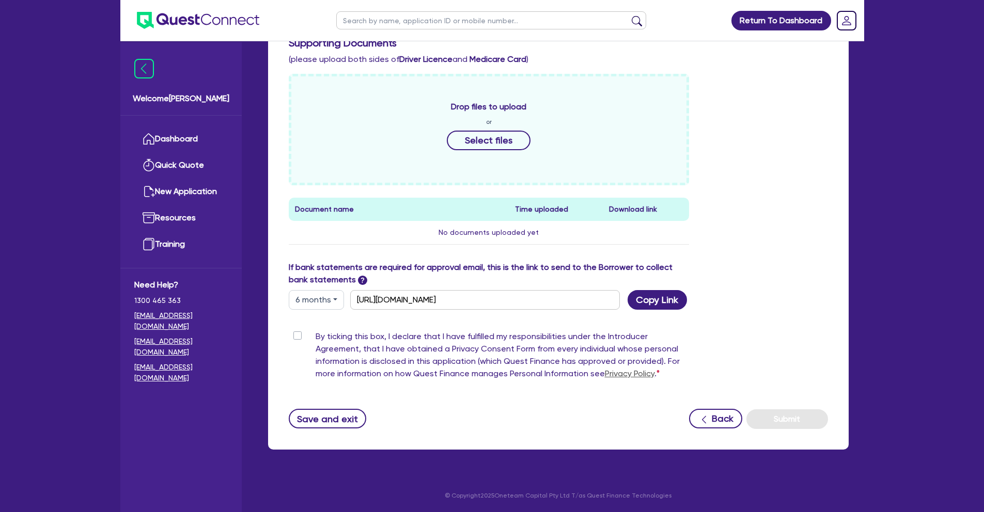
click at [315, 335] on label "By ticking this box, I declare that I have fulfilled my responsibilities under …" at bounding box center [502, 357] width 374 height 54
click at [297, 335] on input "By ticking this box, I declare that I have fulfilled my responsibilities under …" at bounding box center [293, 335] width 8 height 10
click at [791, 417] on button "Submit" at bounding box center [787, 419] width 82 height 20
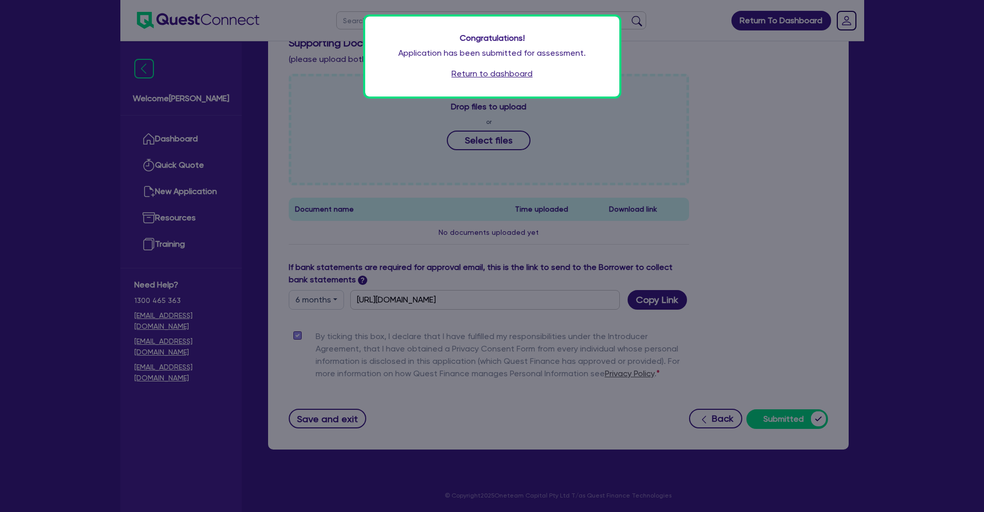
click at [493, 74] on link "Return to dashboard" at bounding box center [491, 74] width 81 height 12
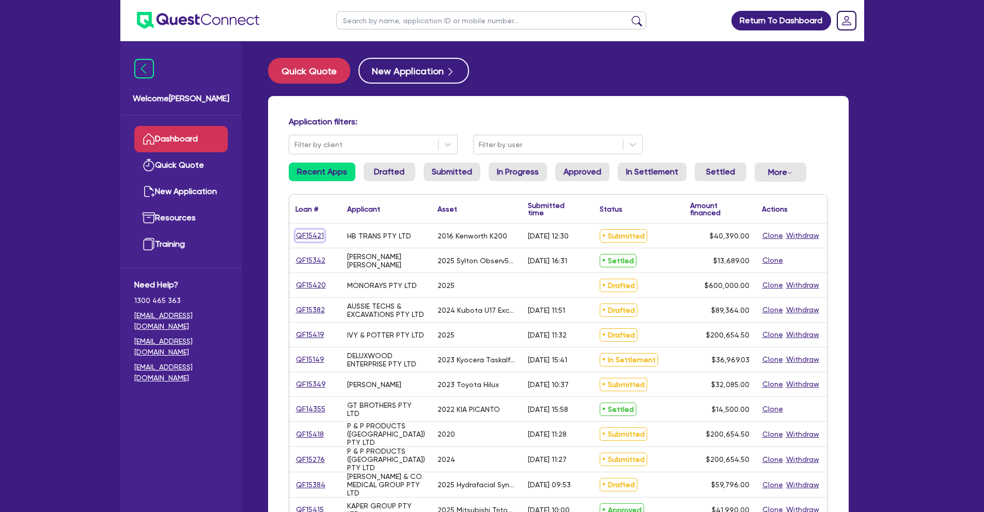
click at [321, 234] on link "QF15421" at bounding box center [309, 236] width 29 height 12
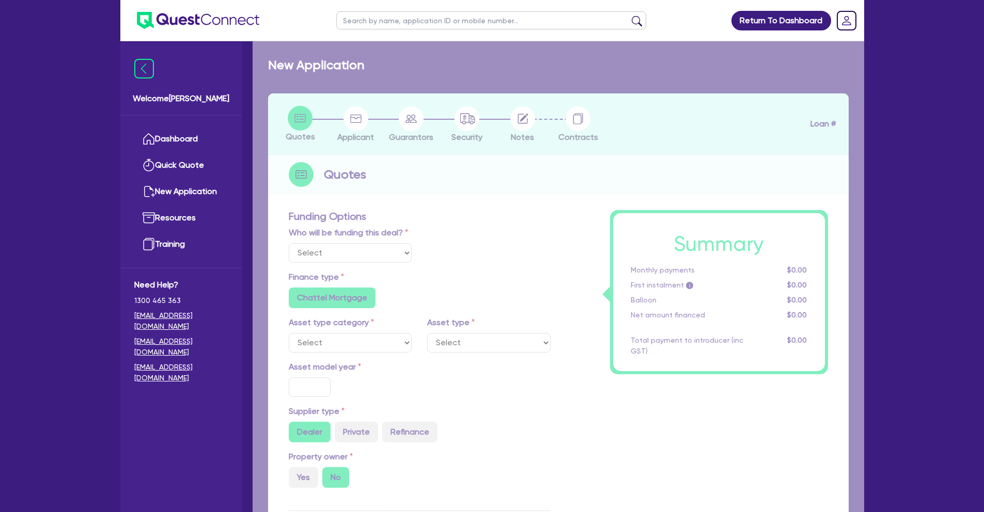
select select "Quest Finance - Own Book"
select select "PRIMARY_ASSETS"
type input "2016"
radio input "true"
type input "40,390"
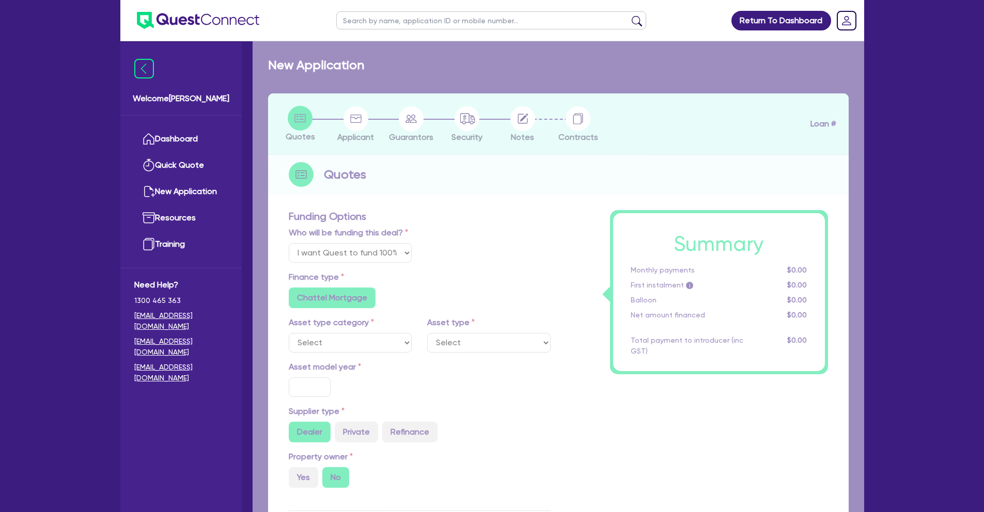
type input "5"
type input "2,019.5"
type input "17.95"
radio input "false"
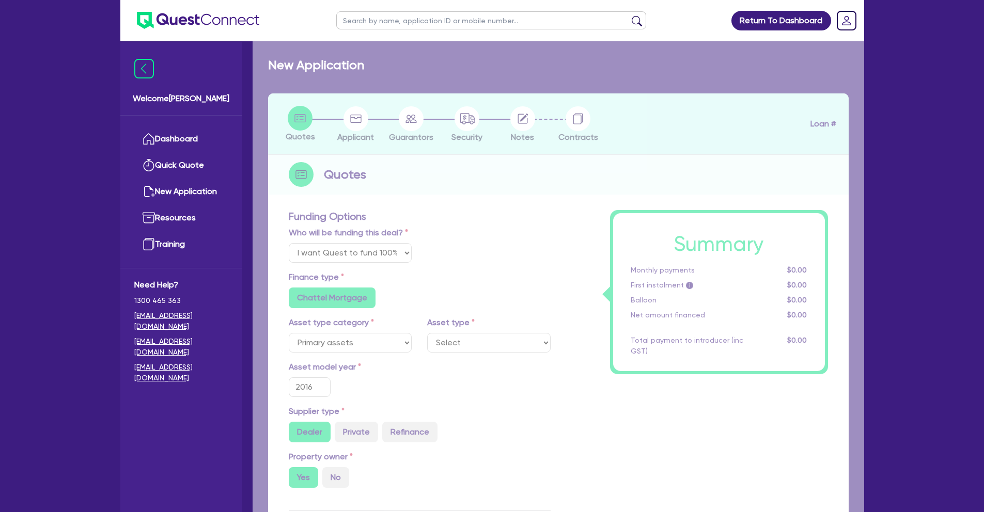
select select "HEAVY_TRUCKS"
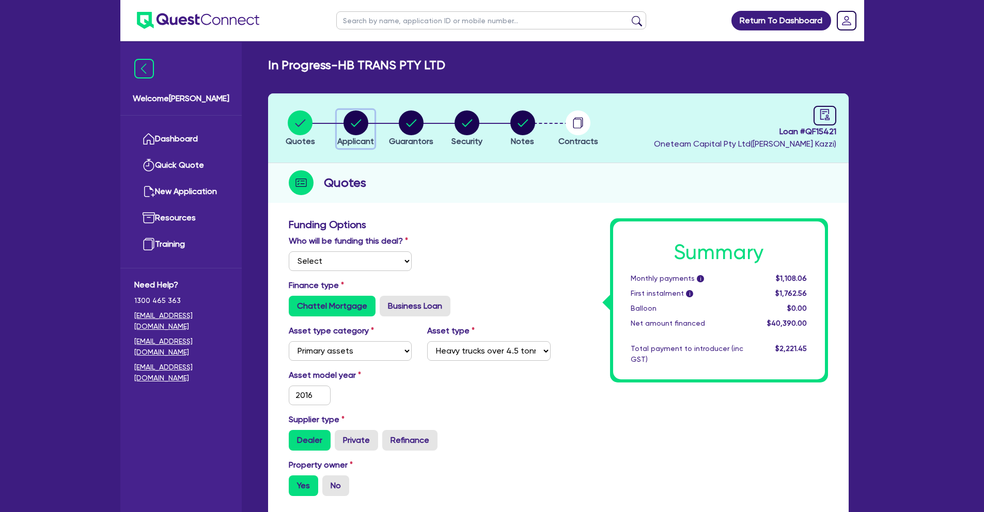
click at [361, 121] on circle "button" at bounding box center [355, 123] width 25 height 25
select select "COMPANY"
select select "TRANSPORT_WAREHOUSING"
select select "PASSENGERS_FREIGHT_TRANSPORT"
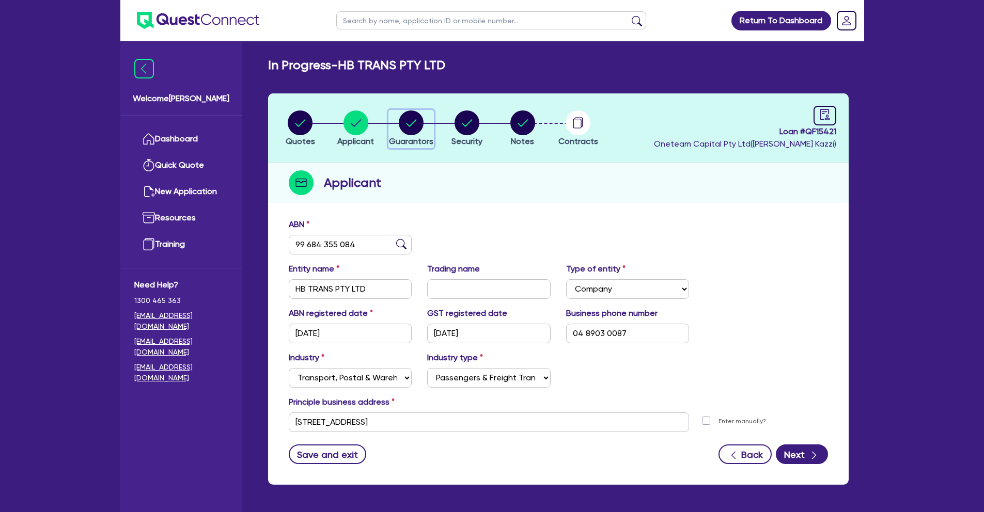
click at [414, 122] on circle "button" at bounding box center [411, 123] width 25 height 25
select select "MR"
select select "VIC"
select select "SINGLE"
select select "EQUIPMENT"
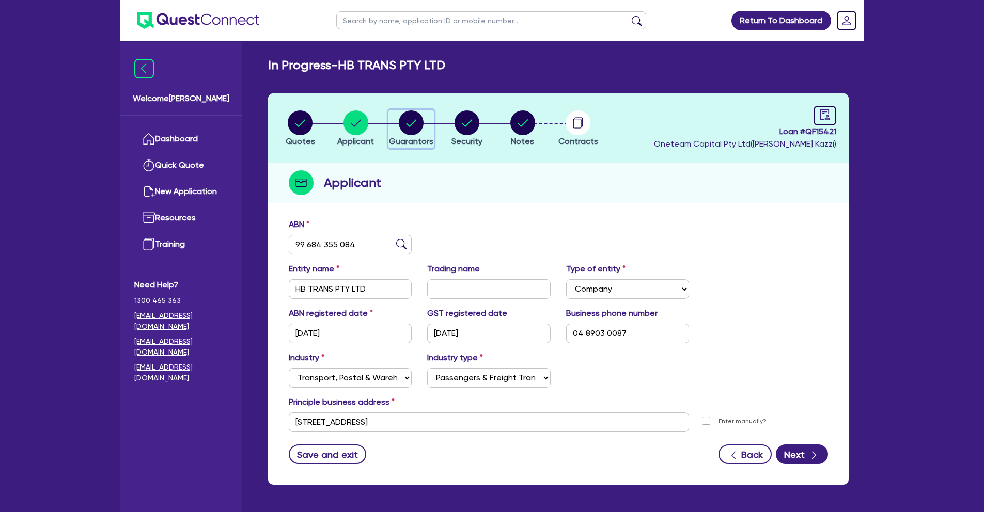
select select "CASH"
select select "TRUCK_LOAN"
select select "MRS"
select select "ACT"
select select "MARRIED"
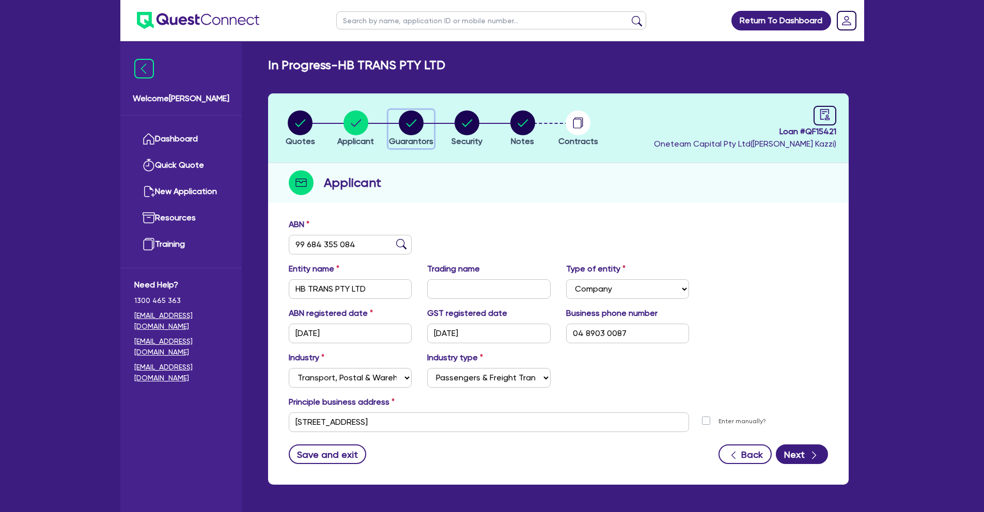
select select "PROPERTY"
select select "MORTGAGE"
select select "CREDIT_CARD"
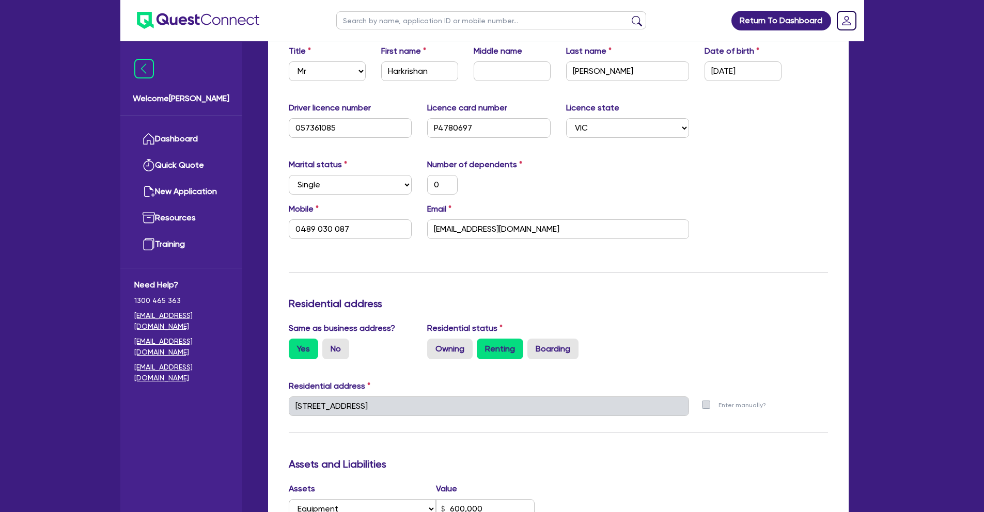
scroll to position [236, 0]
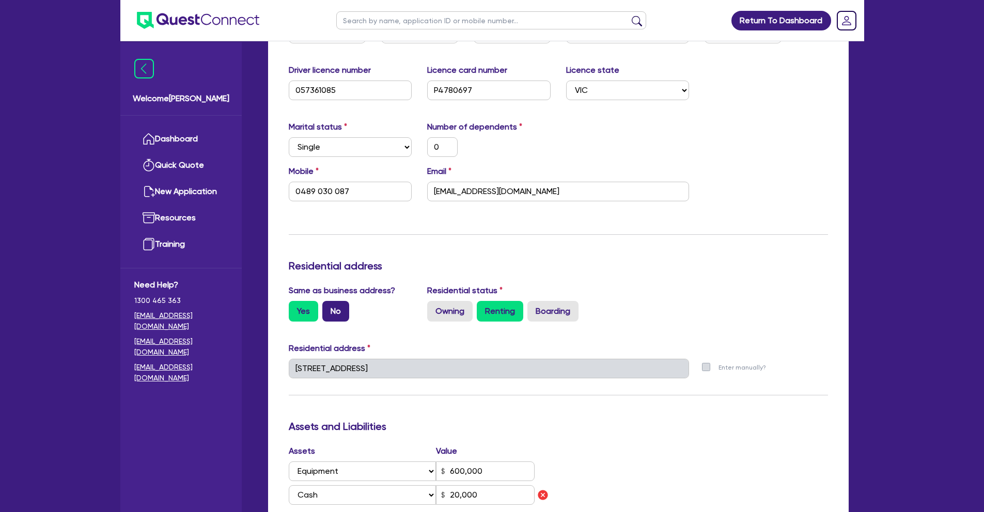
click at [335, 309] on label "No" at bounding box center [335, 311] width 27 height 21
click at [329, 308] on input "No" at bounding box center [325, 304] width 7 height 7
radio input "true"
type input "0"
type input "0489 030 087"
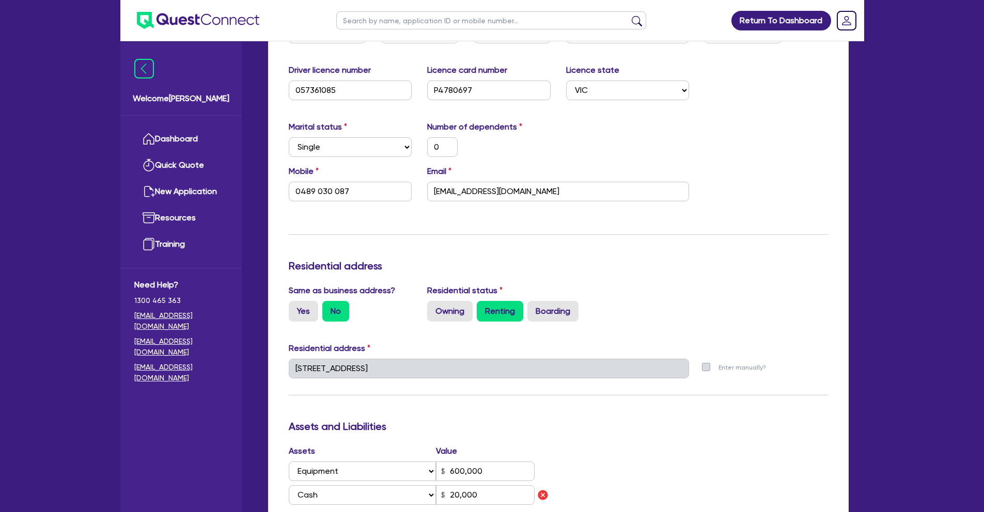
type input "600,000"
type input "20,000"
type input "72,000"
type input "2,909"
type input "0"
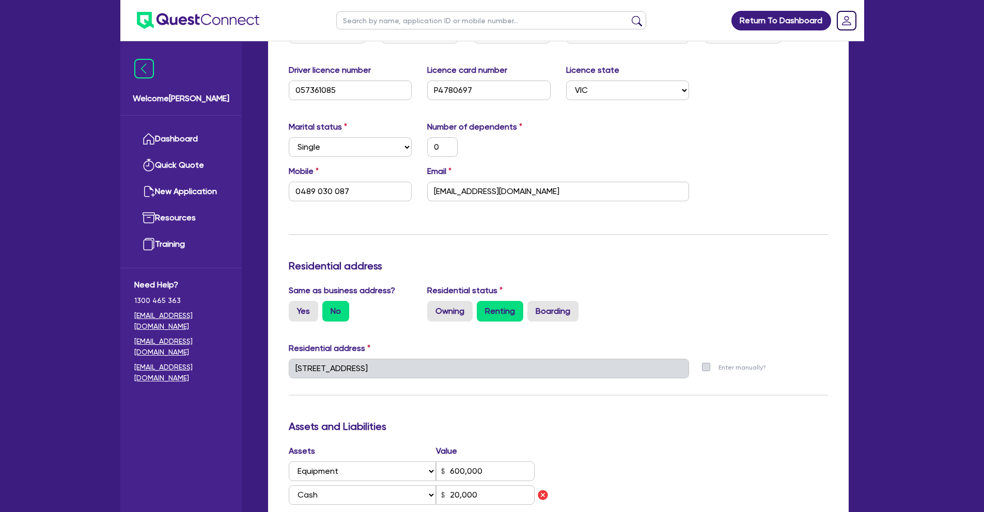
type input "0407508003"
type input "870000"
type input "670000"
type input "5600"
type input "6000"
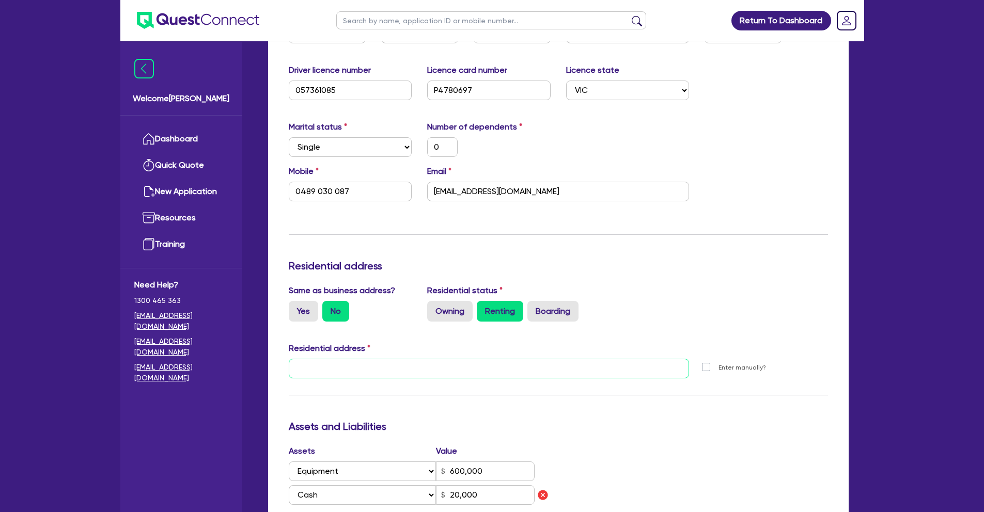
click at [411, 366] on input "text" at bounding box center [489, 369] width 401 height 20
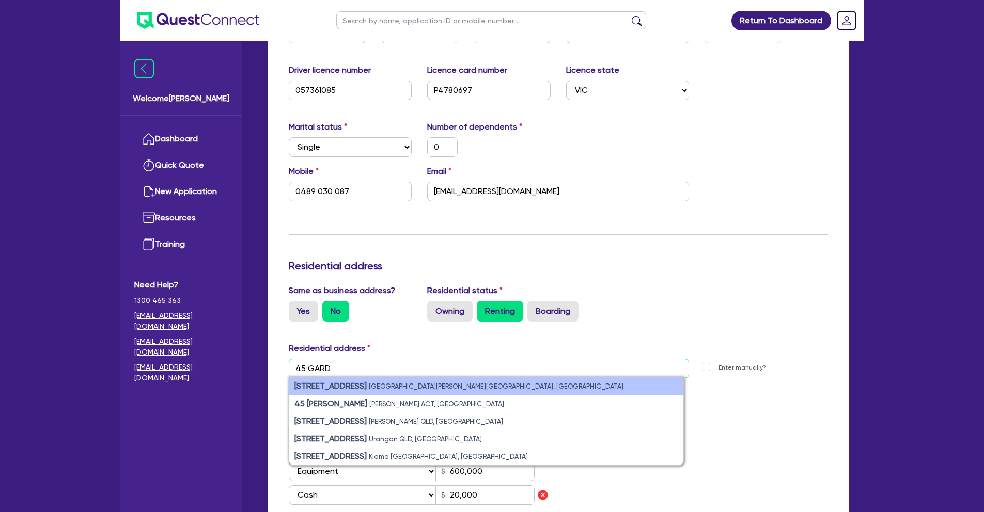
type input "45 GARD"
click at [348, 387] on li "45 Gard Road Mount Cottrell VIC, Australia" at bounding box center [486, 386] width 394 height 18
type input "0"
type input "0489 030 087"
type input "45 Gard Rd Mount Cottrell VIC 3024"
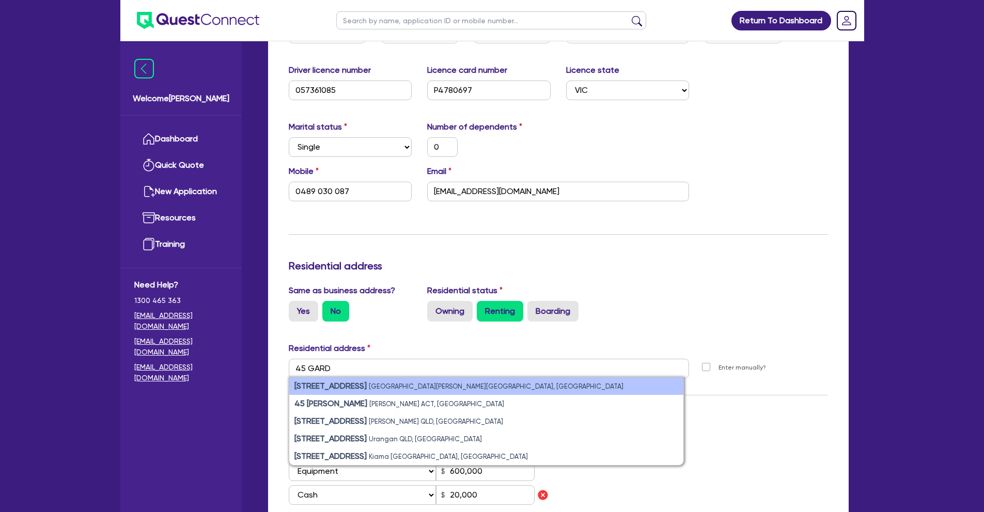
type input "600,000"
type input "20,000"
type input "72,000"
type input "2,909"
type input "0"
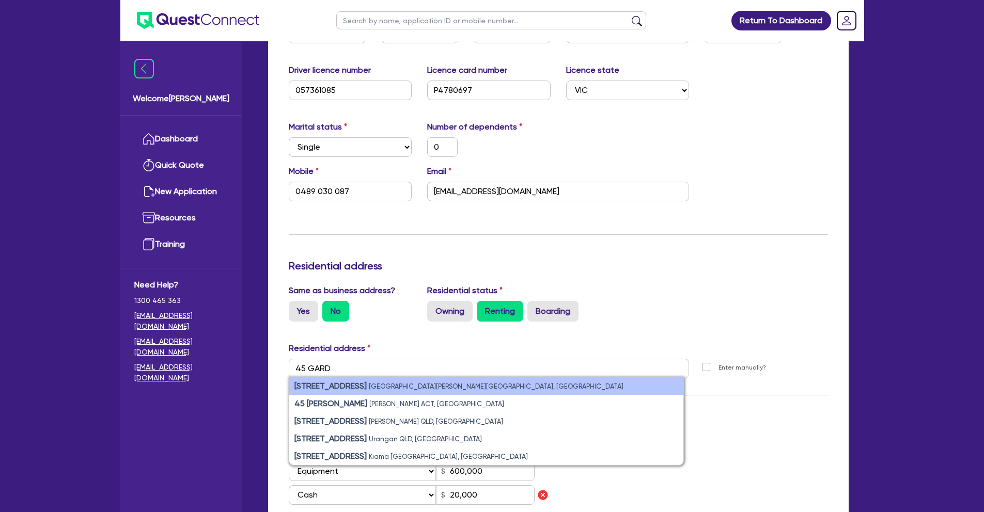
type input "0407 508 003"
type input "870,000"
type input "670,000"
type input "5,600"
type input "6,000"
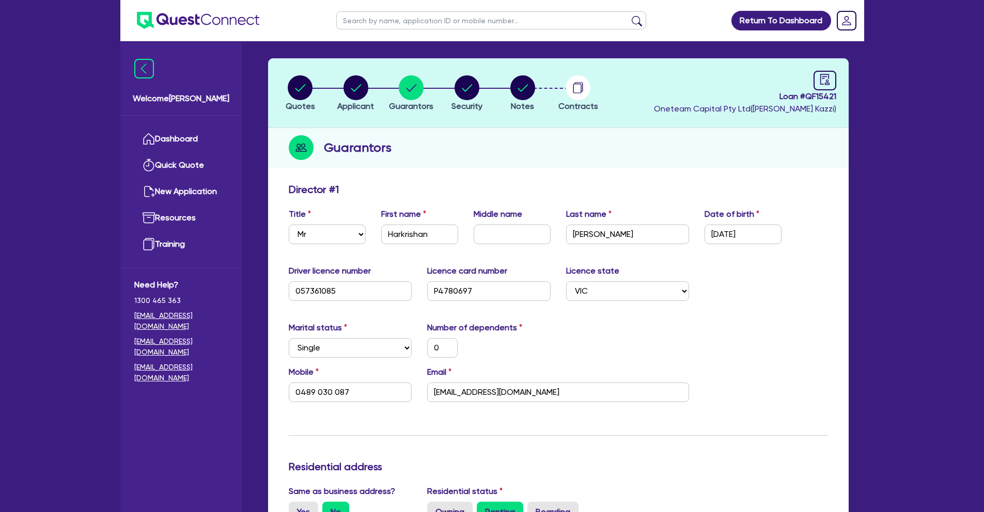
scroll to position [0, 0]
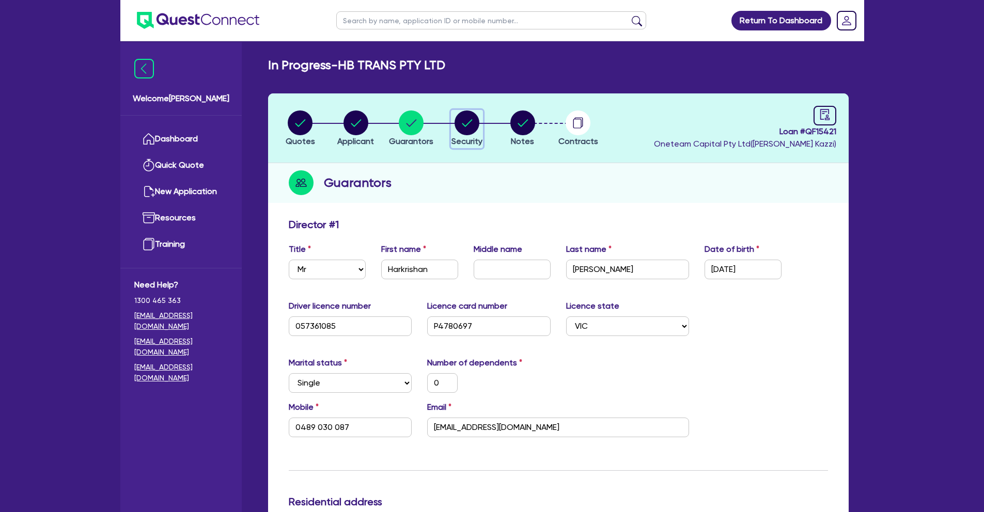
click at [471, 128] on circle "button" at bounding box center [466, 123] width 25 height 25
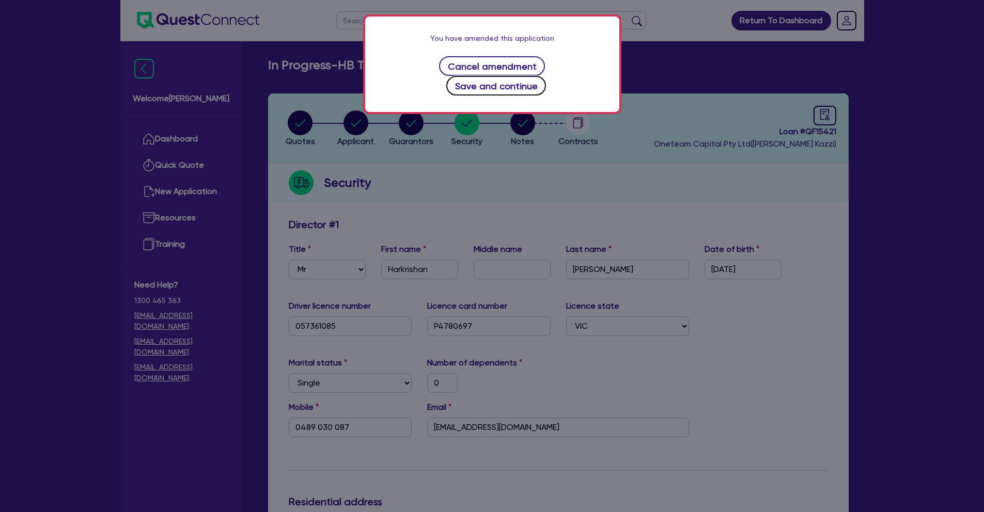
click at [534, 76] on button "Save and continue" at bounding box center [496, 86] width 100 height 20
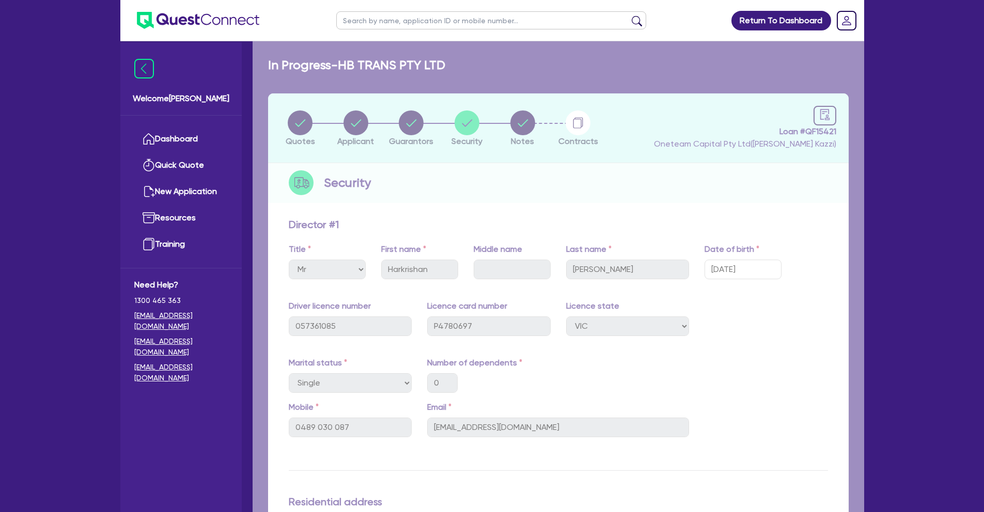
select select "PRIMARY_ASSETS"
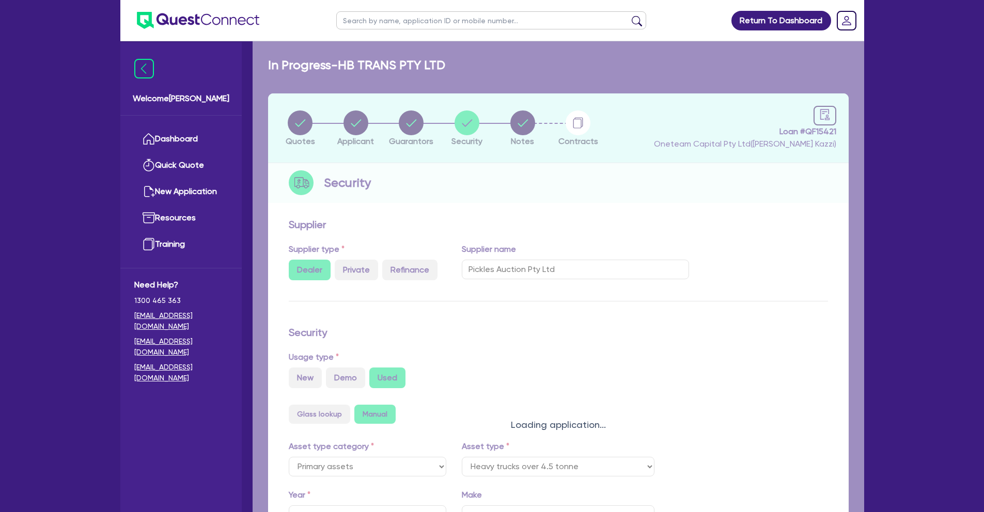
select select "HEAVY_TRUCKS"
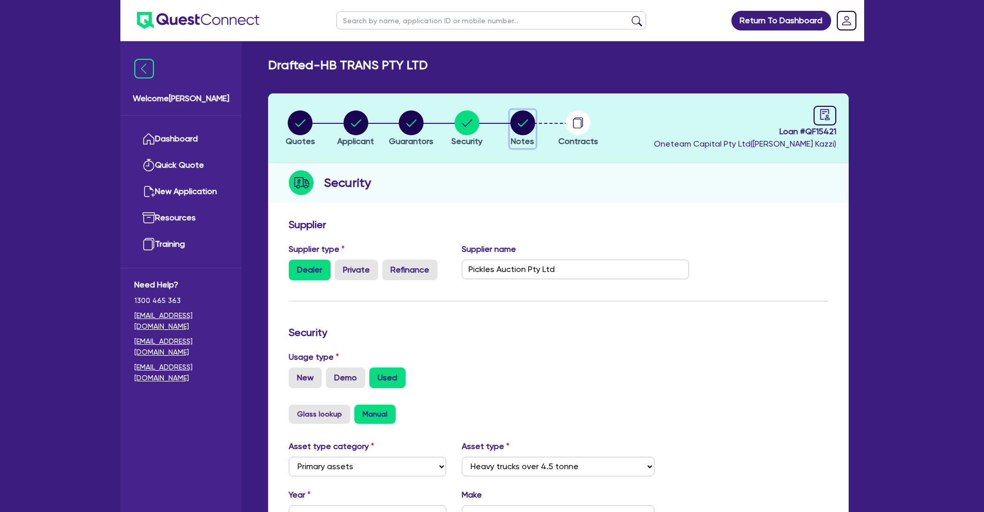
click at [525, 138] on span "Notes" at bounding box center [522, 141] width 23 height 10
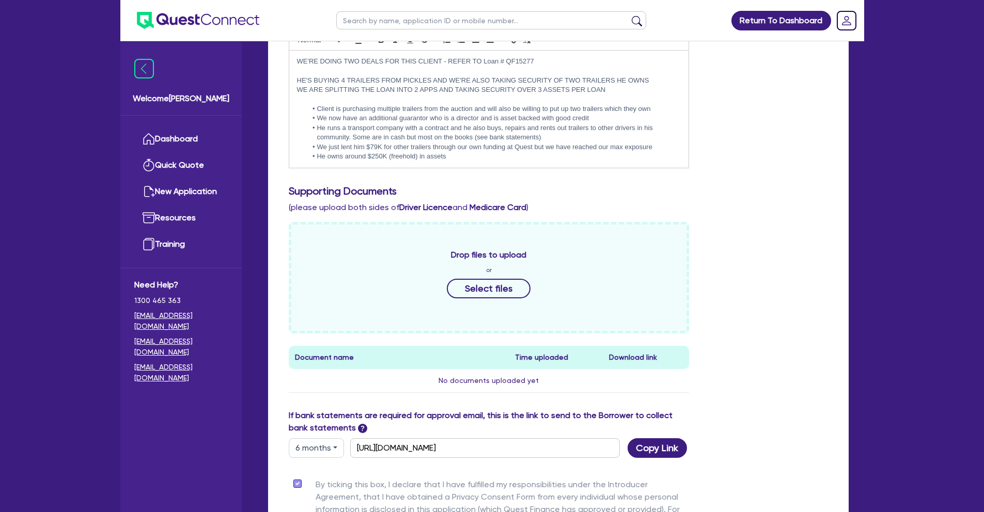
scroll to position [380, 0]
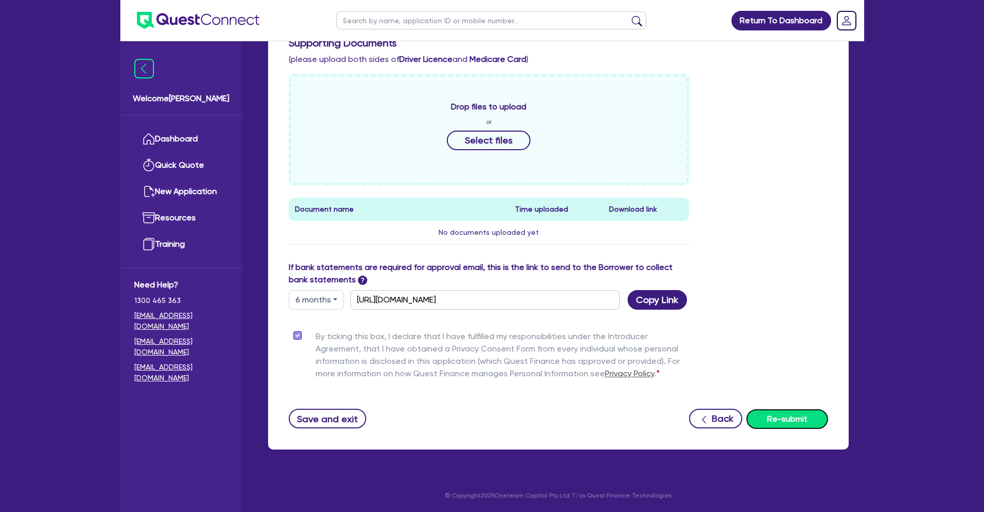
click at [811, 415] on button "Re-submit" at bounding box center [787, 419] width 82 height 20
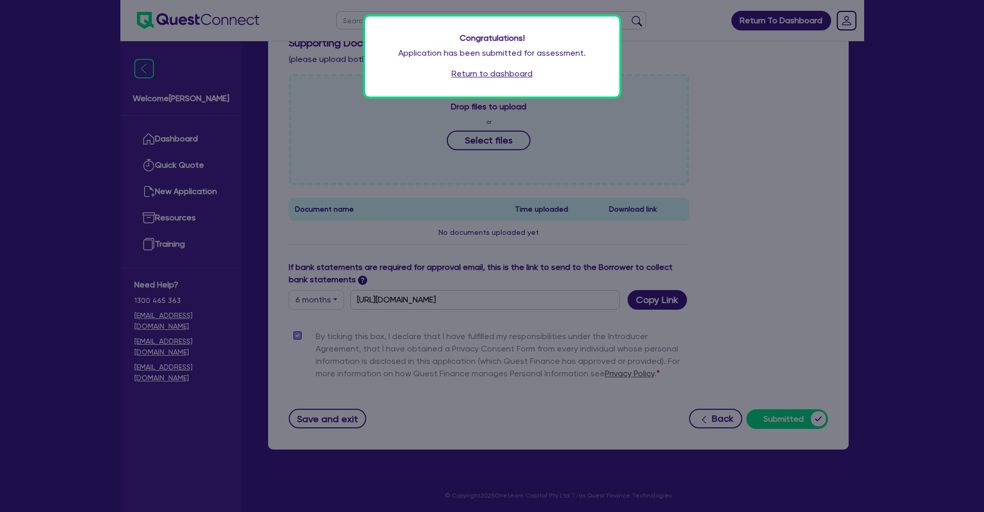
click at [512, 73] on link "Return to dashboard" at bounding box center [491, 74] width 81 height 12
